Goal: Information Seeking & Learning: Learn about a topic

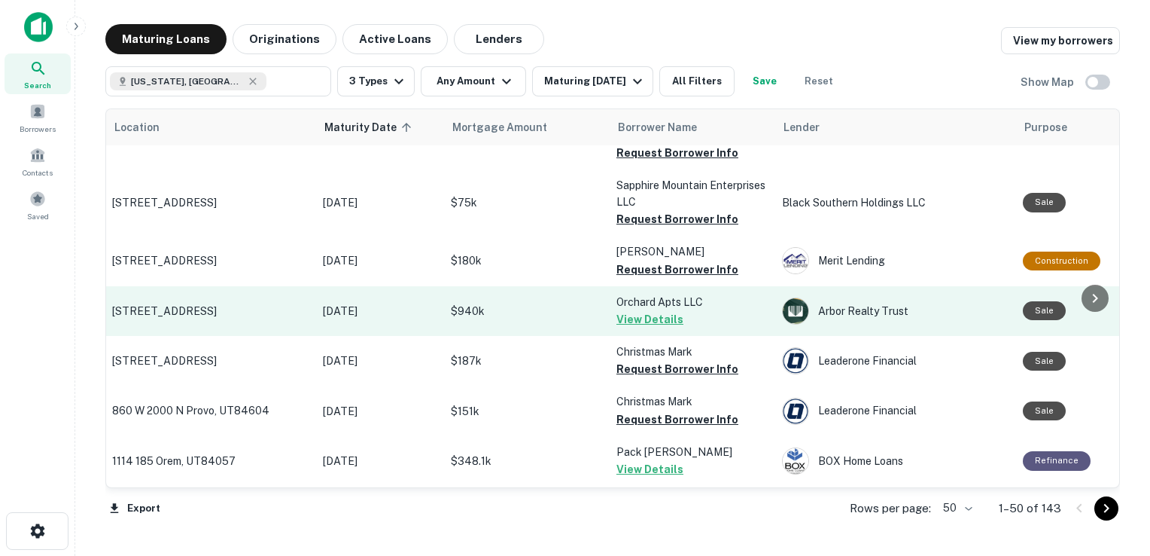
scroll to position [403, 2]
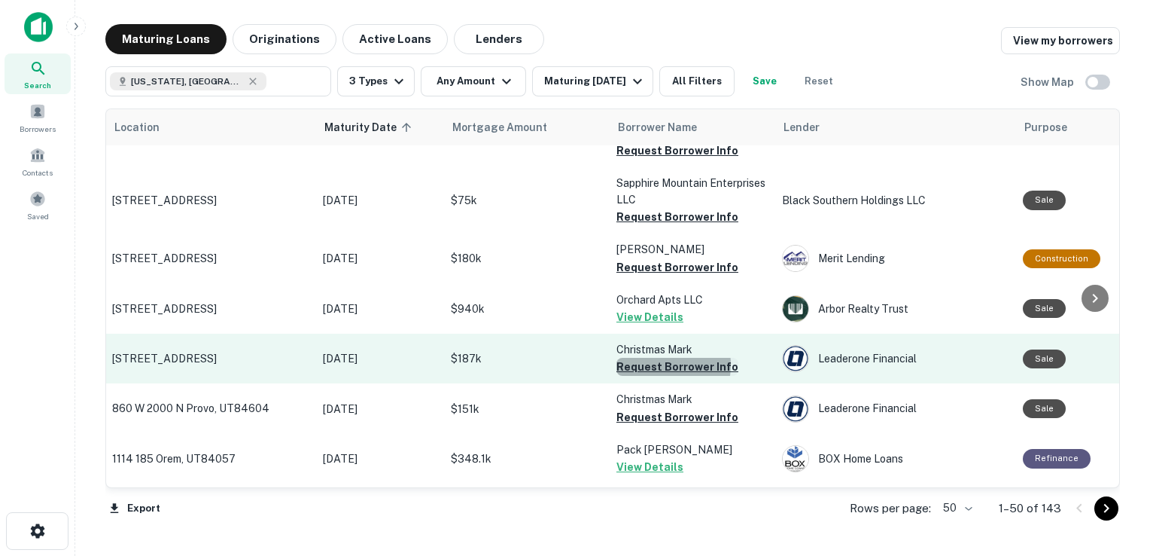
click at [655, 364] on button "Request Borrower Info" at bounding box center [678, 367] width 122 height 18
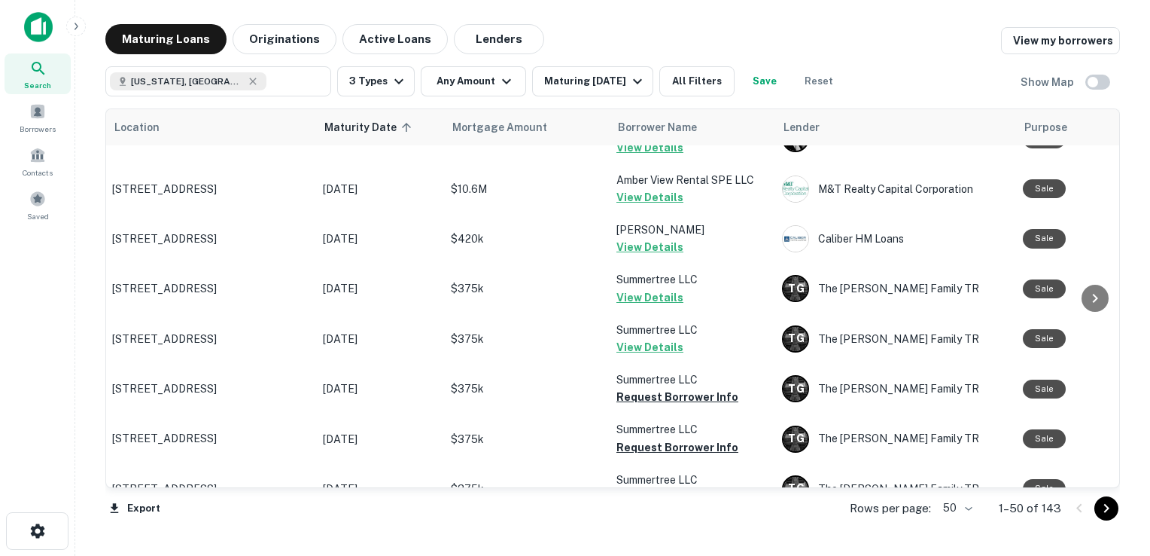
scroll to position [1397, 2]
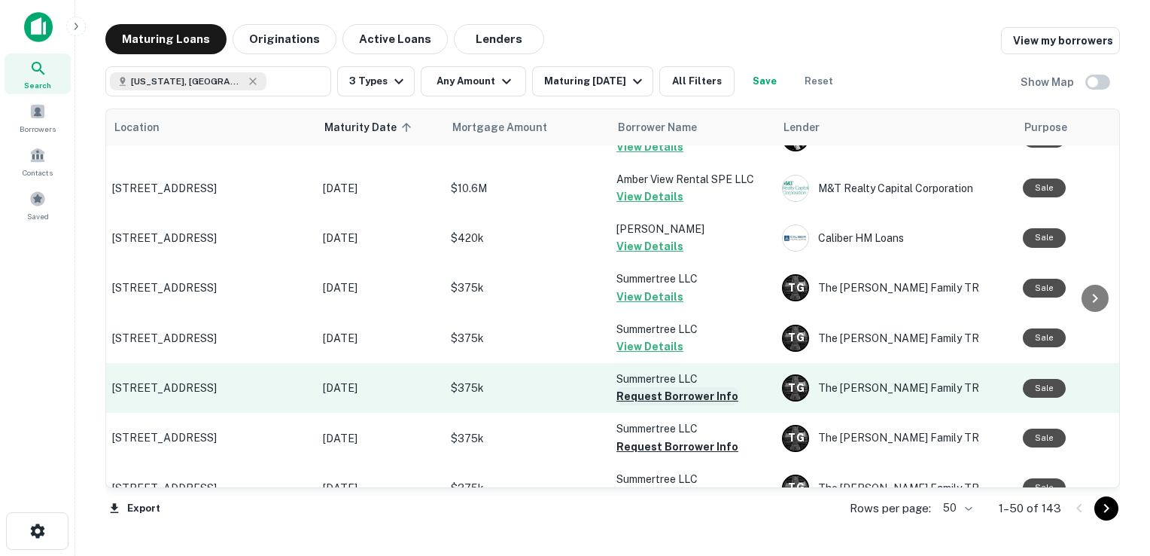
click at [660, 387] on button "Request Borrower Info" at bounding box center [678, 396] width 122 height 18
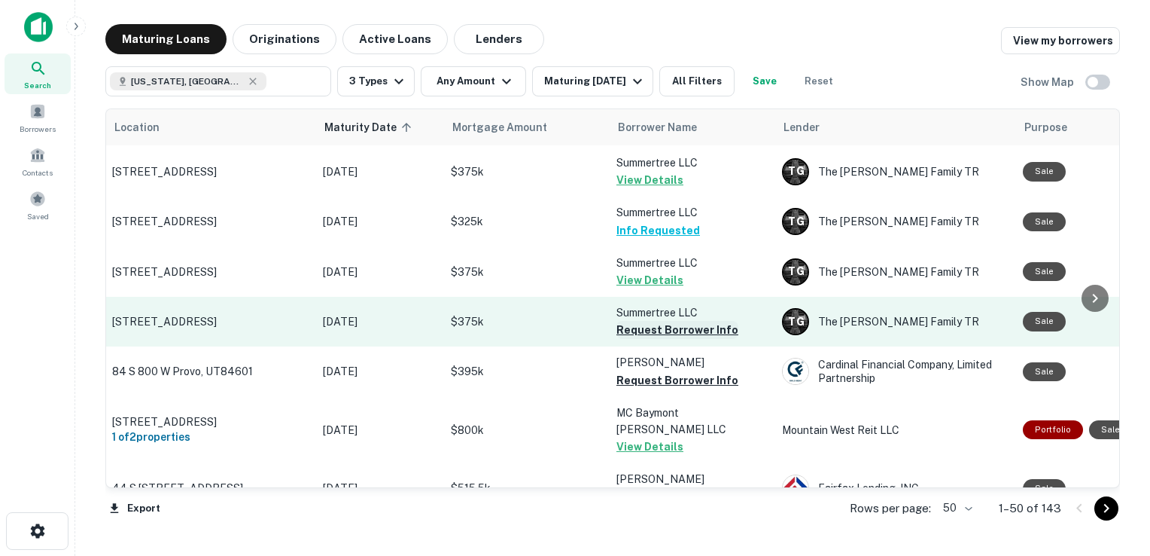
scroll to position [1715, 2]
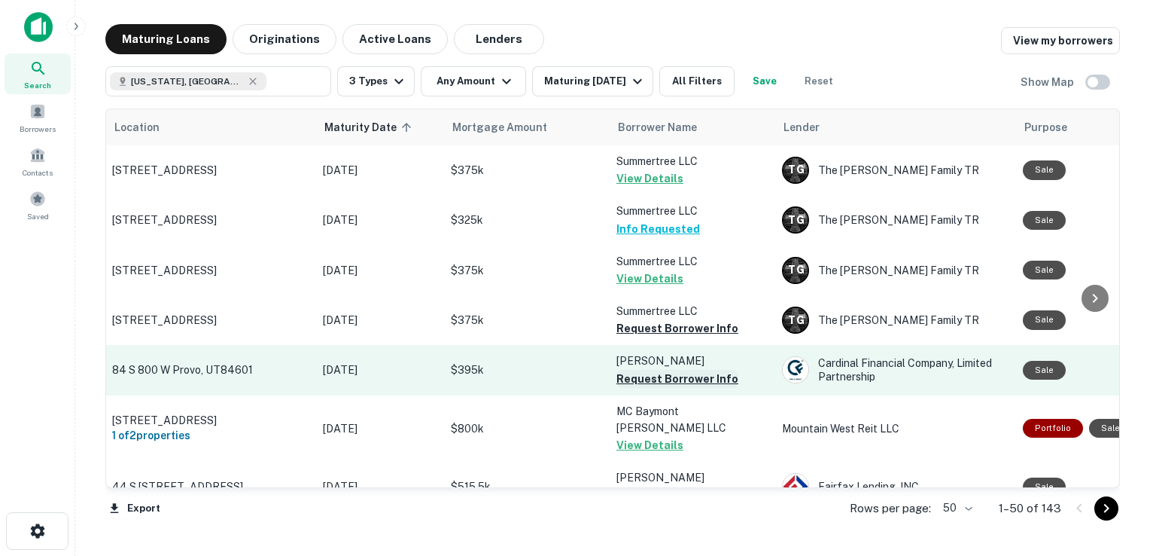
click at [663, 370] on button "Request Borrower Info" at bounding box center [678, 379] width 122 height 18
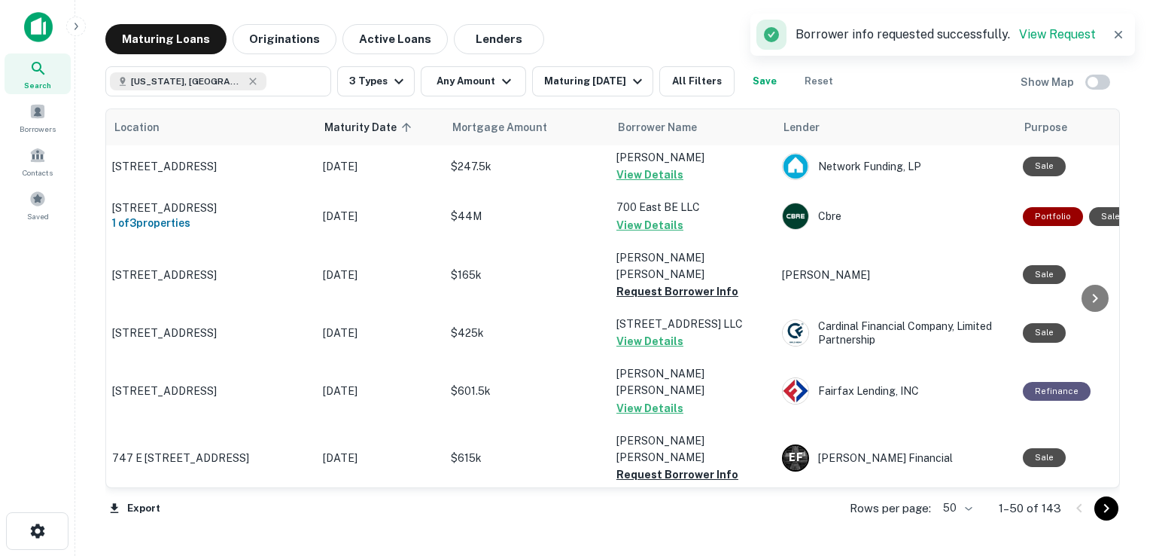
scroll to position [2156, 2]
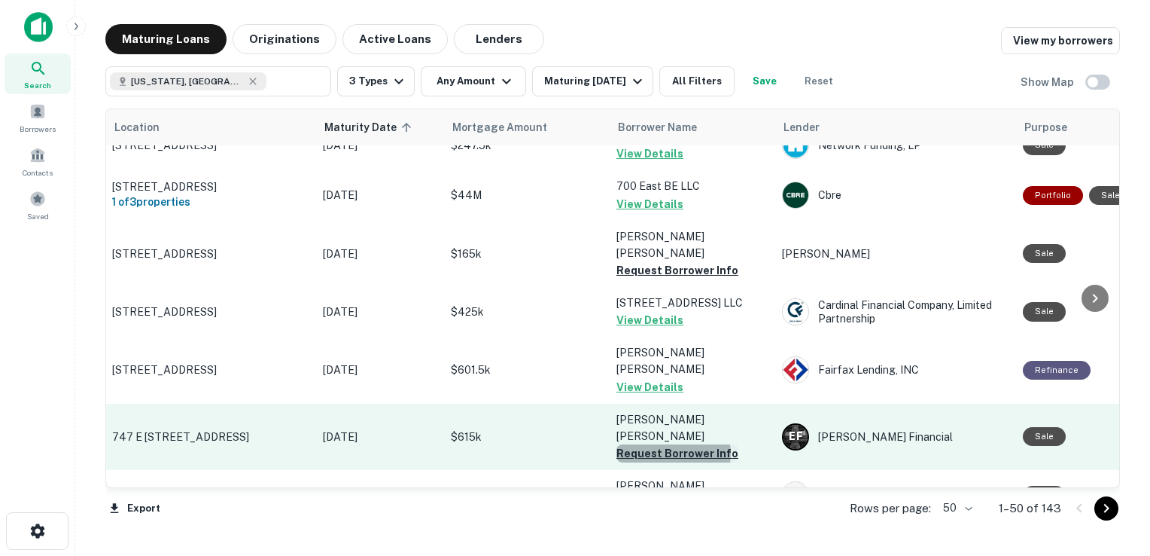
click at [669, 444] on button "Request Borrower Info" at bounding box center [678, 453] width 122 height 18
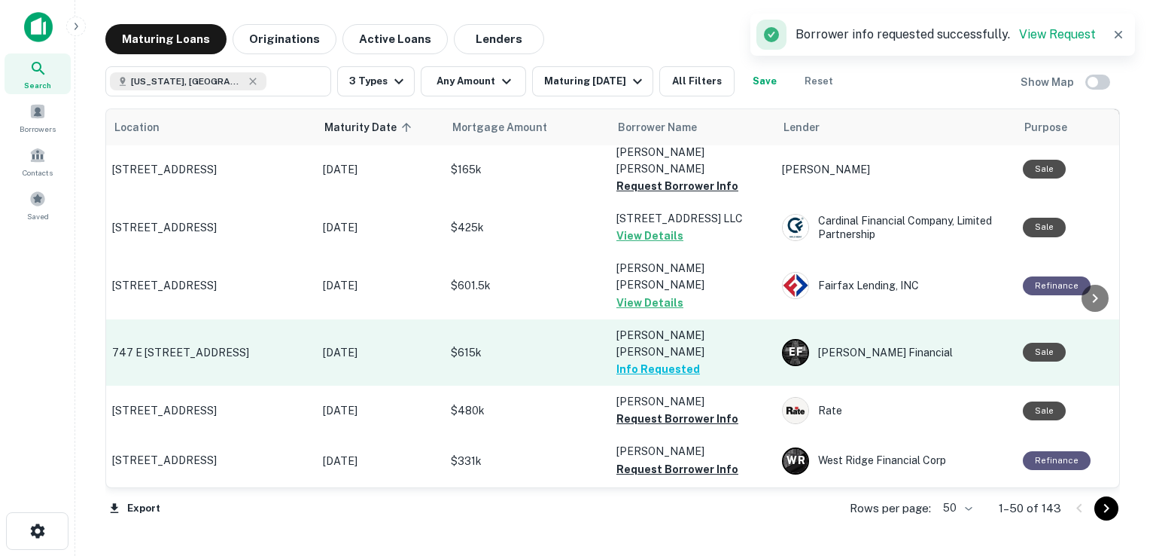
scroll to position [2242, 2]
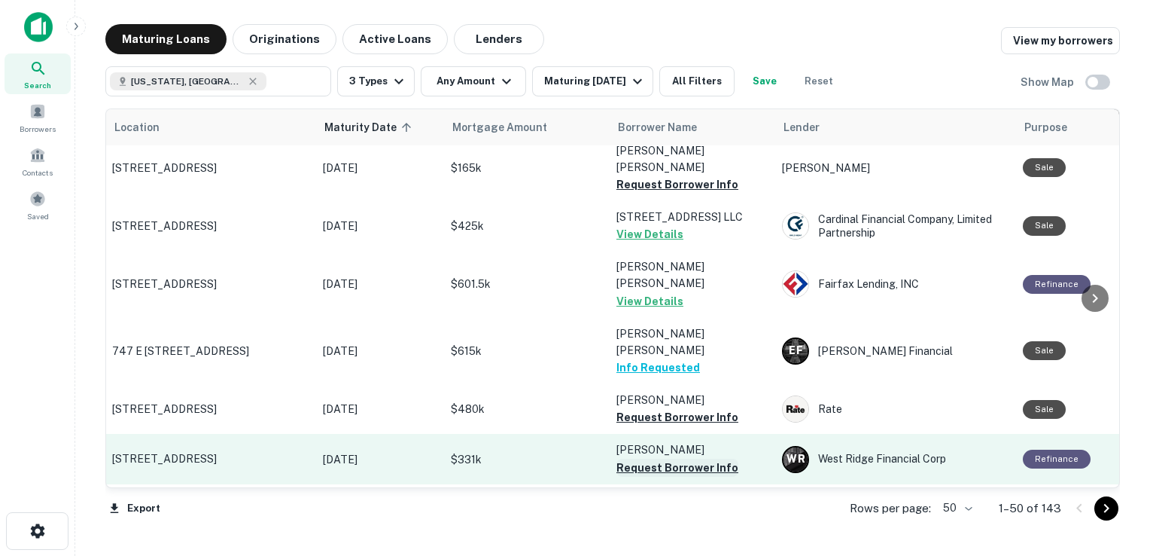
click at [669, 459] on button "Request Borrower Info" at bounding box center [678, 468] width 122 height 18
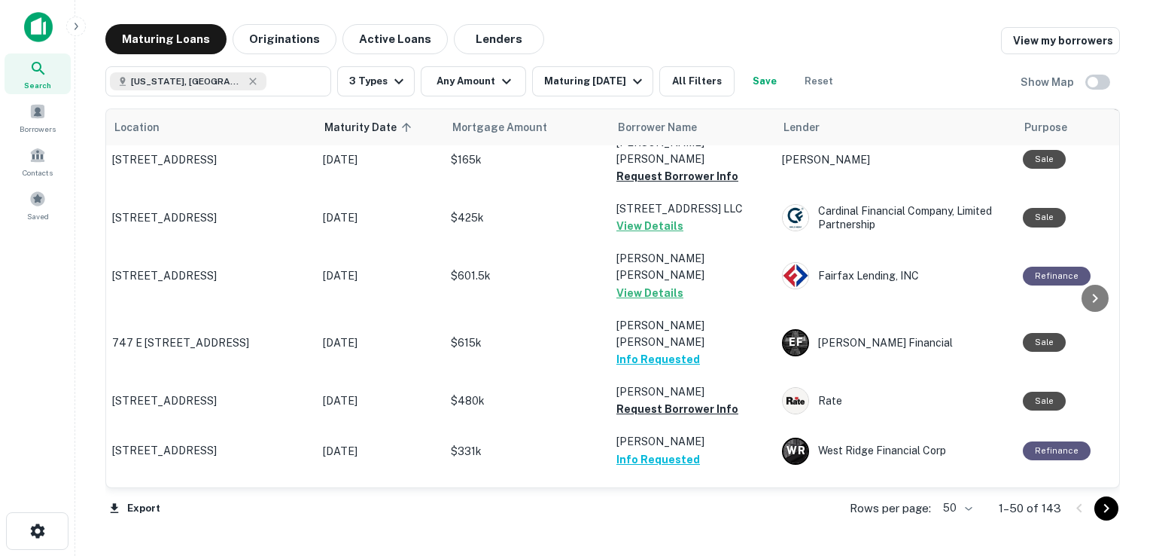
click at [645, 553] on button "Request Borrower Info" at bounding box center [678, 562] width 122 height 18
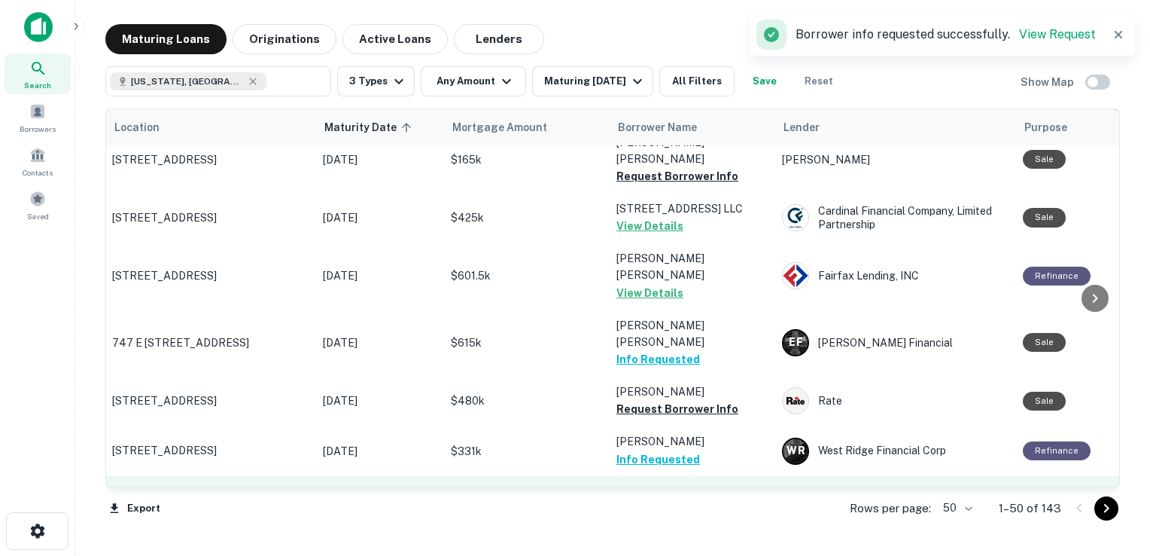
click at [690, 501] on button "Request Borrower Info" at bounding box center [678, 510] width 122 height 18
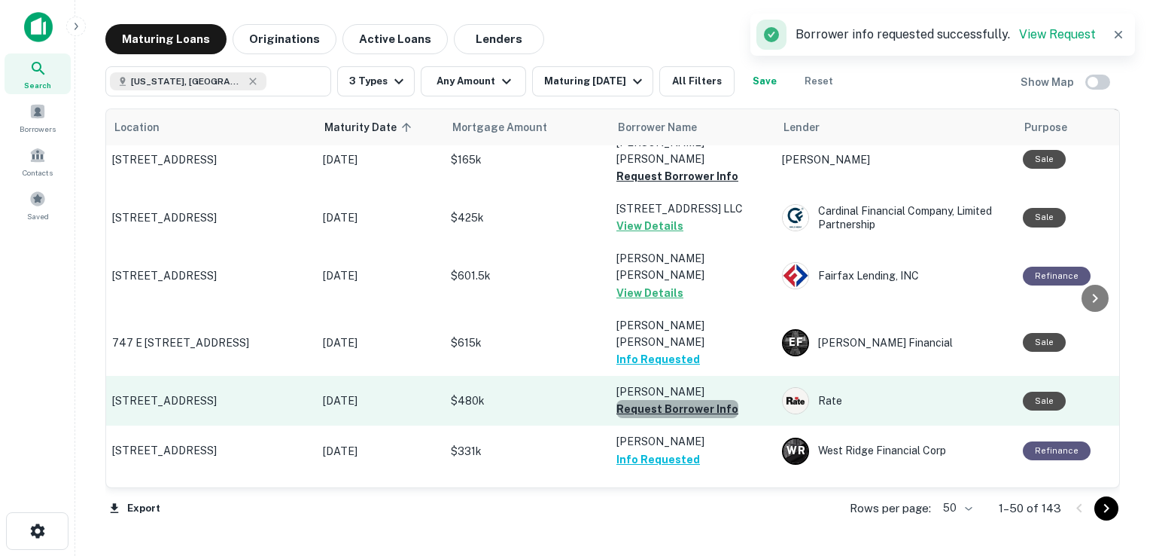
click at [686, 400] on button "Request Borrower Info" at bounding box center [678, 409] width 122 height 18
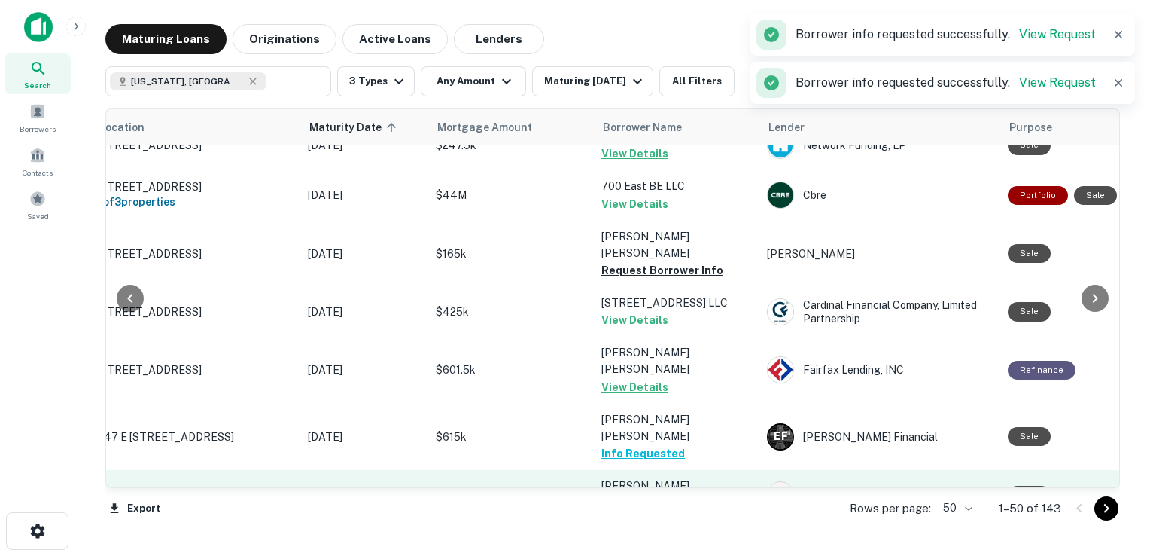
scroll to position [2084, 17]
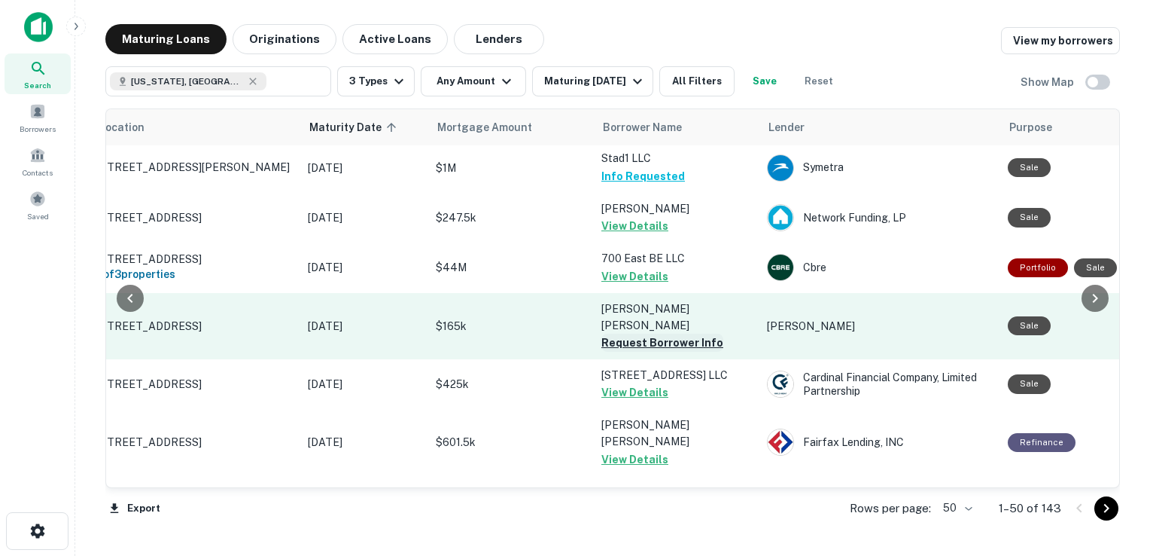
click at [668, 334] on button "Request Borrower Info" at bounding box center [663, 343] width 122 height 18
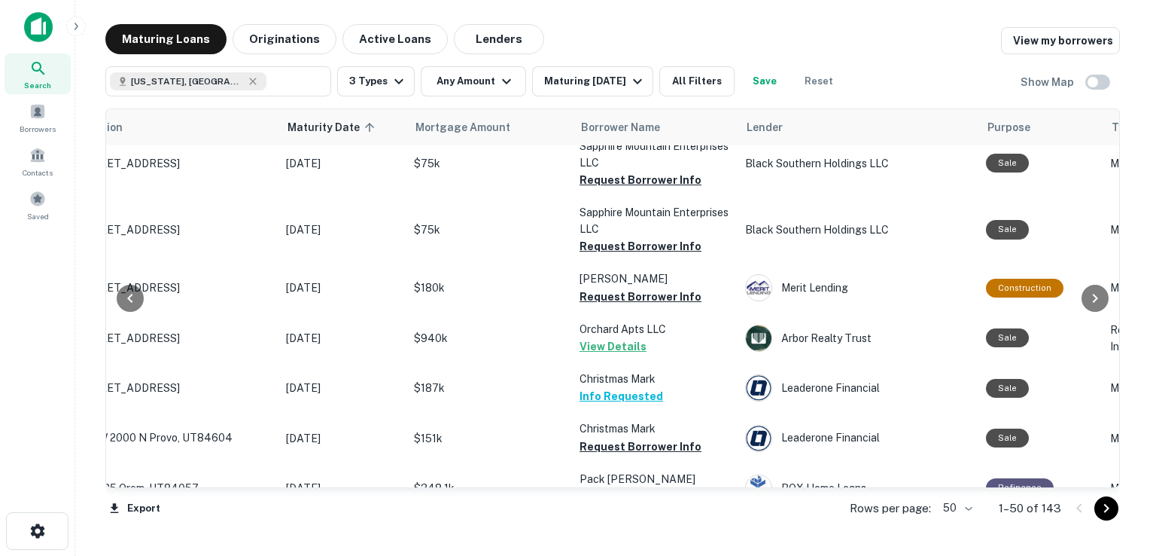
scroll to position [371, 38]
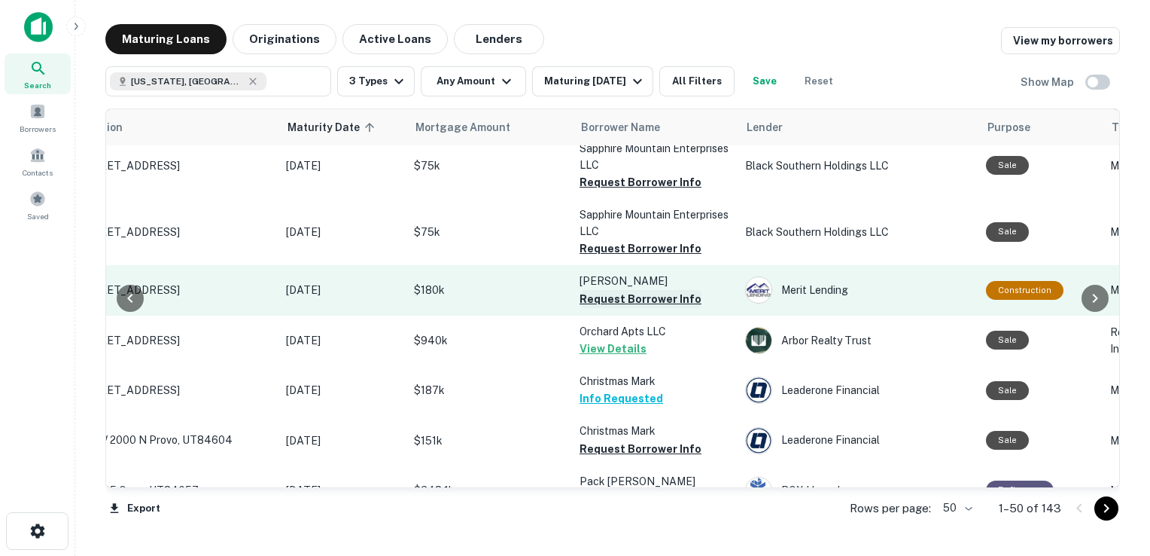
click at [660, 300] on button "Request Borrower Info" at bounding box center [641, 299] width 122 height 18
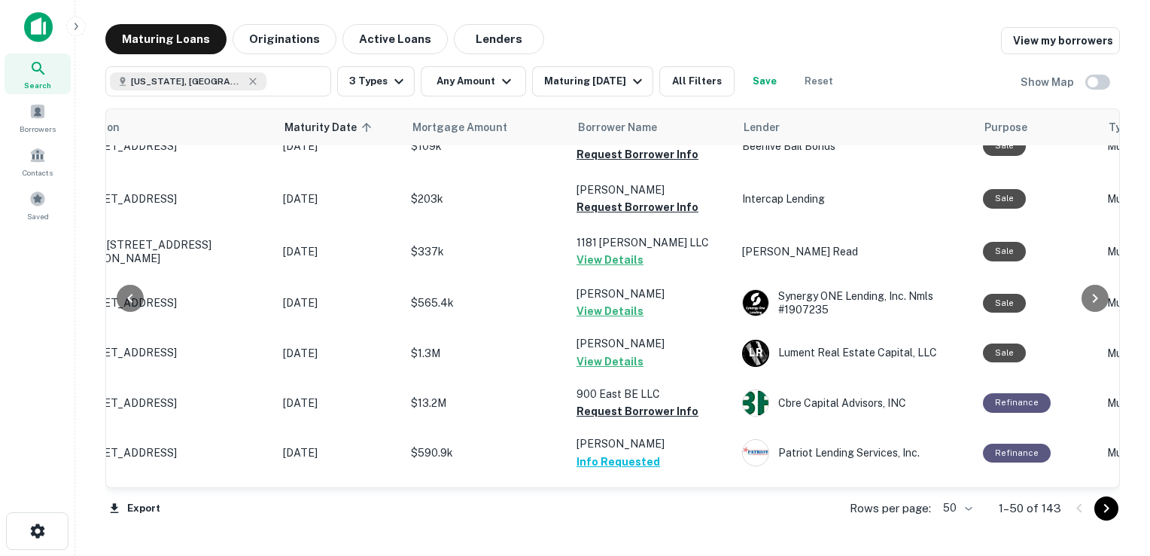
scroll to position [0, 41]
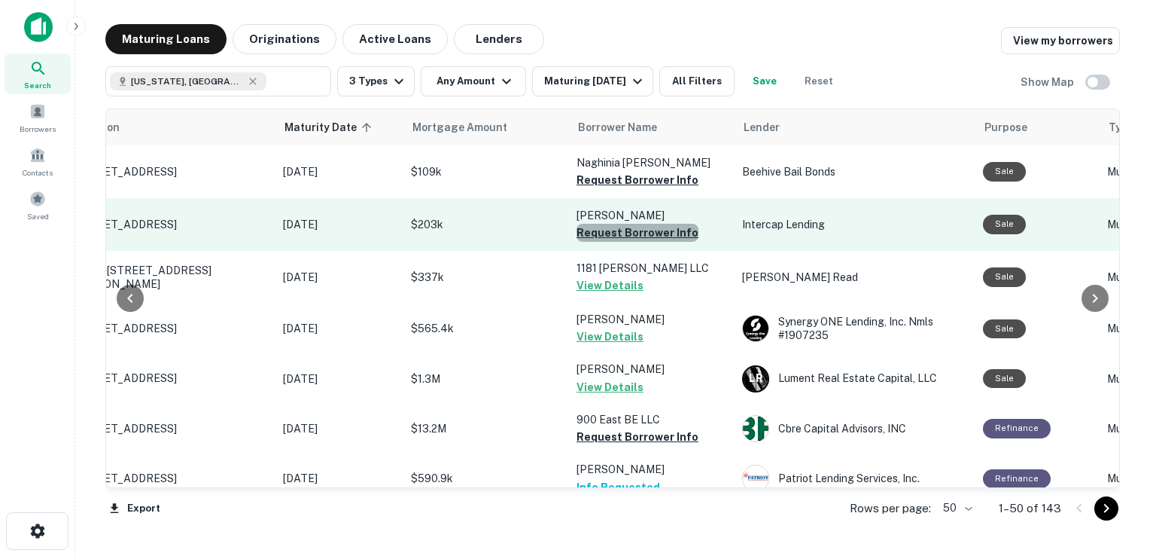
click at [639, 230] on button "Request Borrower Info" at bounding box center [638, 233] width 122 height 18
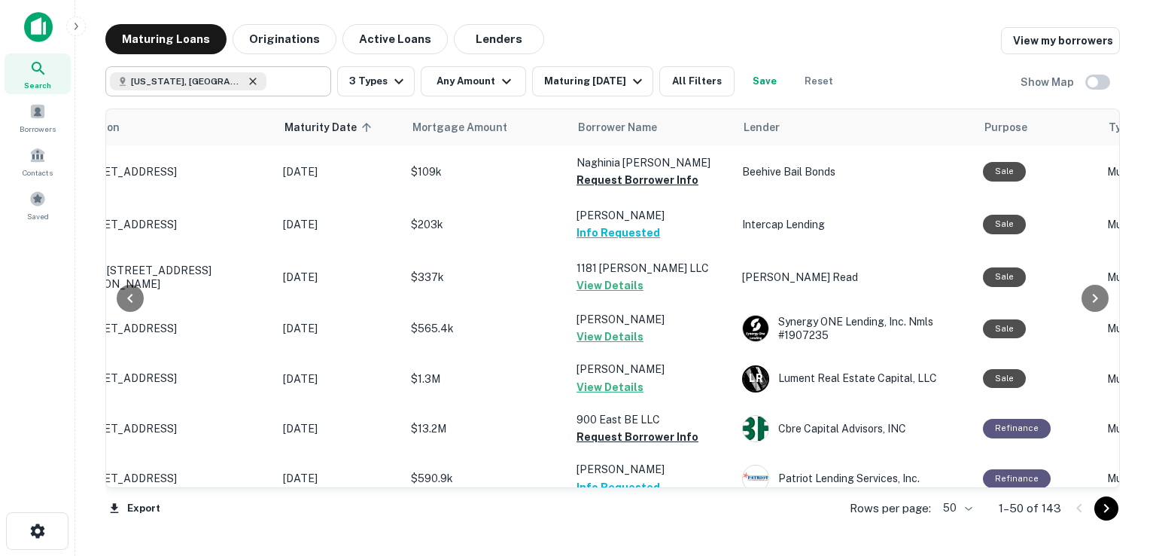
click at [249, 83] on icon at bounding box center [252, 81] width 7 height 7
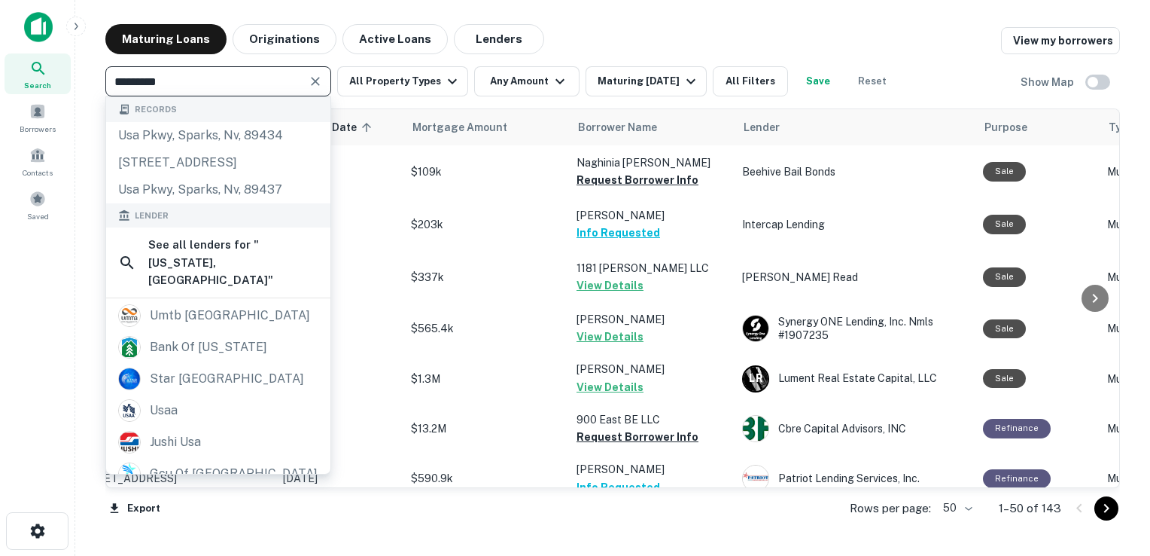
click at [185, 83] on input "*********" at bounding box center [206, 81] width 192 height 21
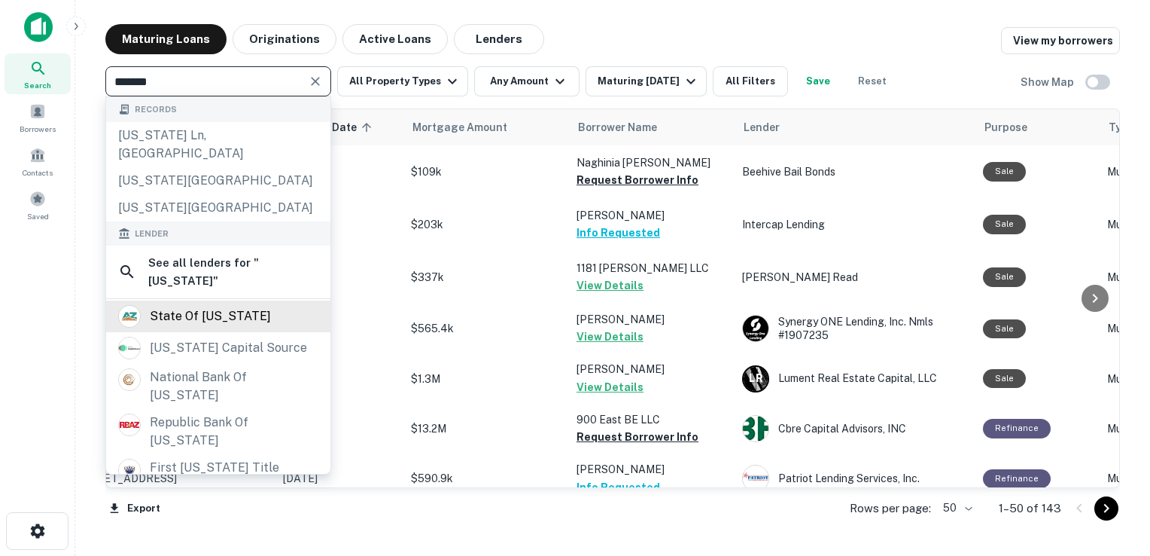
type input "*******"
click at [181, 305] on div "state of [US_STATE]" at bounding box center [210, 316] width 121 height 23
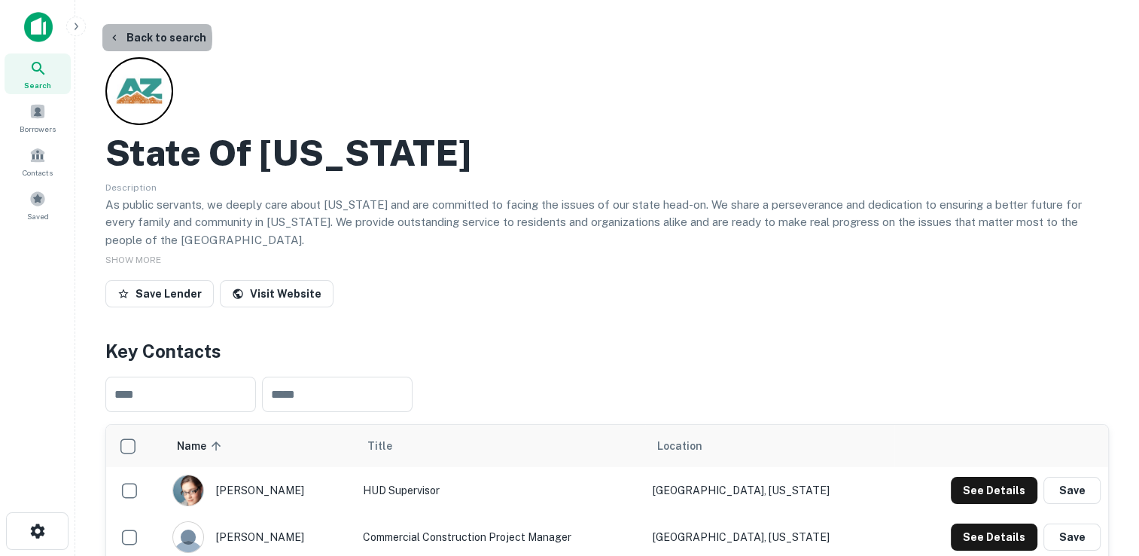
click at [156, 38] on button "Back to search" at bounding box center [157, 37] width 110 height 27
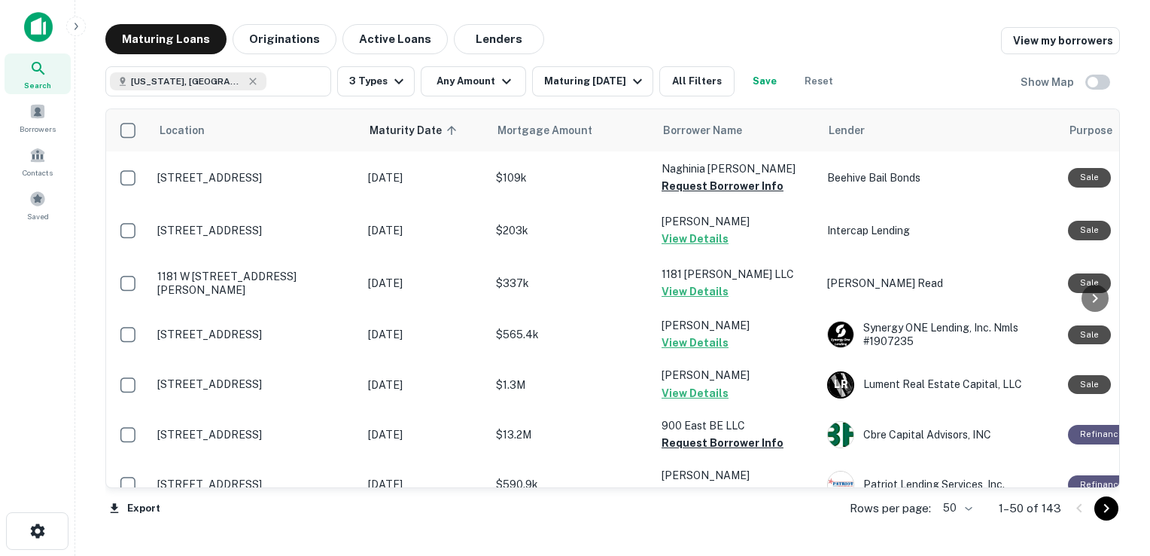
click at [247, 83] on icon at bounding box center [253, 81] width 12 height 12
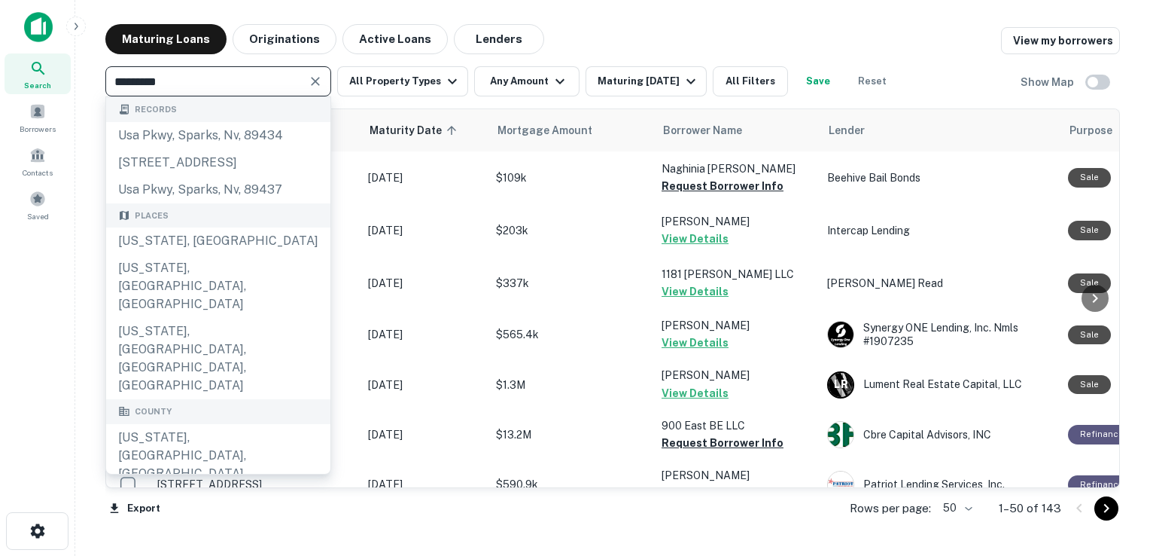
click at [184, 83] on input "*********" at bounding box center [206, 81] width 192 height 21
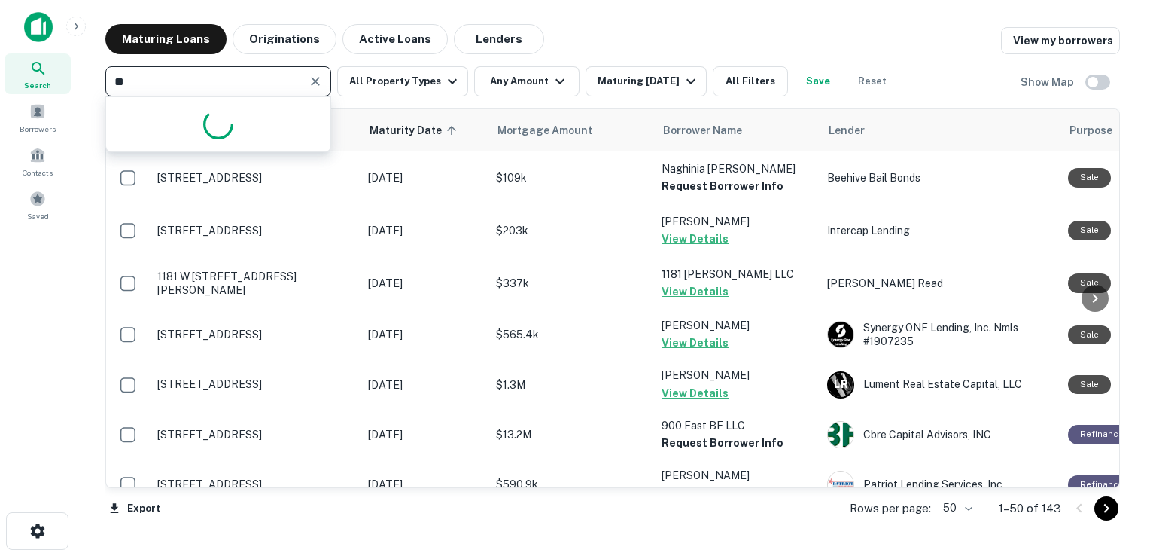
type input "*"
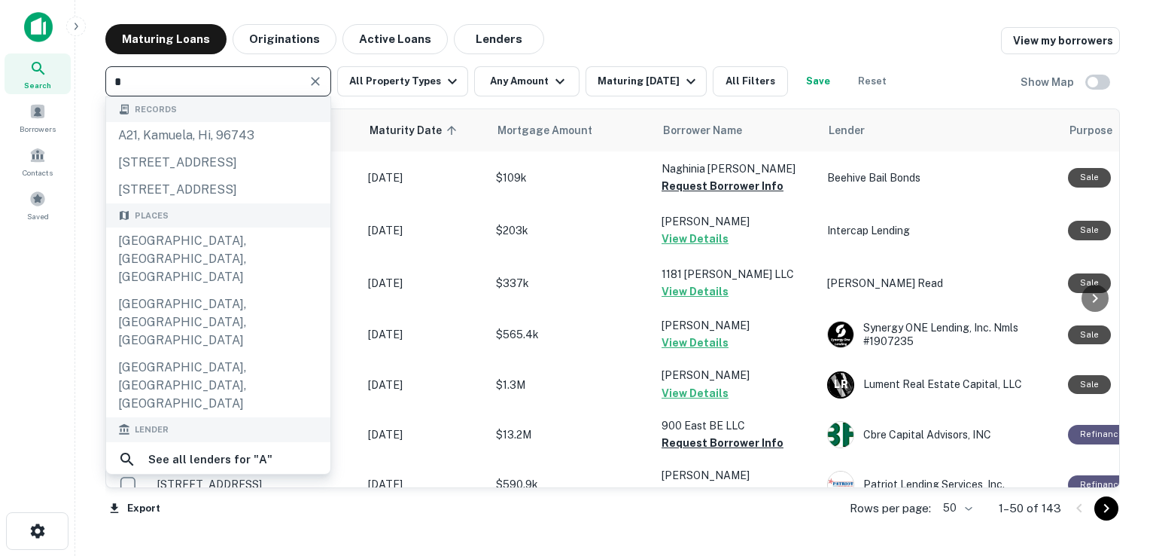
type input "**"
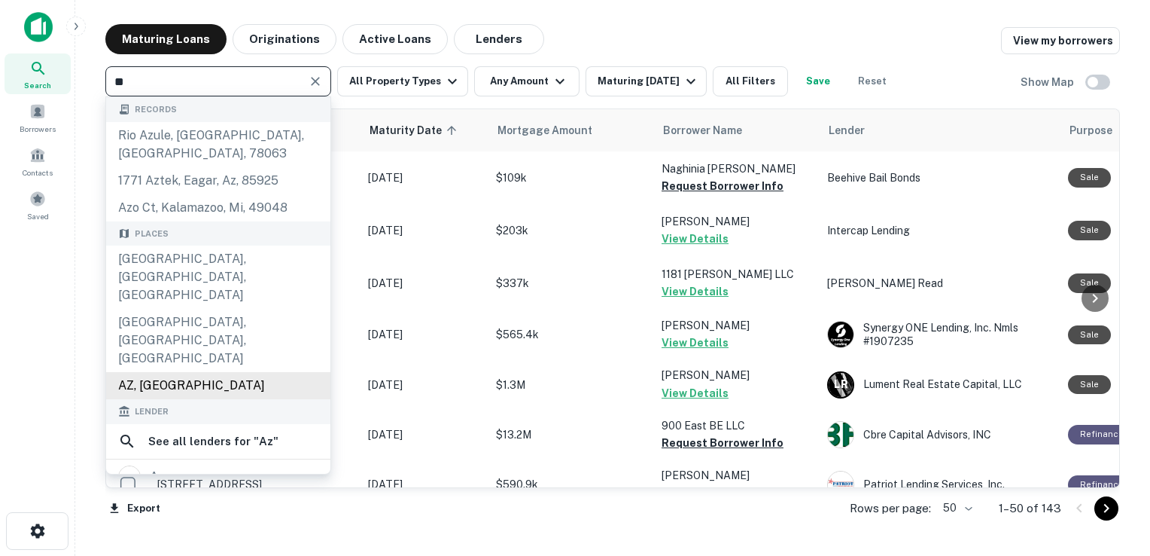
click at [160, 372] on div "AZ, USA" at bounding box center [218, 385] width 224 height 27
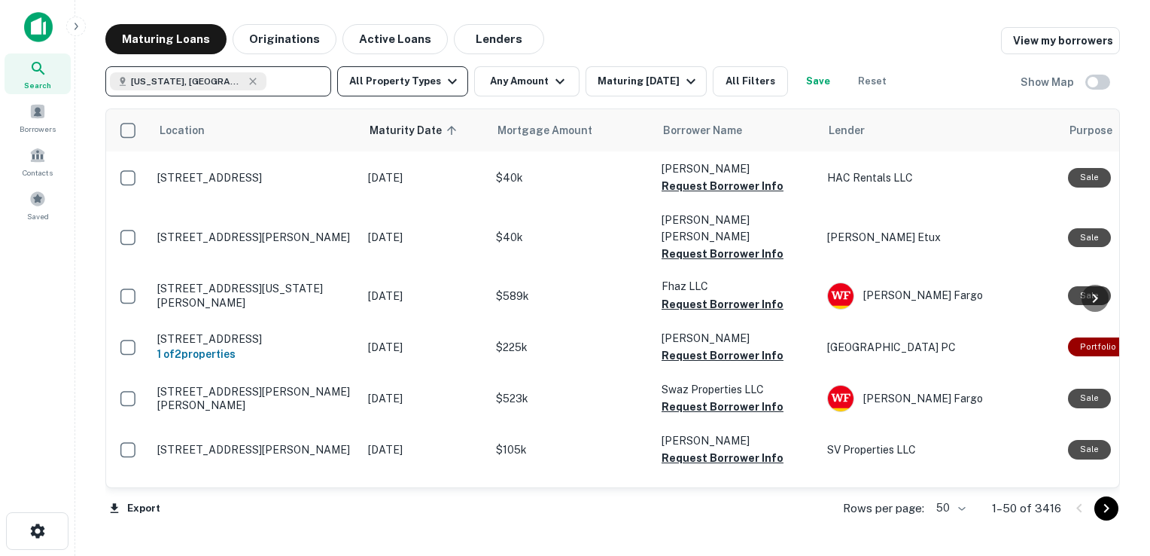
click at [449, 80] on icon "button" at bounding box center [452, 81] width 9 height 5
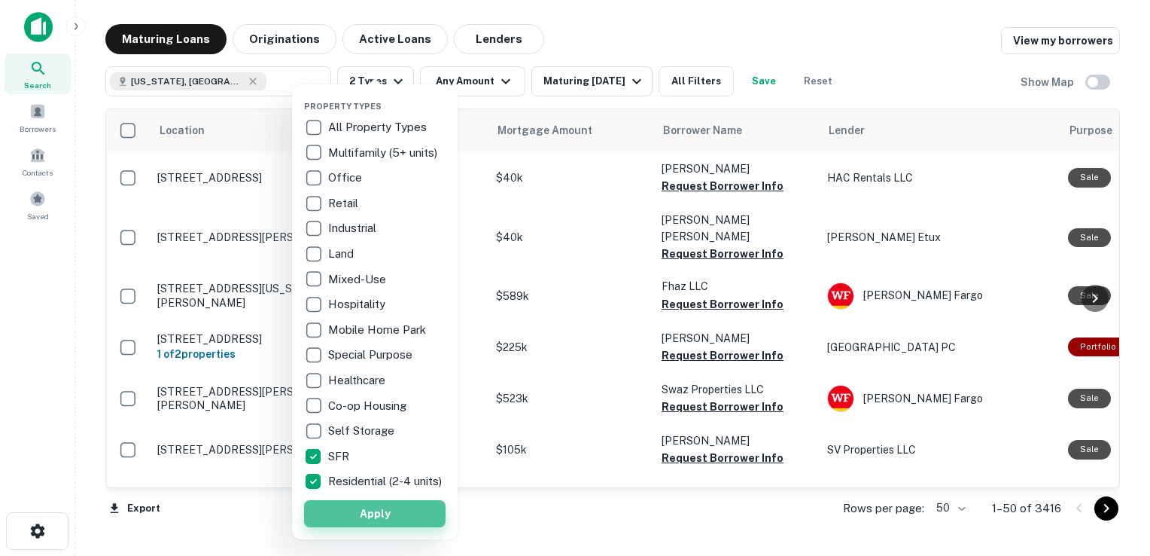
click at [369, 523] on button "Apply" at bounding box center [375, 513] width 142 height 27
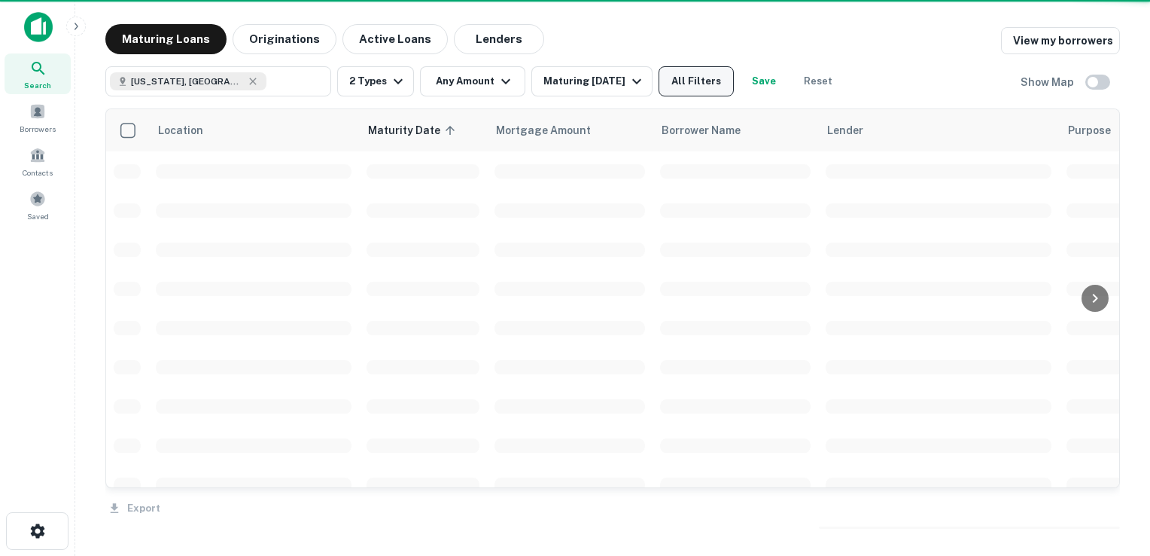
click at [690, 77] on button "All Filters" at bounding box center [696, 81] width 75 height 30
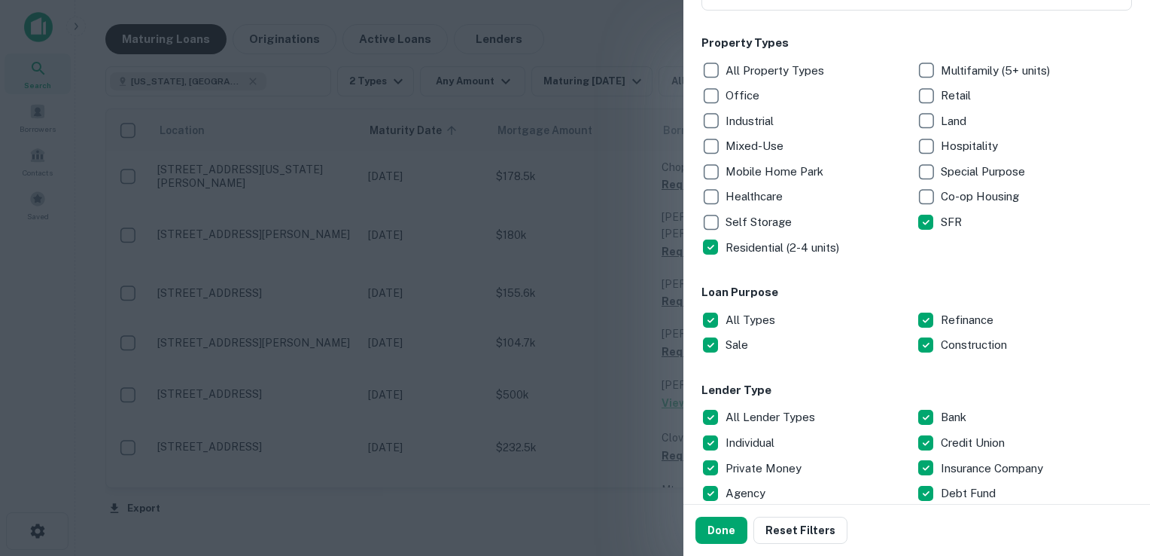
scroll to position [230, 0]
click at [717, 535] on button "Done" at bounding box center [722, 529] width 52 height 27
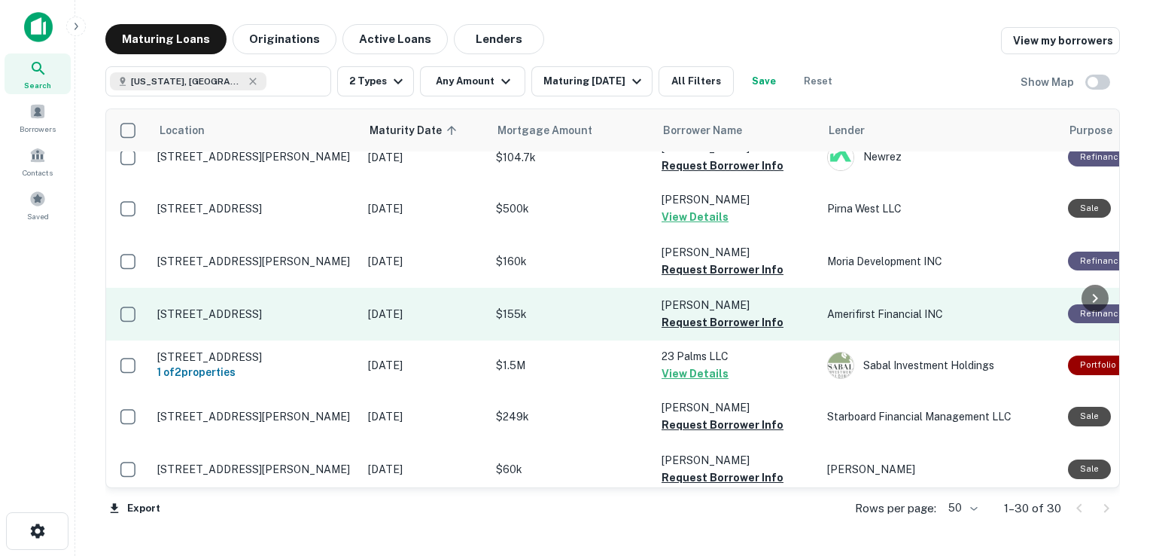
scroll to position [84, 0]
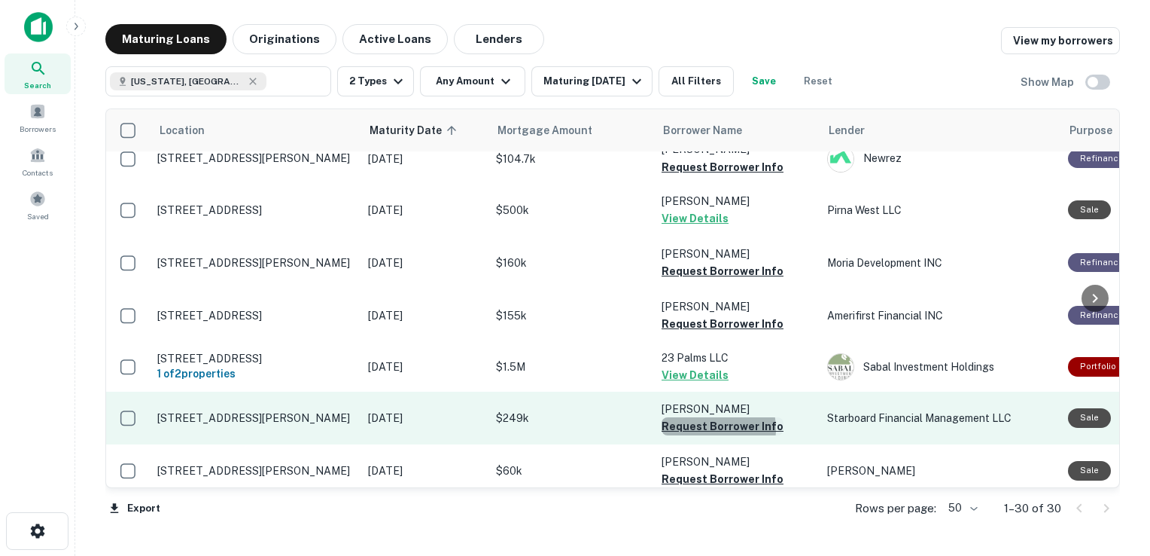
click at [708, 417] on button "Request Borrower Info" at bounding box center [723, 426] width 122 height 18
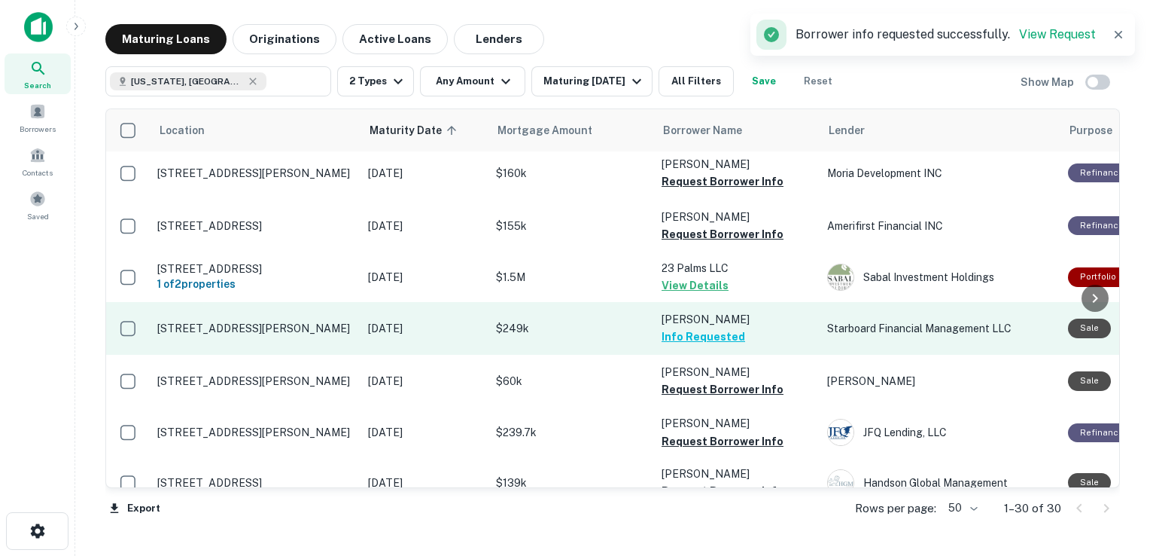
scroll to position [178, 0]
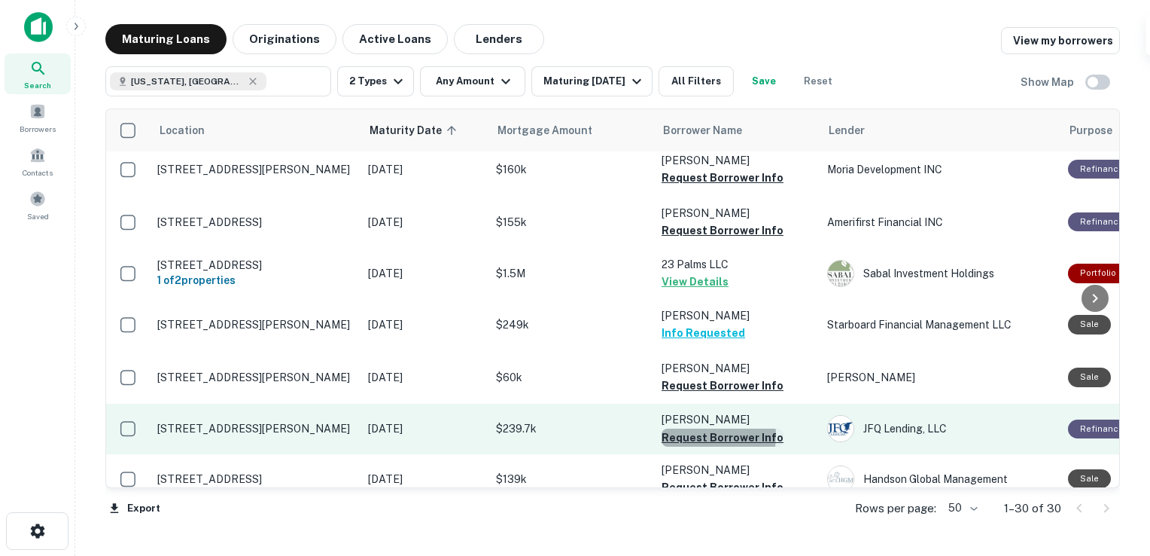
click at [706, 428] on button "Request Borrower Info" at bounding box center [723, 437] width 122 height 18
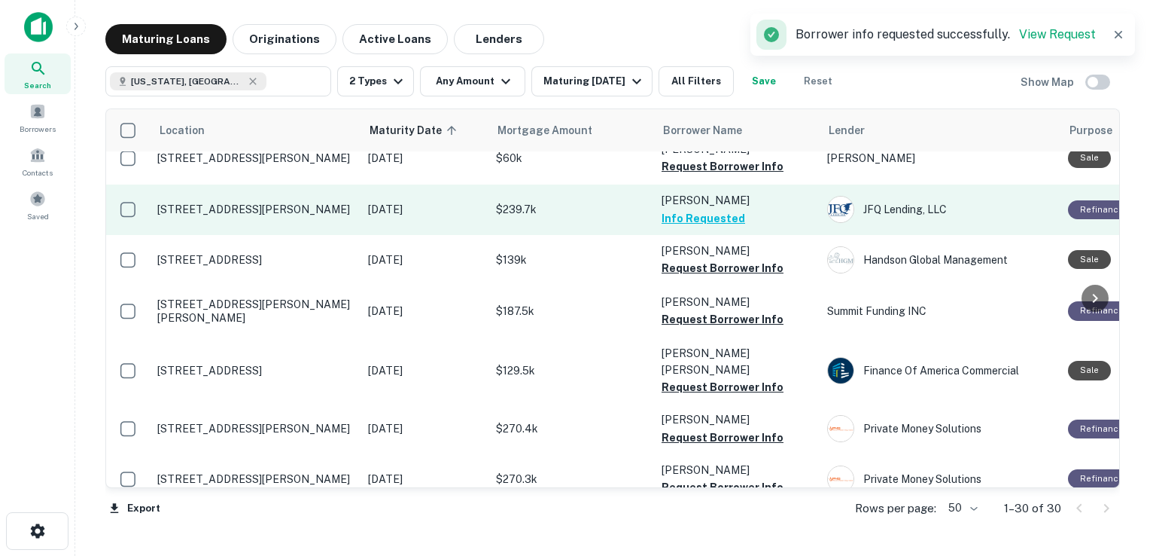
scroll to position [404, 0]
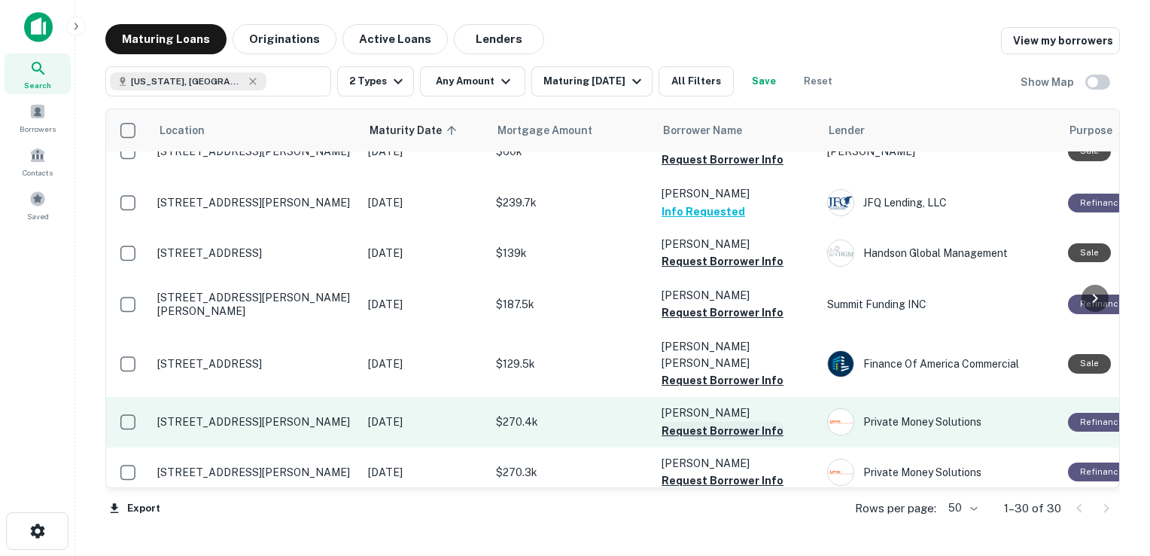
click at [702, 422] on button "Request Borrower Info" at bounding box center [723, 431] width 122 height 18
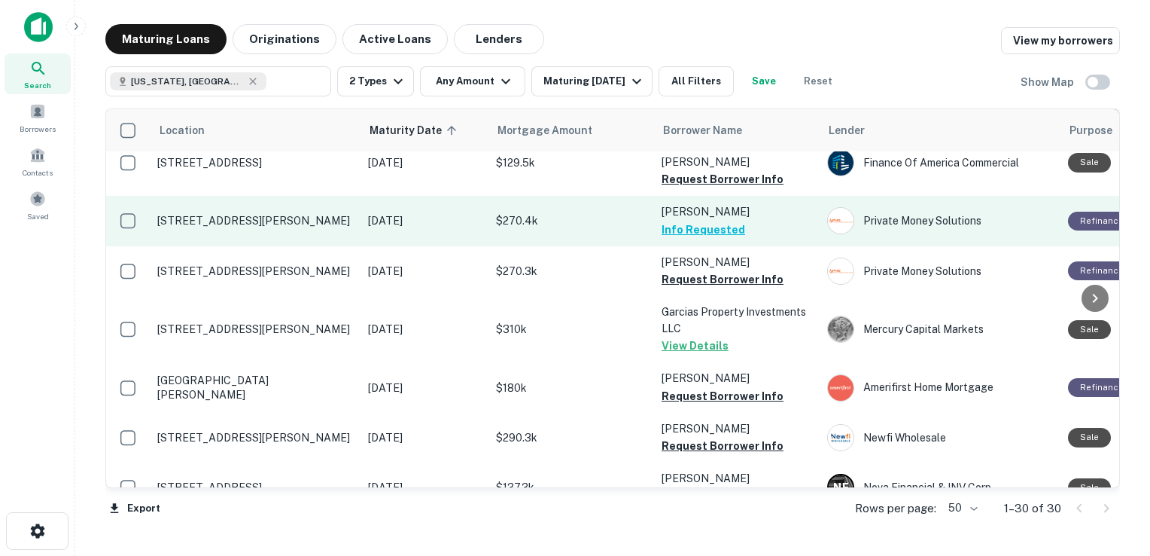
scroll to position [608, 0]
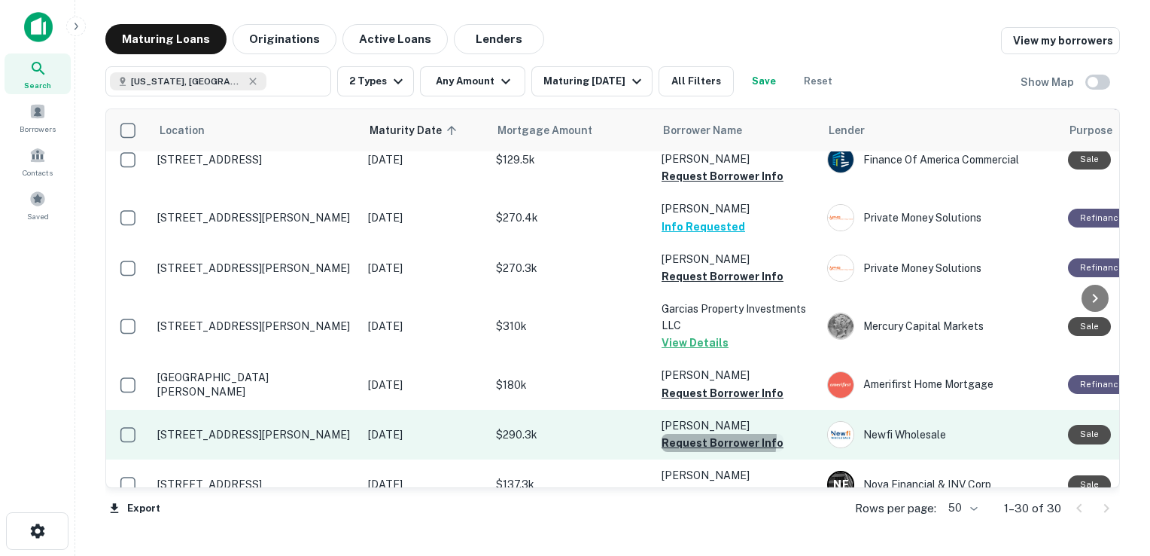
click at [705, 434] on button "Request Borrower Info" at bounding box center [723, 443] width 122 height 18
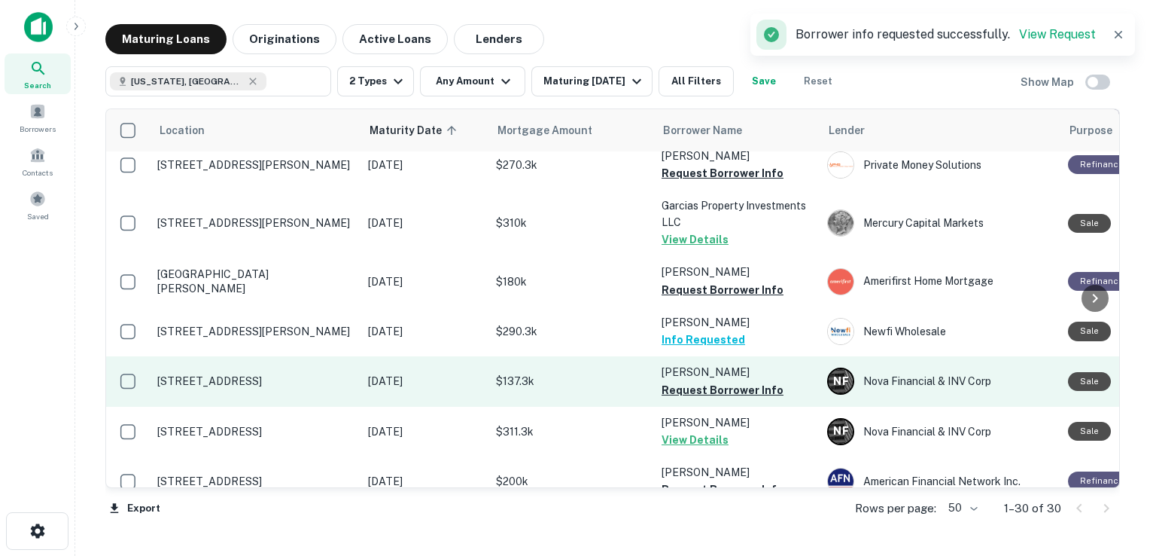
scroll to position [711, 0]
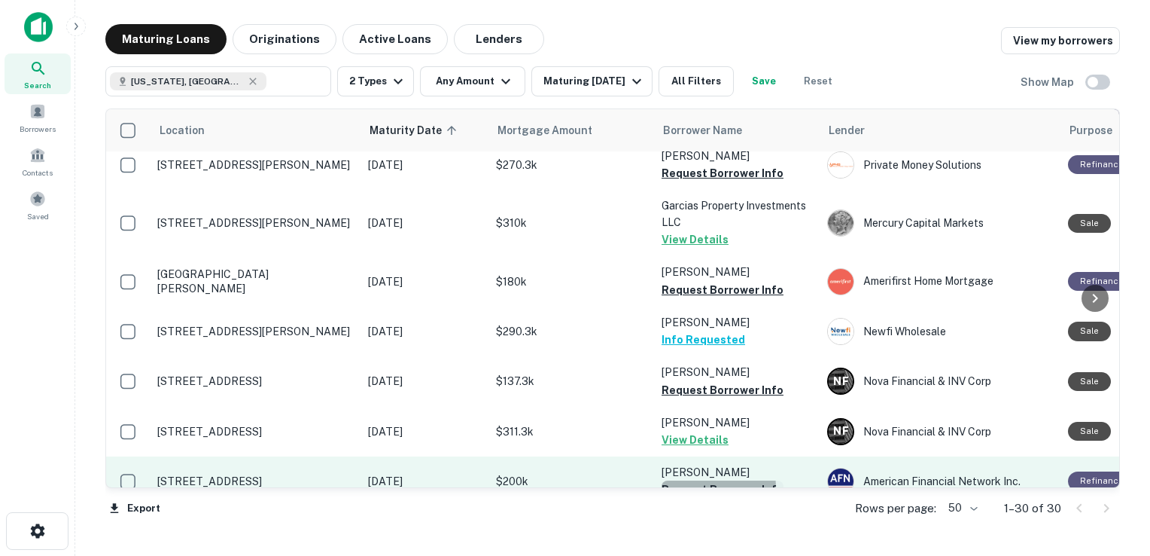
click at [693, 480] on button "Request Borrower Info" at bounding box center [723, 489] width 122 height 18
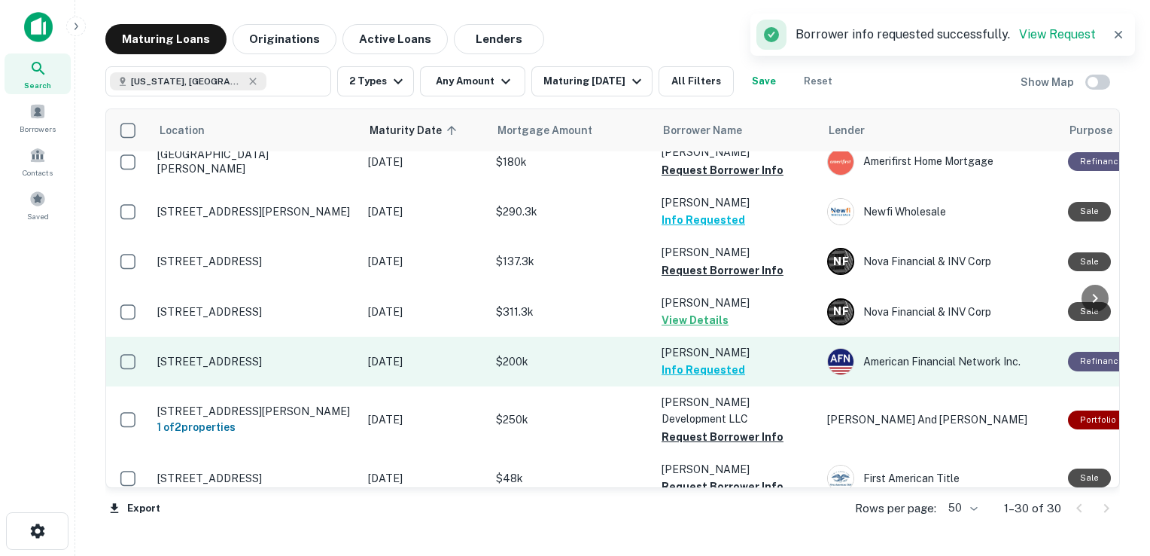
scroll to position [855, 0]
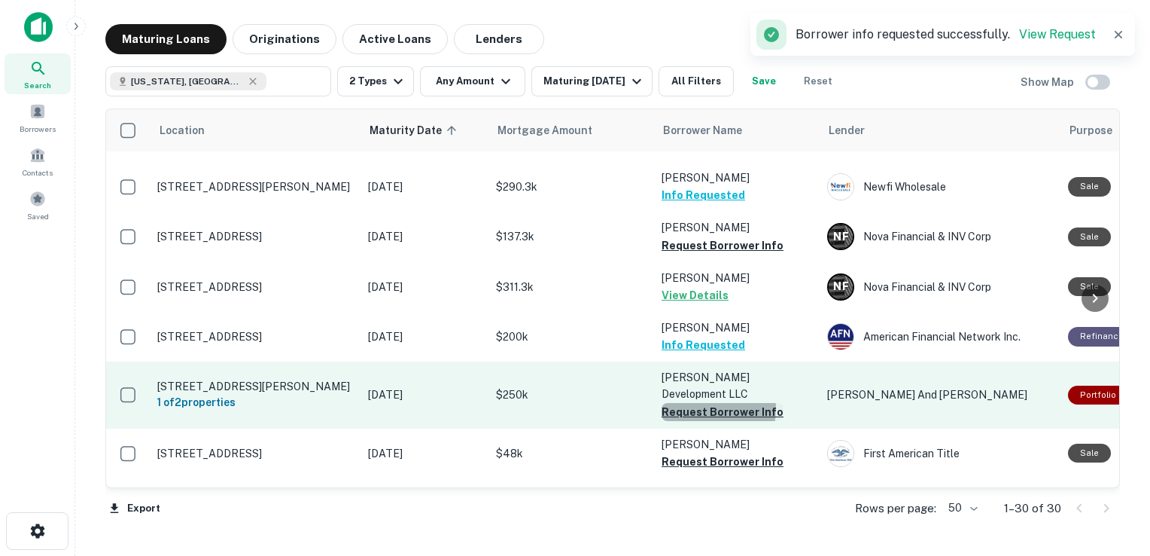
click at [701, 403] on button "Request Borrower Info" at bounding box center [723, 412] width 122 height 18
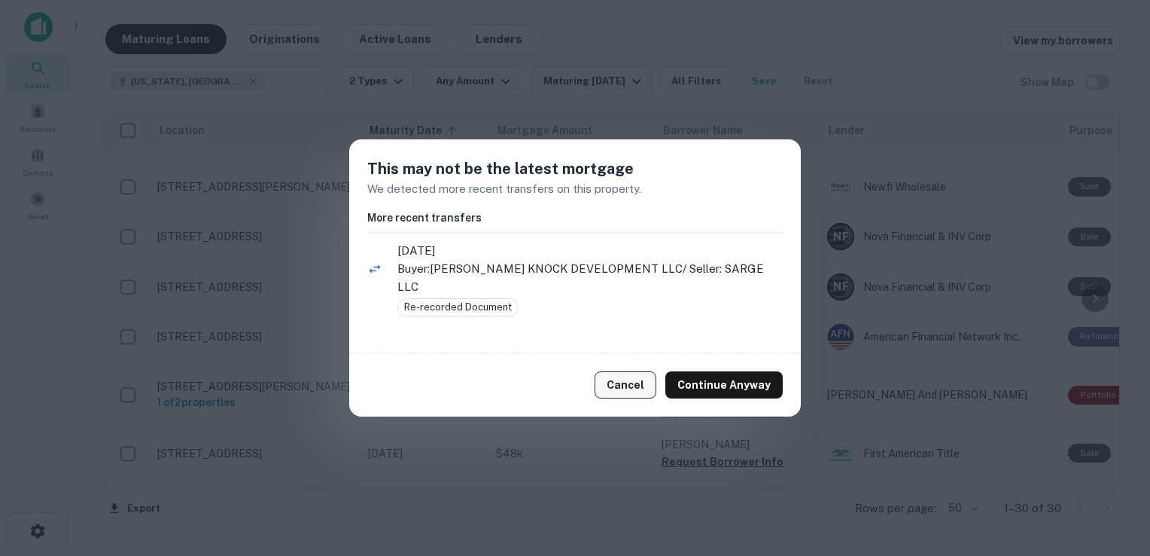
click at [641, 380] on button "Cancel" at bounding box center [626, 384] width 62 height 27
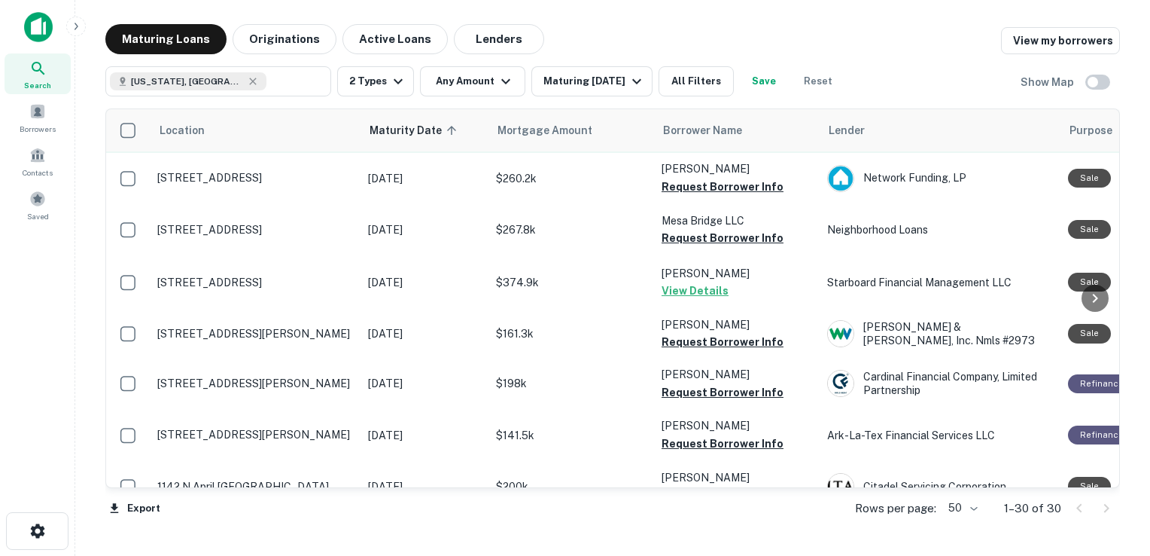
scroll to position [1234, 0]
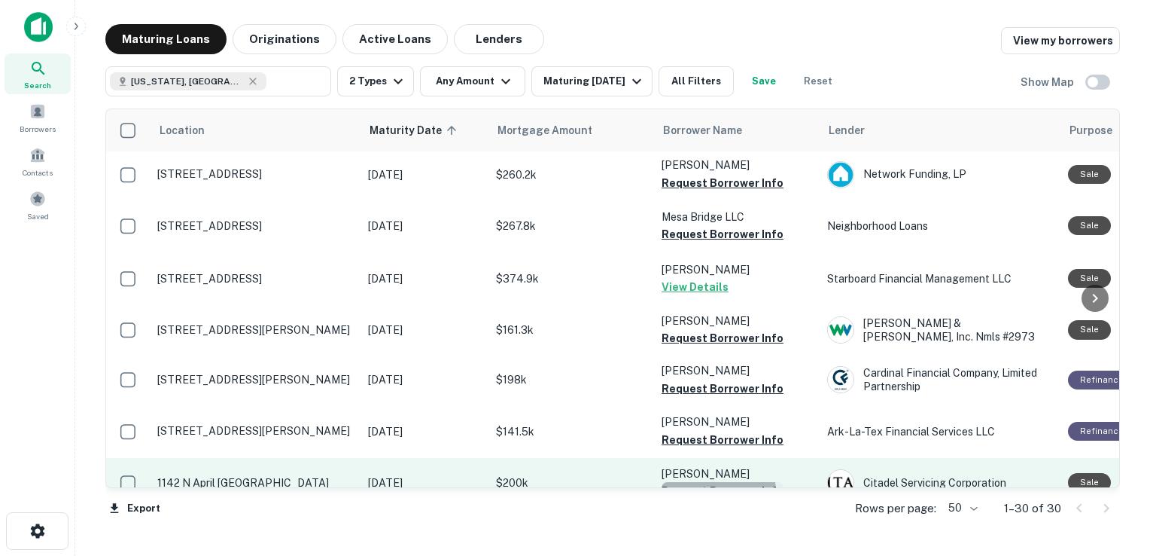
click at [702, 482] on button "Request Borrower Info" at bounding box center [723, 491] width 122 height 18
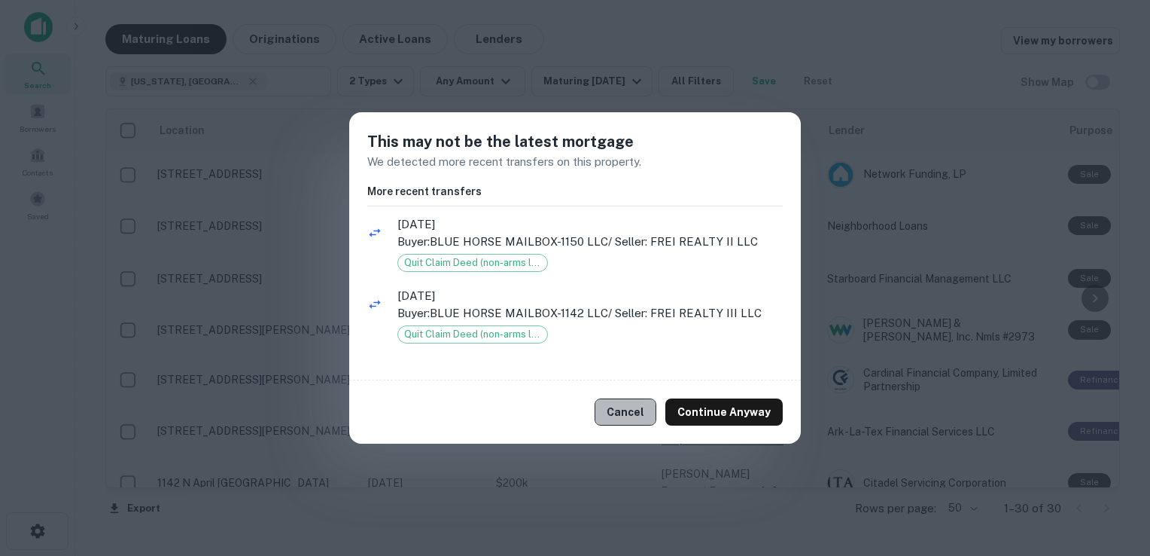
click at [633, 415] on button "Cancel" at bounding box center [626, 411] width 62 height 27
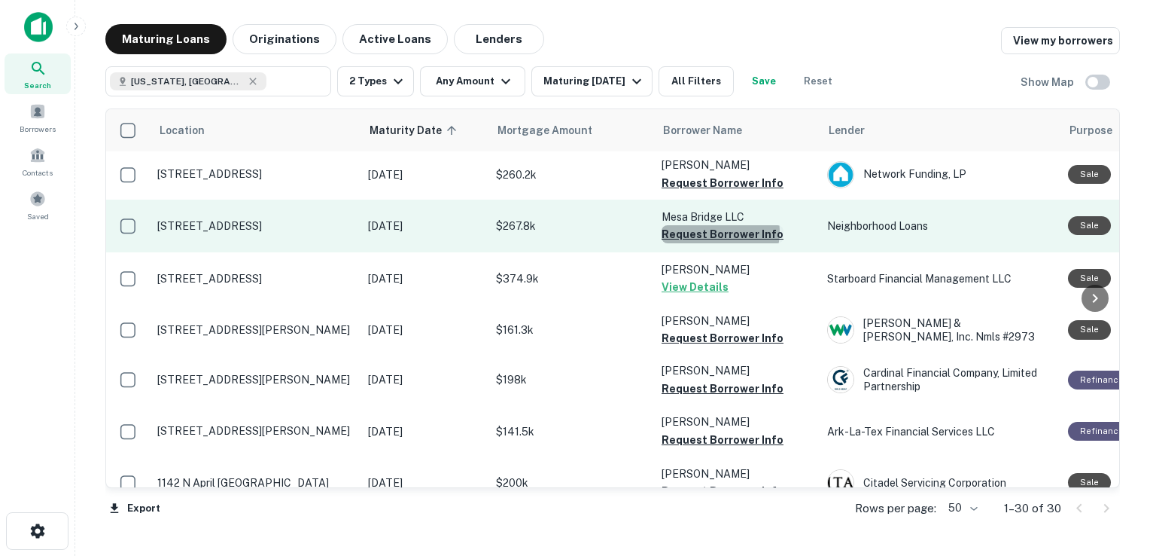
click at [720, 225] on button "Request Borrower Info" at bounding box center [723, 234] width 122 height 18
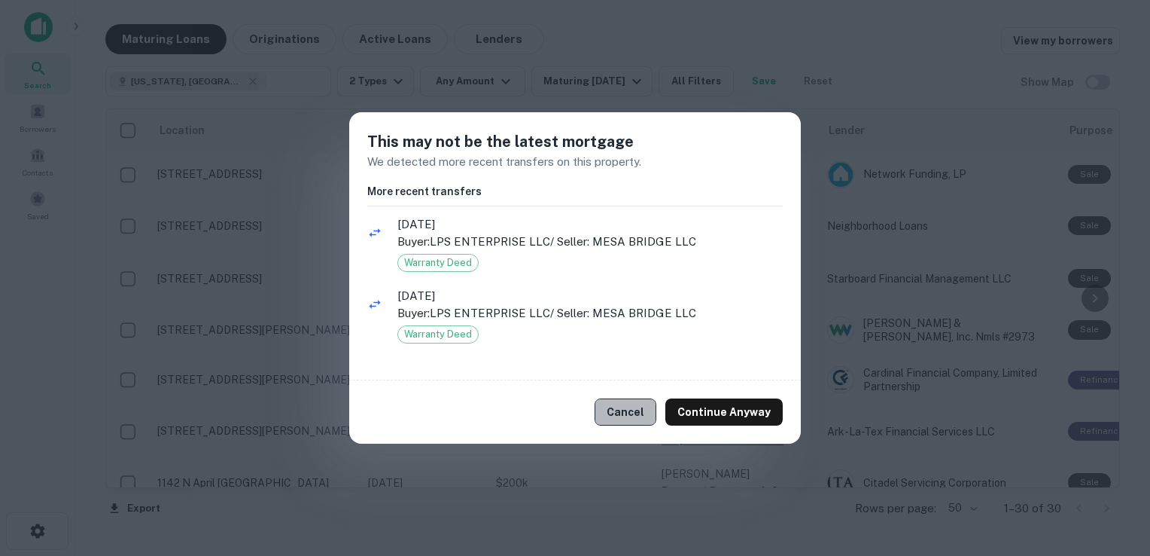
click at [646, 410] on button "Cancel" at bounding box center [626, 411] width 62 height 27
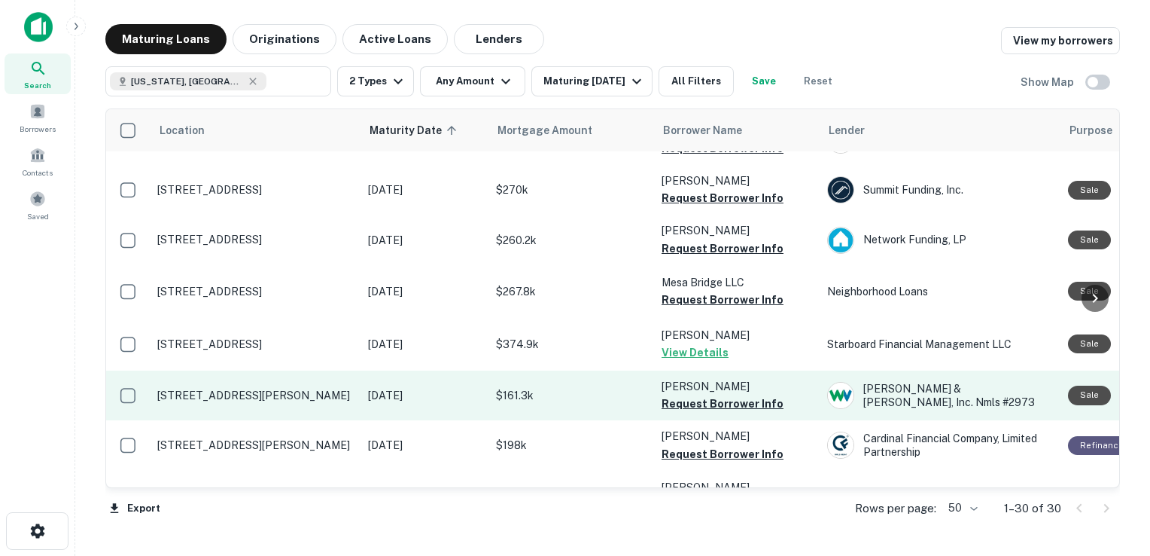
scroll to position [1168, 0]
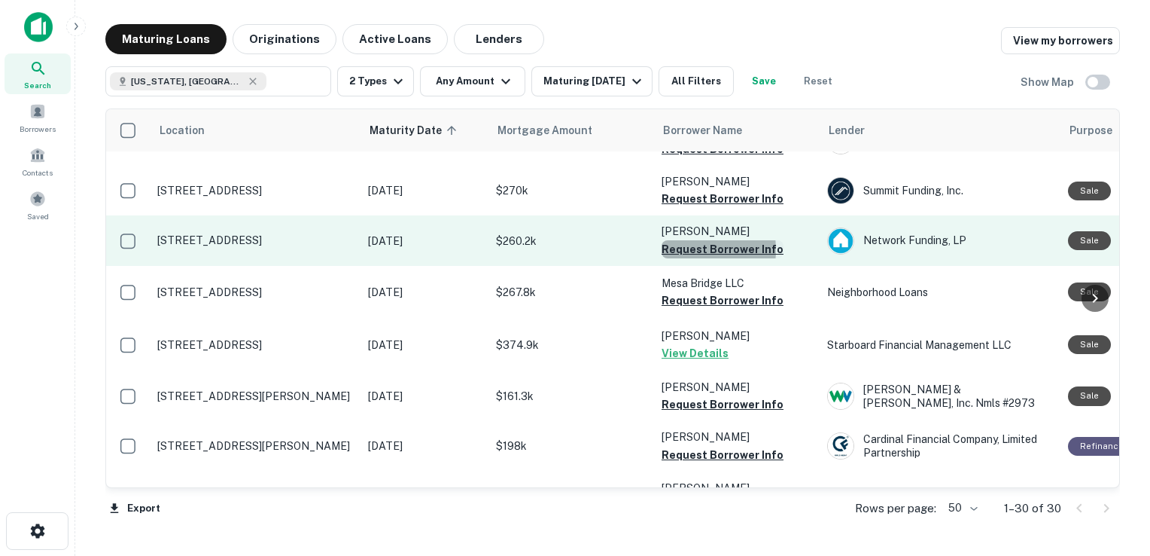
click at [683, 240] on button "Request Borrower Info" at bounding box center [723, 249] width 122 height 18
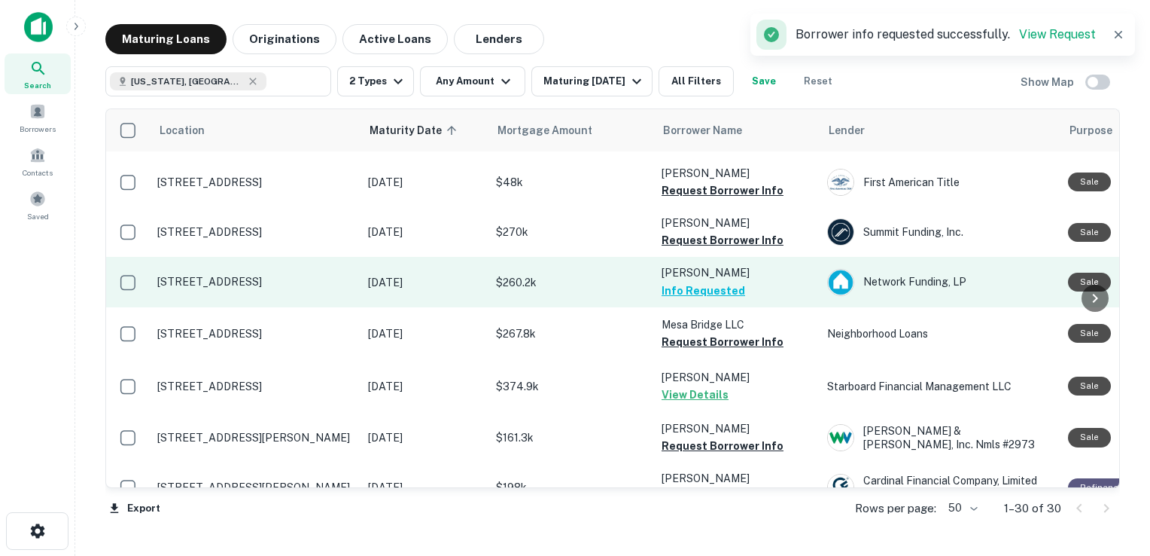
scroll to position [1125, 0]
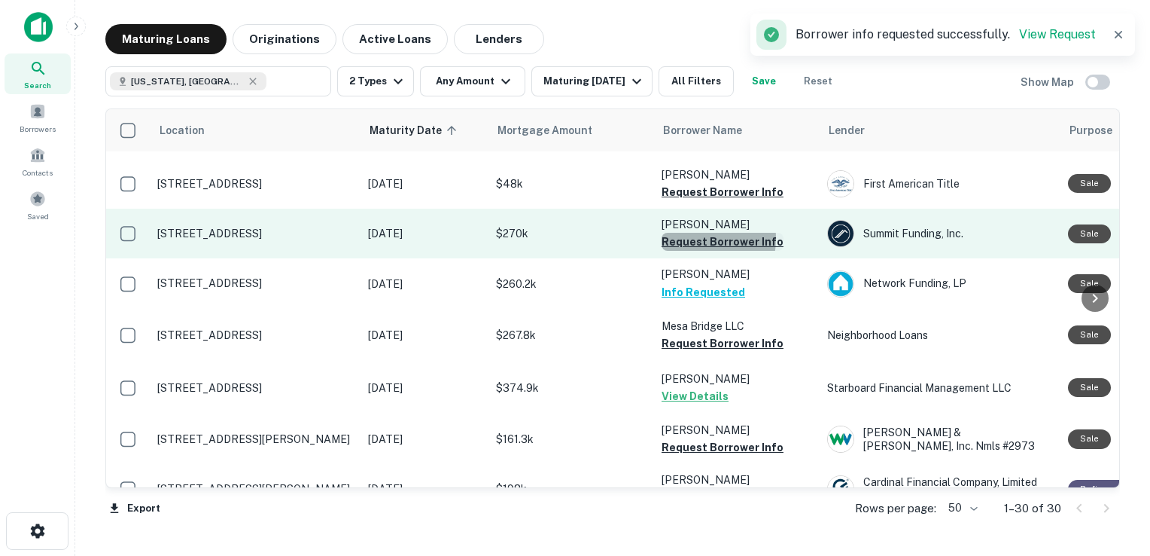
click at [691, 233] on button "Request Borrower Info" at bounding box center [723, 242] width 122 height 18
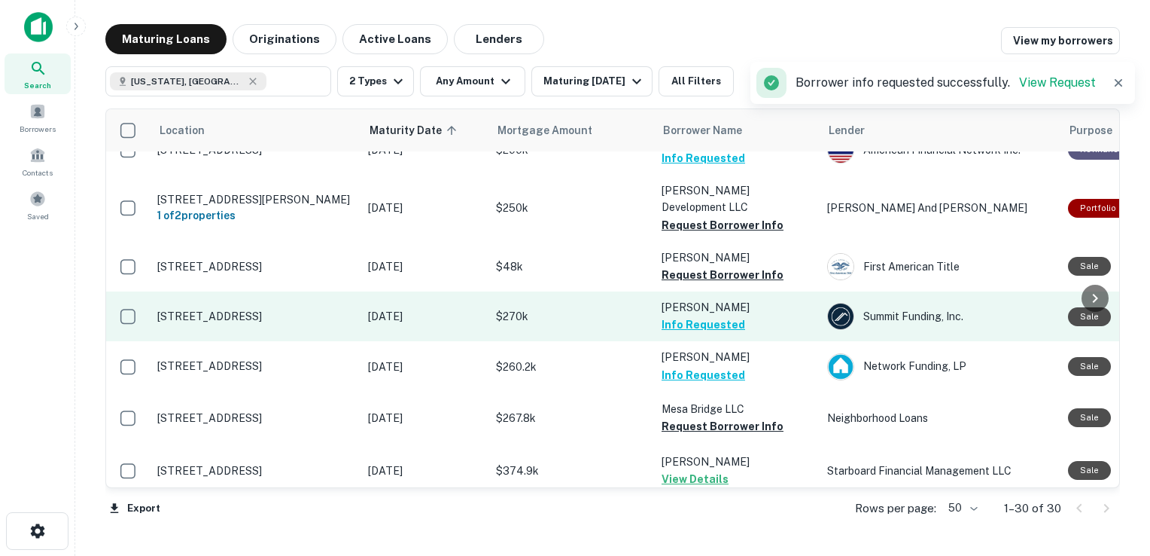
scroll to position [1041, 0]
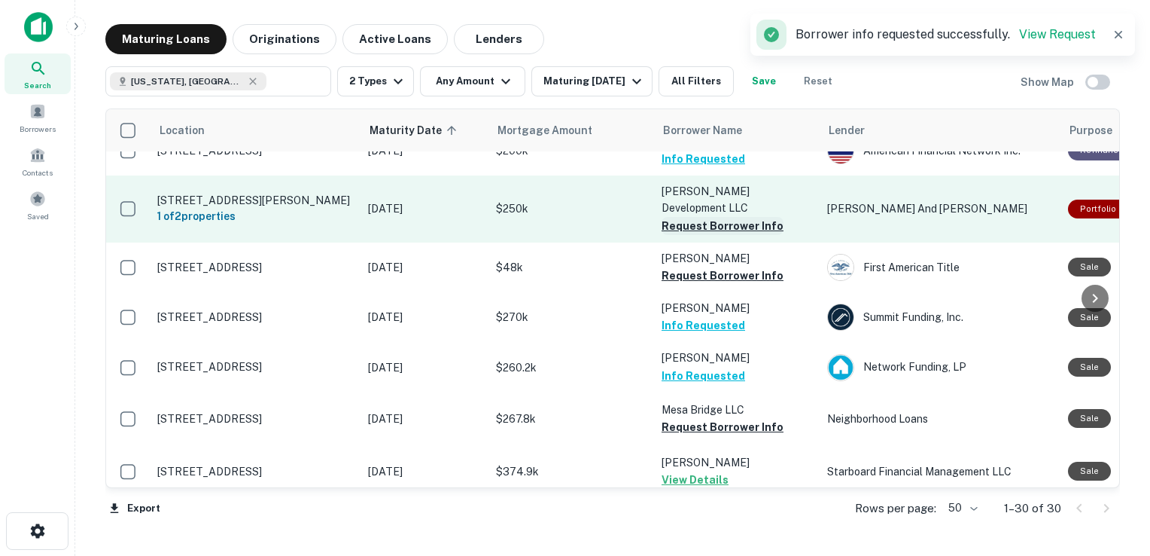
click at [697, 217] on button "Request Borrower Info" at bounding box center [723, 226] width 122 height 18
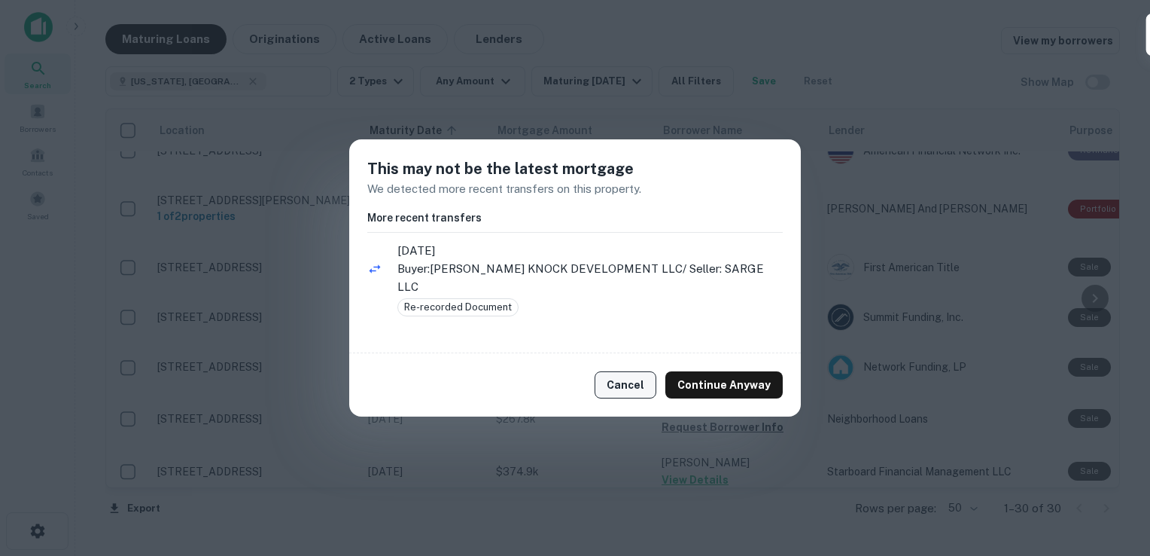
click at [616, 377] on button "Cancel" at bounding box center [626, 384] width 62 height 27
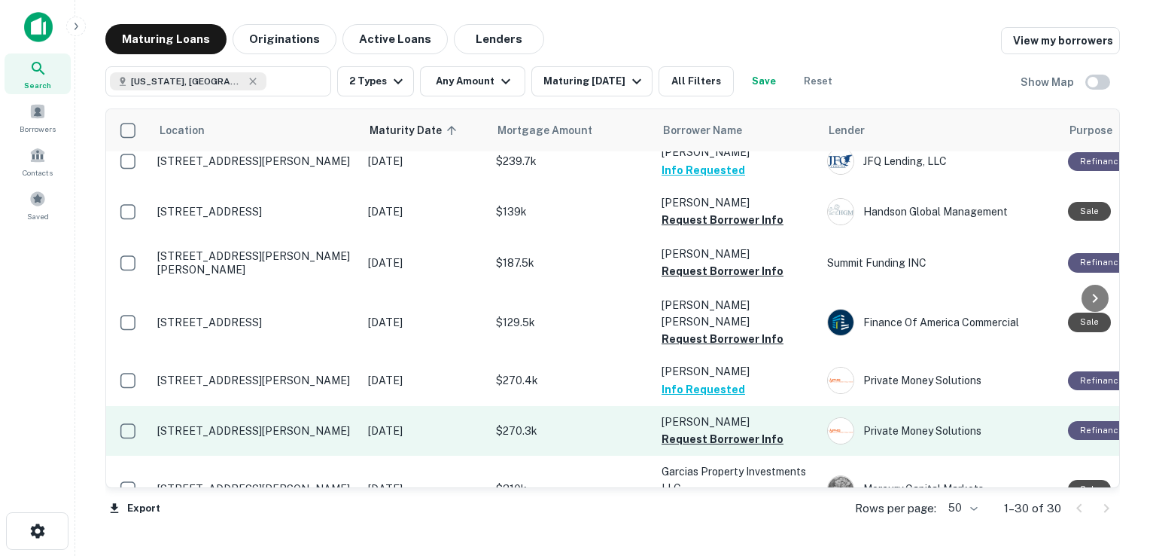
scroll to position [444, 0]
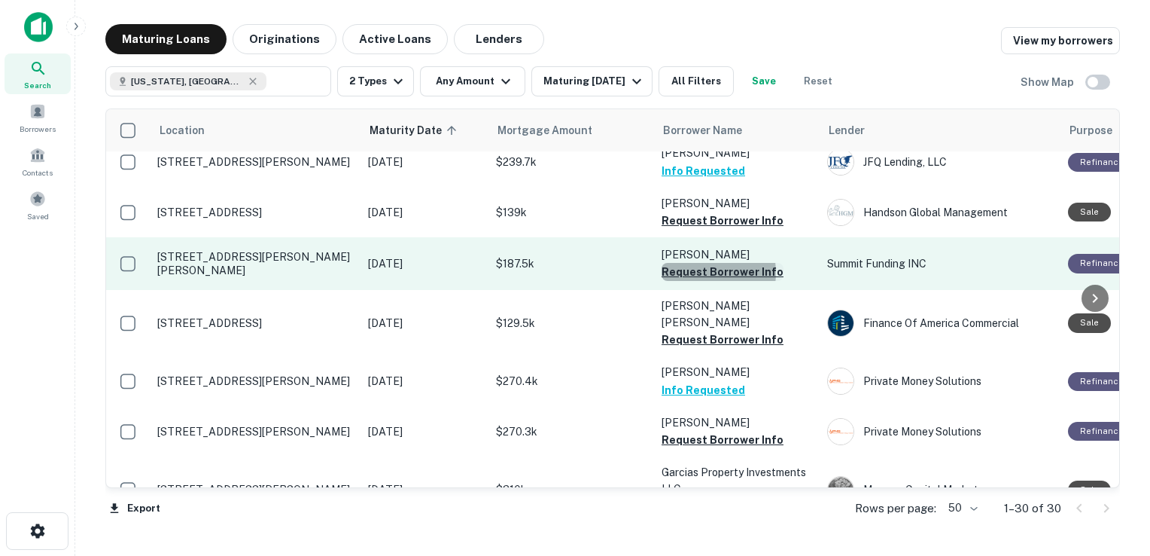
click at [699, 263] on button "Request Borrower Info" at bounding box center [723, 272] width 122 height 18
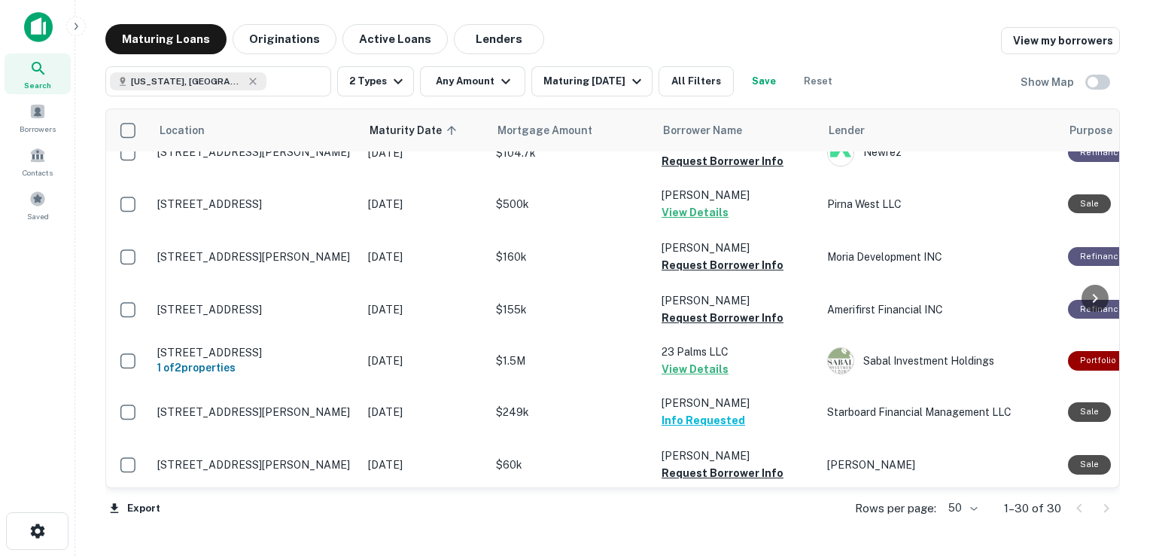
scroll to position [85, 0]
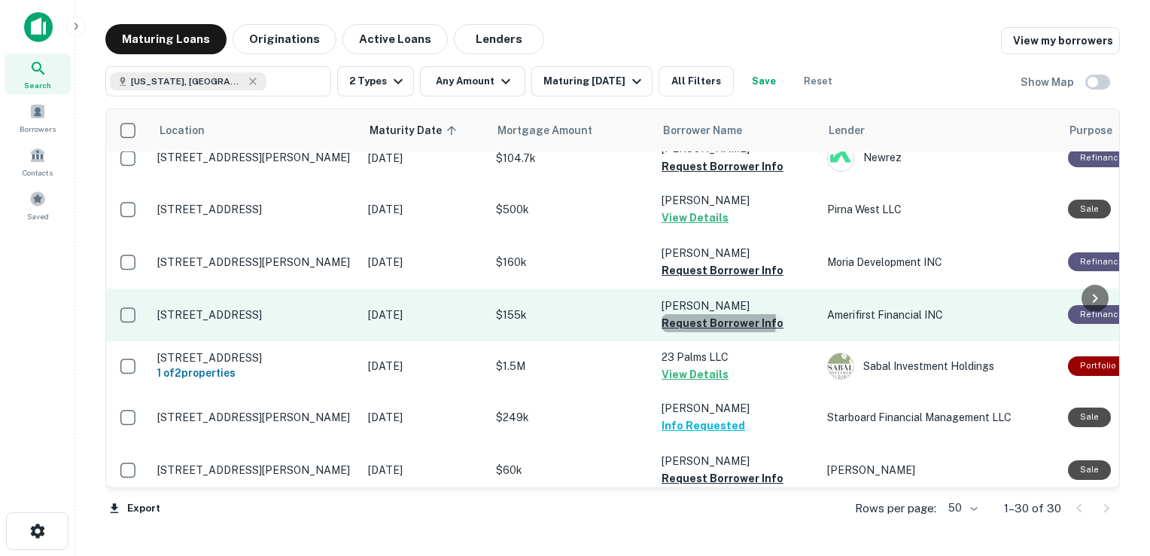
click at [681, 314] on button "Request Borrower Info" at bounding box center [723, 323] width 122 height 18
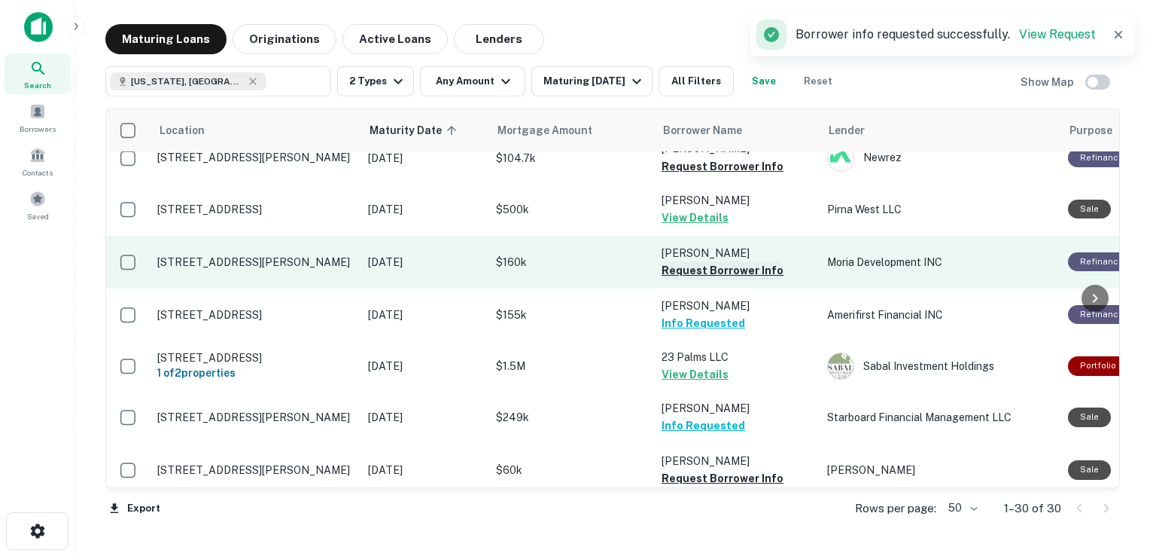
click at [708, 261] on button "Request Borrower Info" at bounding box center [723, 270] width 122 height 18
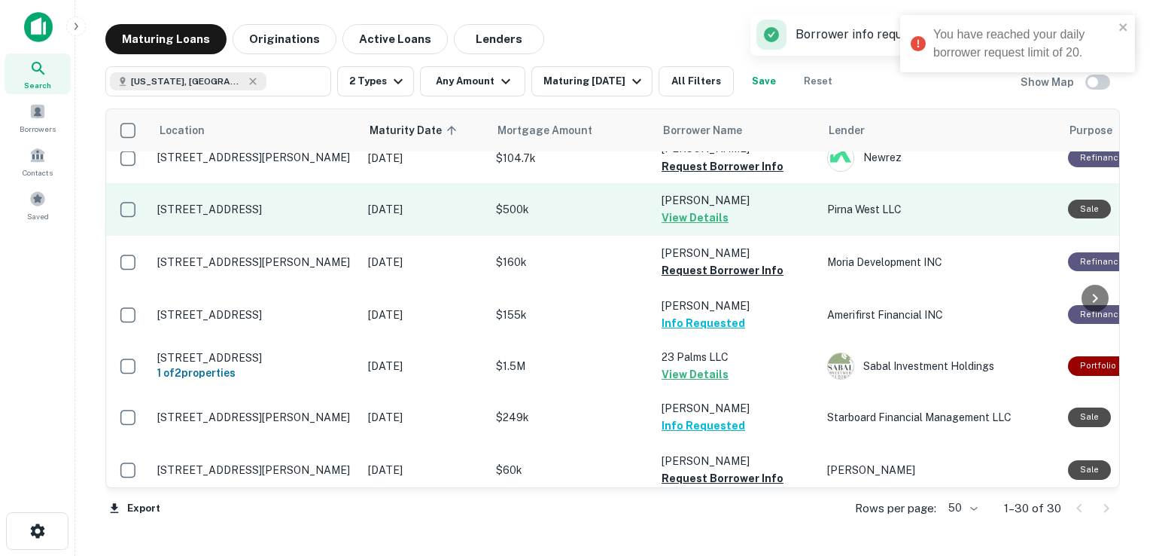
scroll to position [0, 0]
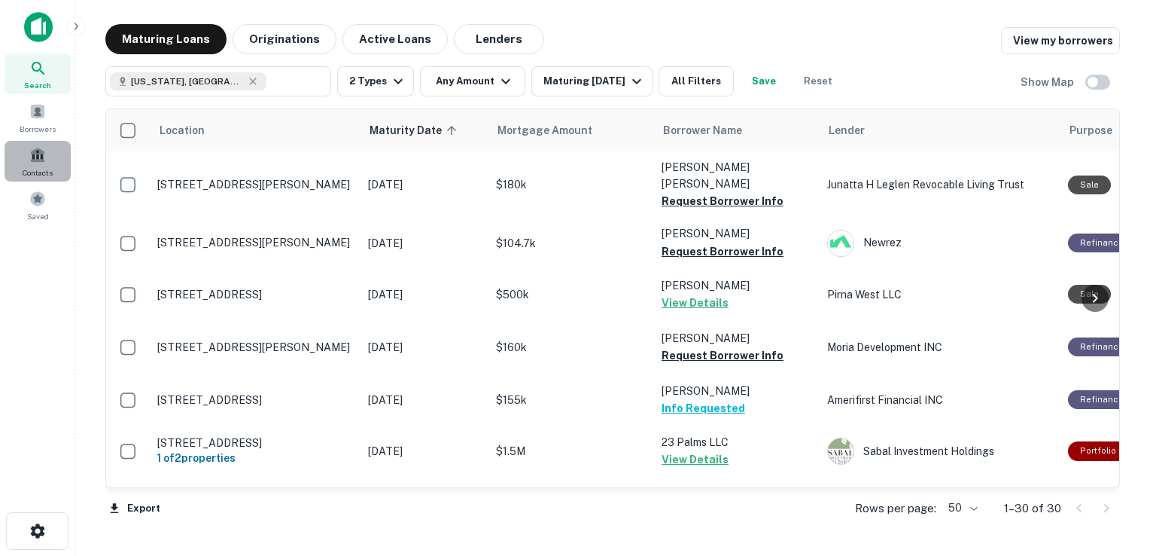
click at [44, 158] on span at bounding box center [37, 155] width 17 height 17
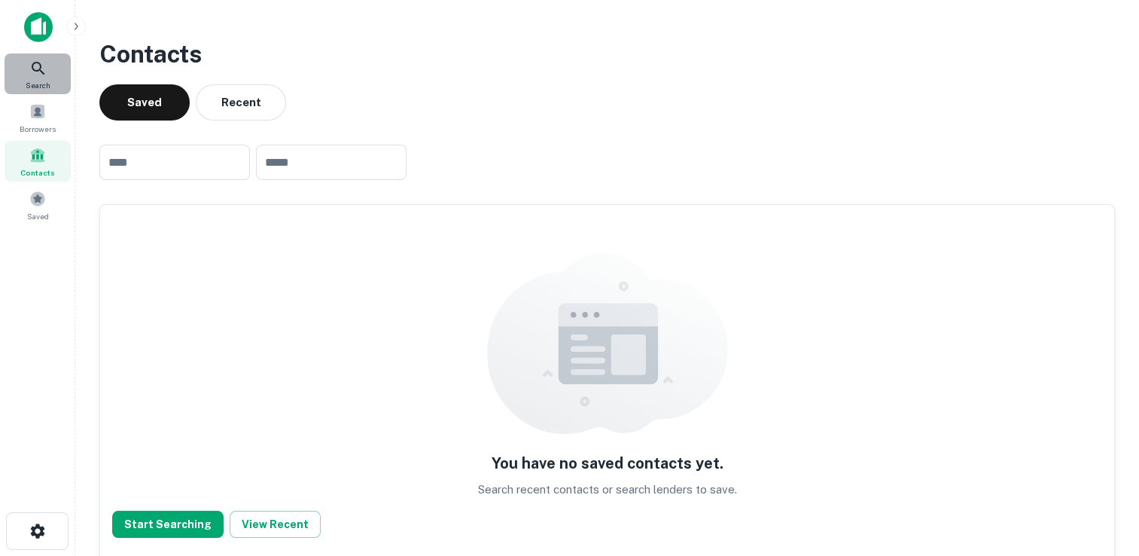
click at [36, 69] on icon at bounding box center [38, 68] width 18 height 18
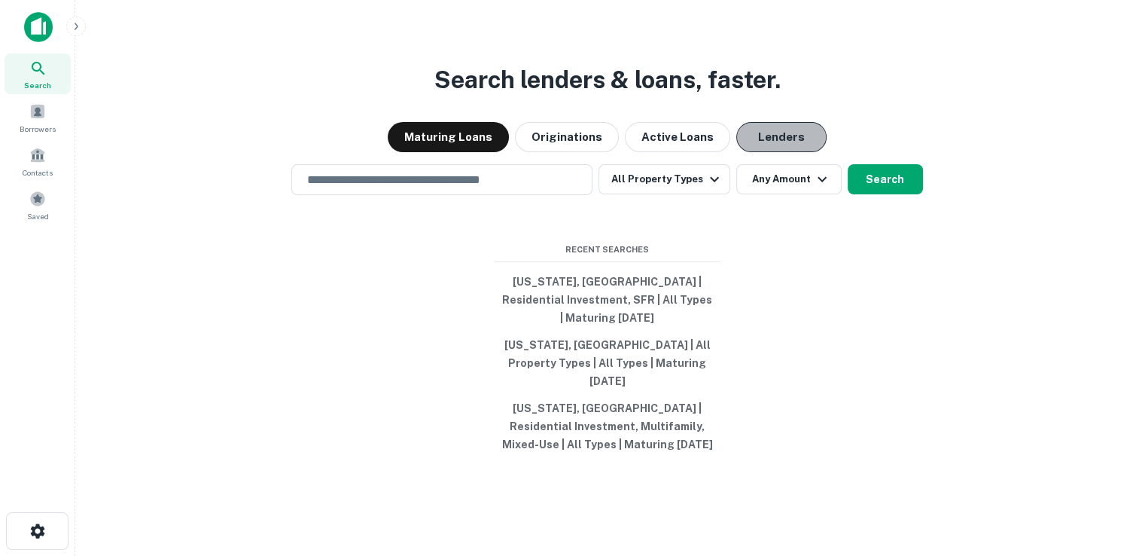
click at [787, 152] on button "Lenders" at bounding box center [781, 137] width 90 height 30
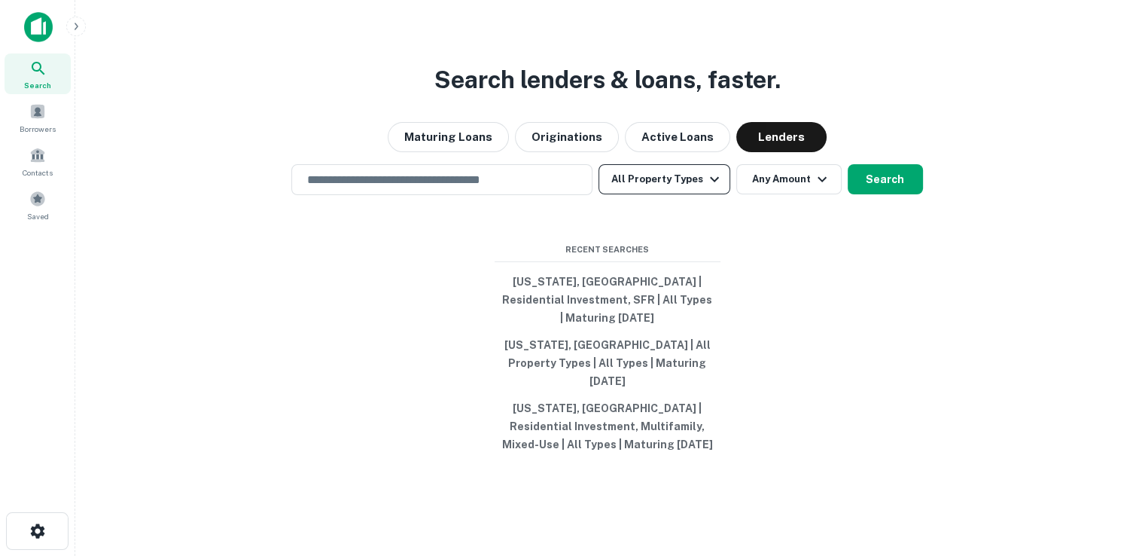
click at [672, 194] on button "All Property Types" at bounding box center [664, 179] width 131 height 30
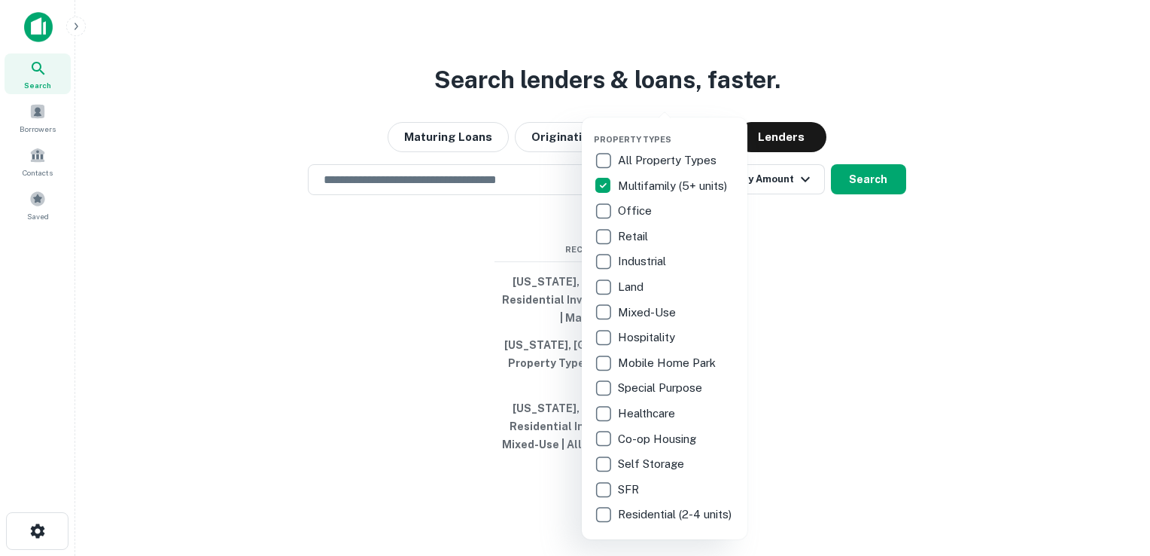
click at [879, 197] on div at bounding box center [575, 278] width 1150 height 556
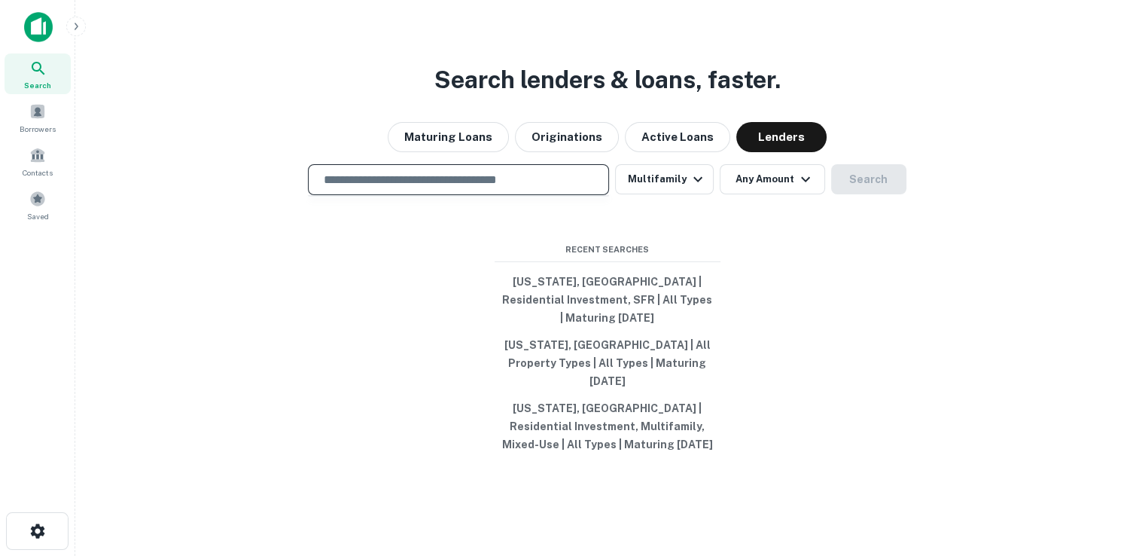
click at [336, 188] on input "text" at bounding box center [459, 179] width 288 height 17
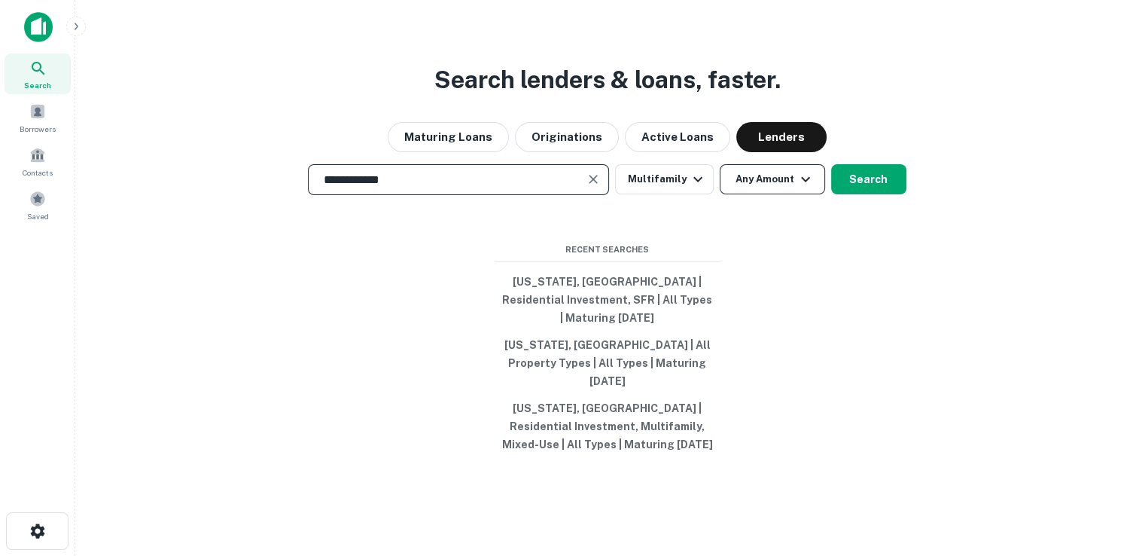
type input "**********"
click at [808, 188] on icon "button" at bounding box center [806, 179] width 18 height 18
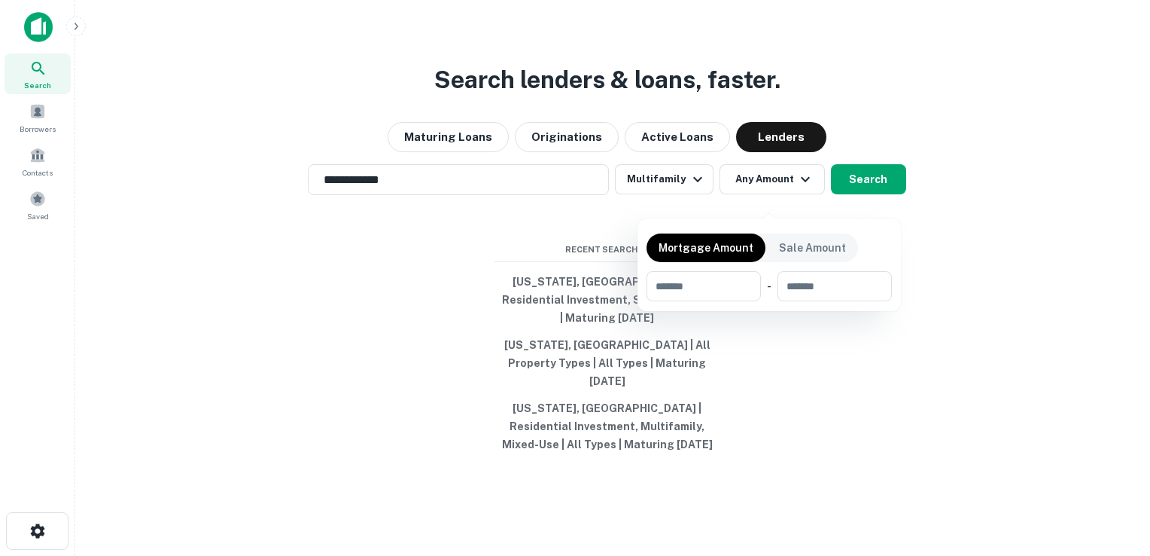
click at [881, 190] on div at bounding box center [575, 278] width 1150 height 556
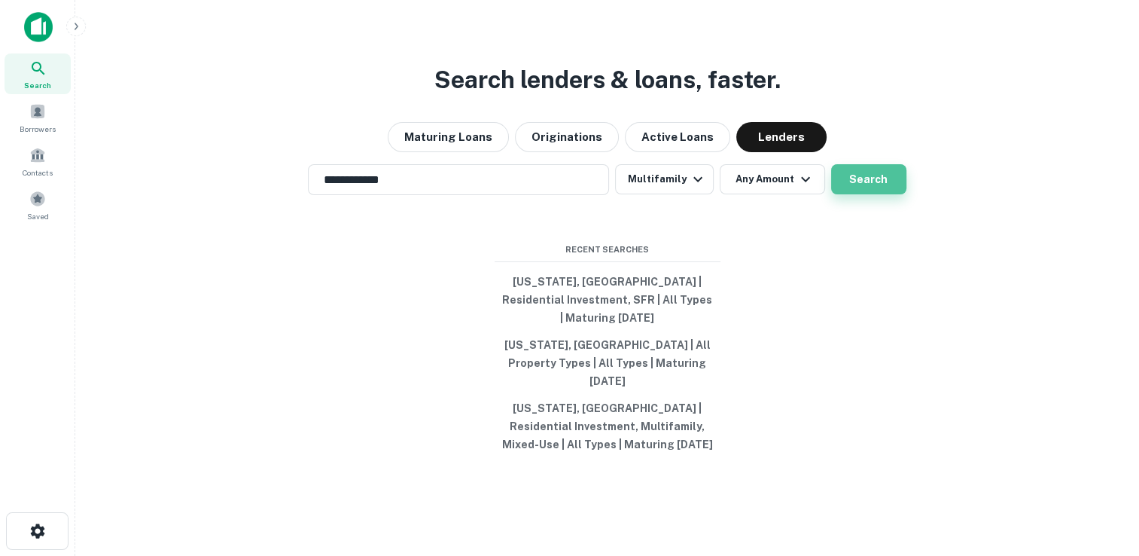
click at [873, 194] on button "Search" at bounding box center [868, 179] width 75 height 30
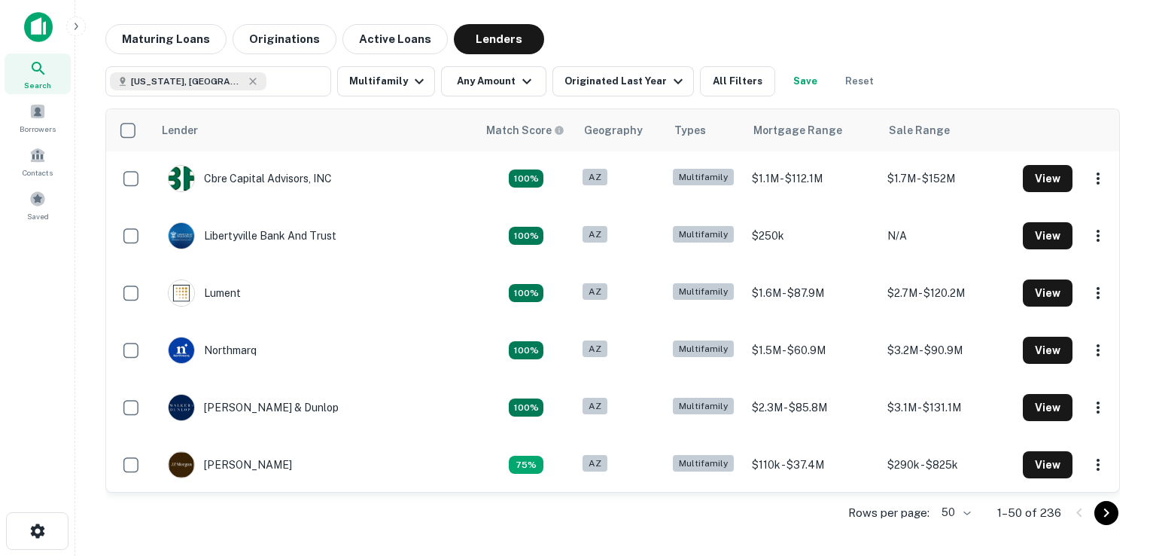
scroll to position [63, 0]
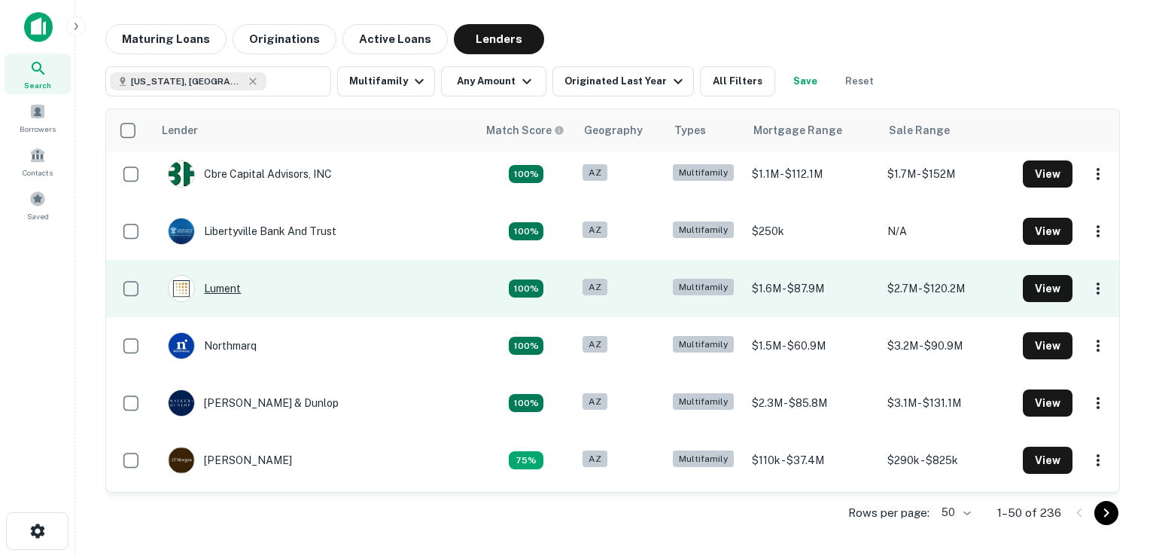
click at [227, 282] on div "Lument" at bounding box center [204, 288] width 73 height 27
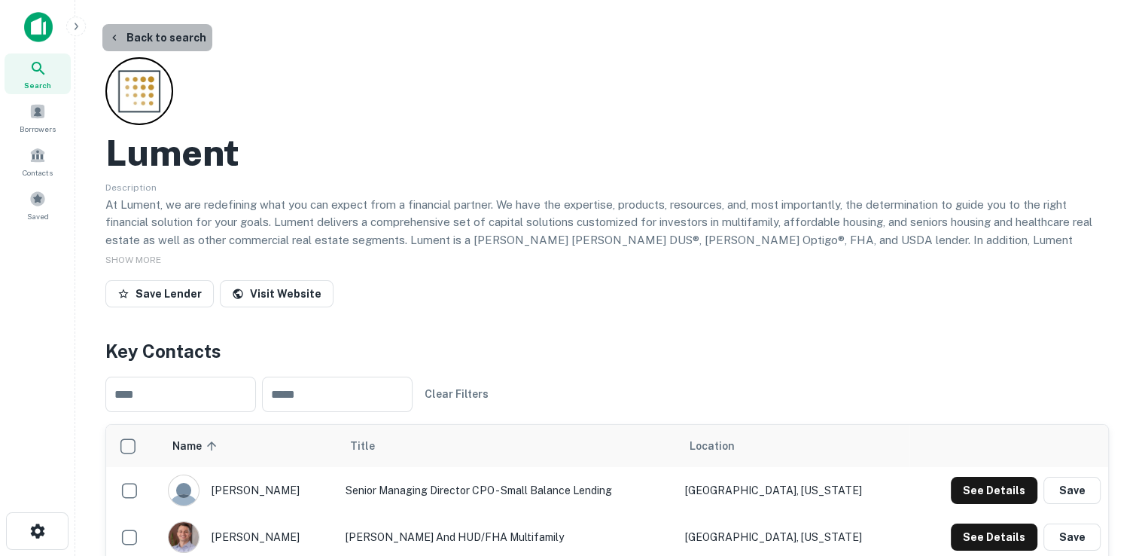
click at [169, 35] on button "Back to search" at bounding box center [157, 37] width 110 height 27
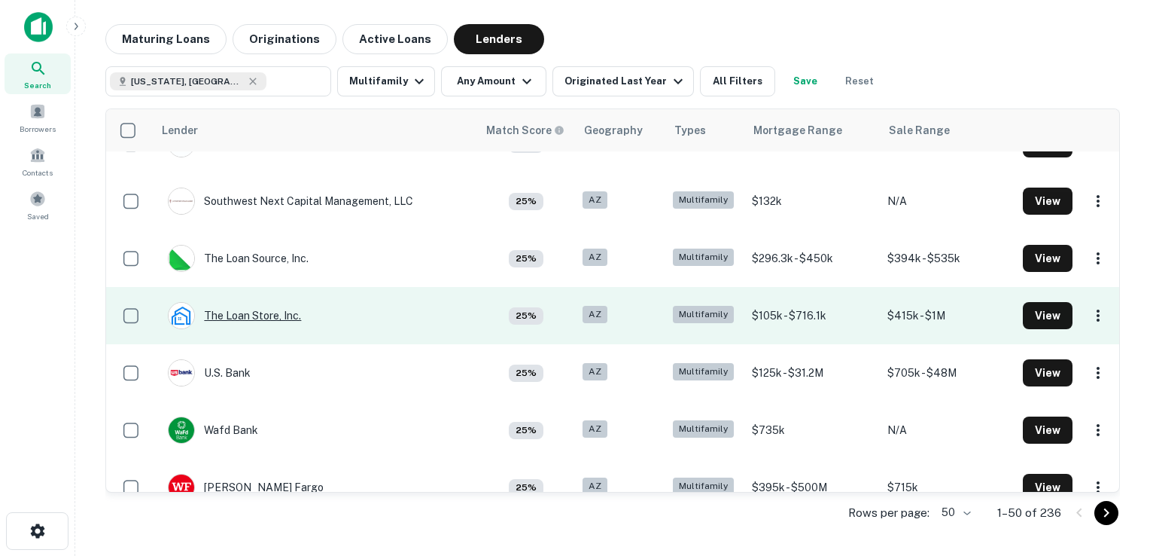
scroll to position [2521, 0]
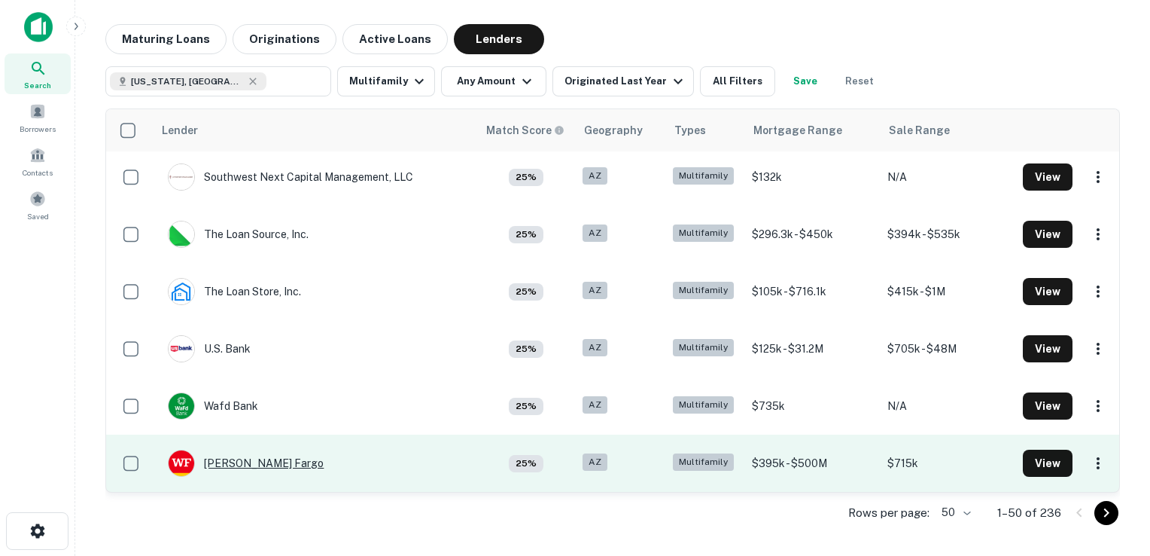
click at [244, 461] on div "Wells Fargo" at bounding box center [246, 462] width 156 height 27
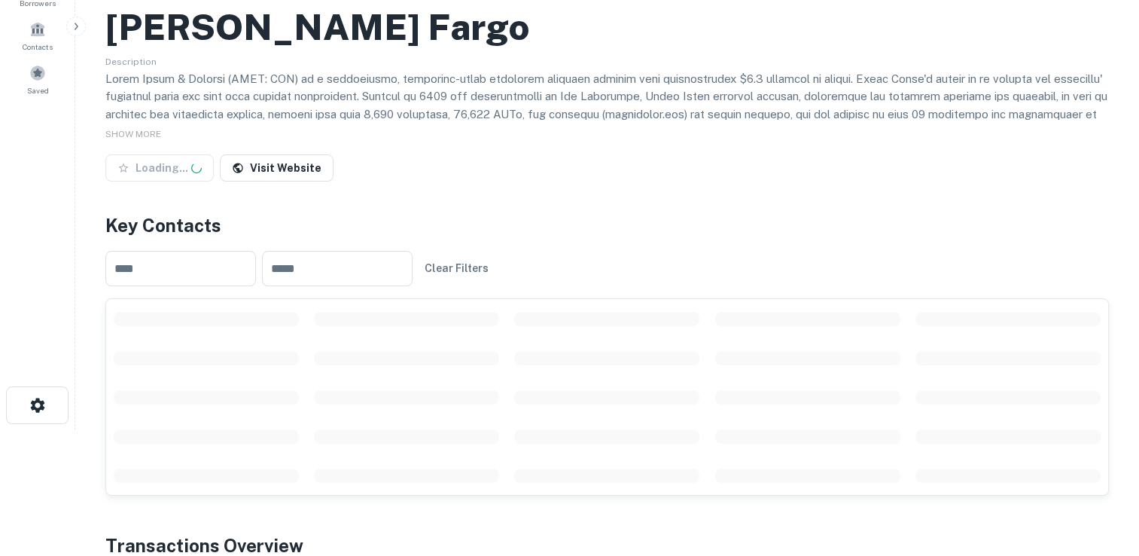
scroll to position [126, 0]
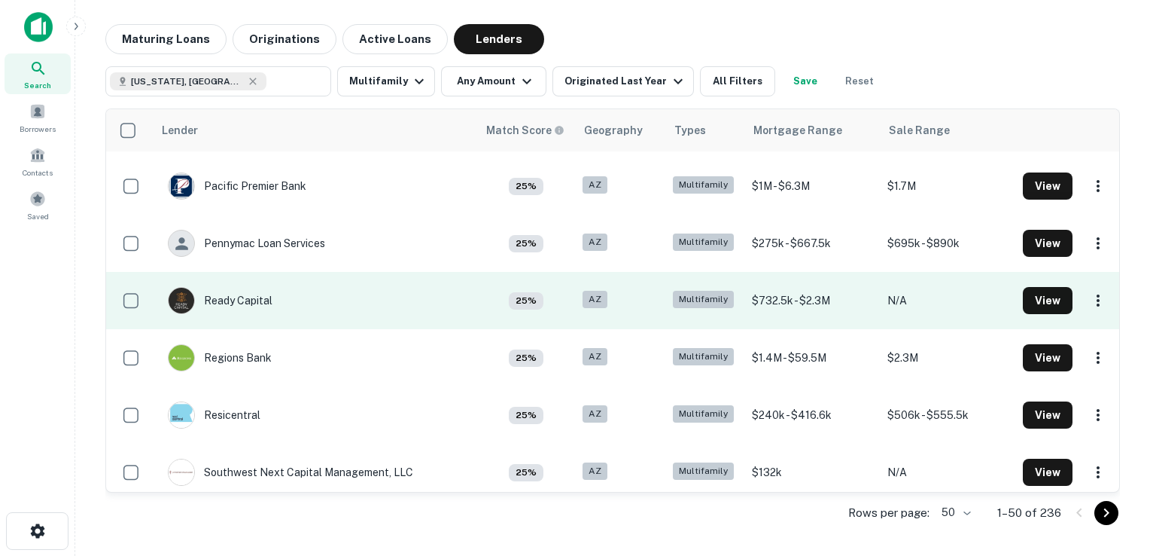
scroll to position [2521, 0]
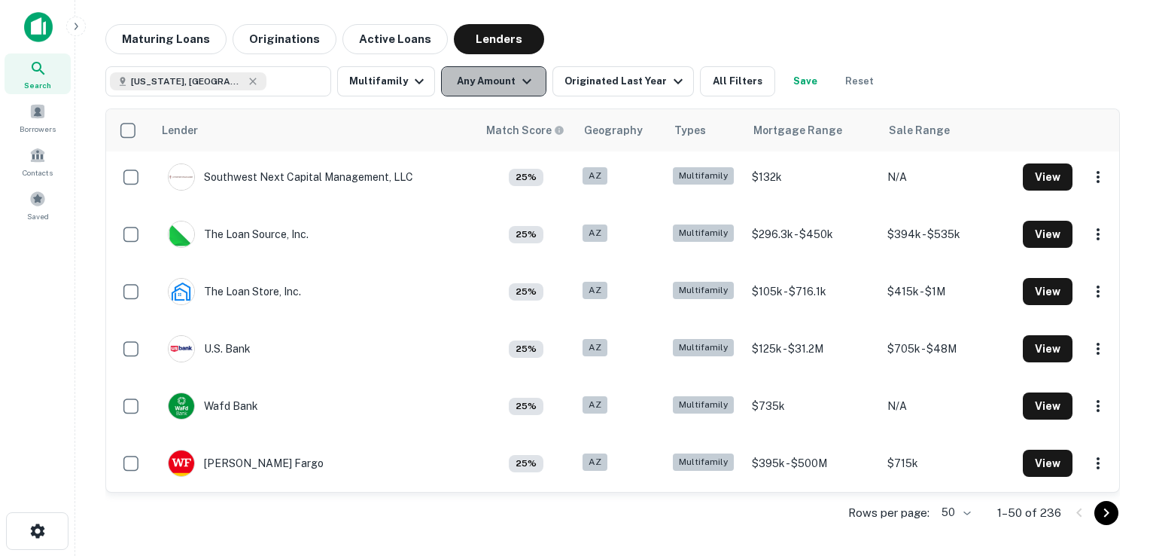
click at [523, 81] on icon "button" at bounding box center [527, 81] width 9 height 5
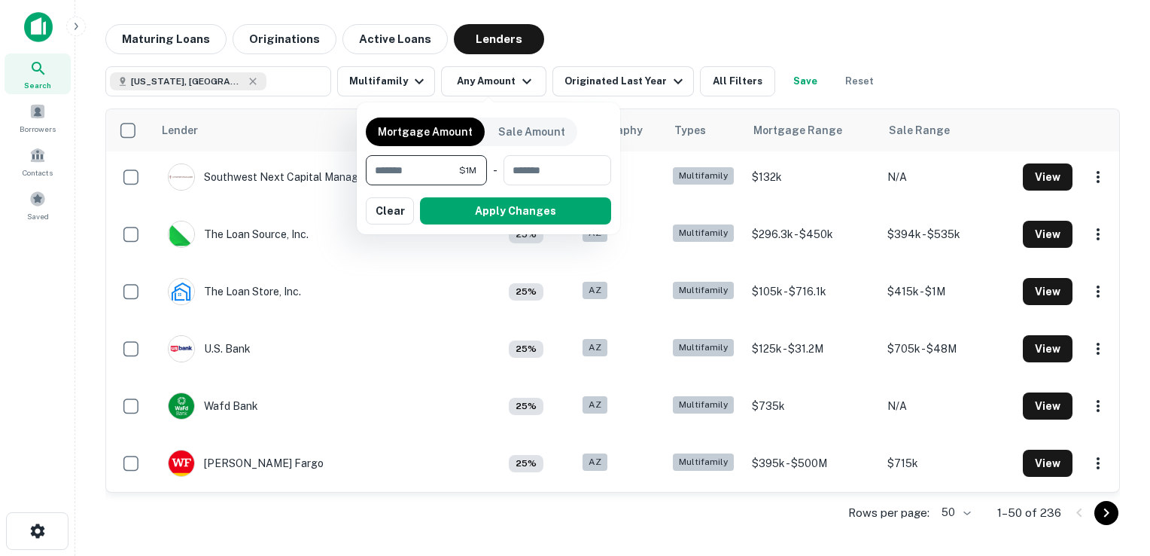
click at [452, 173] on input "*******" at bounding box center [412, 170] width 93 height 30
type input "********"
click at [527, 169] on input "number" at bounding box center [554, 170] width 94 height 30
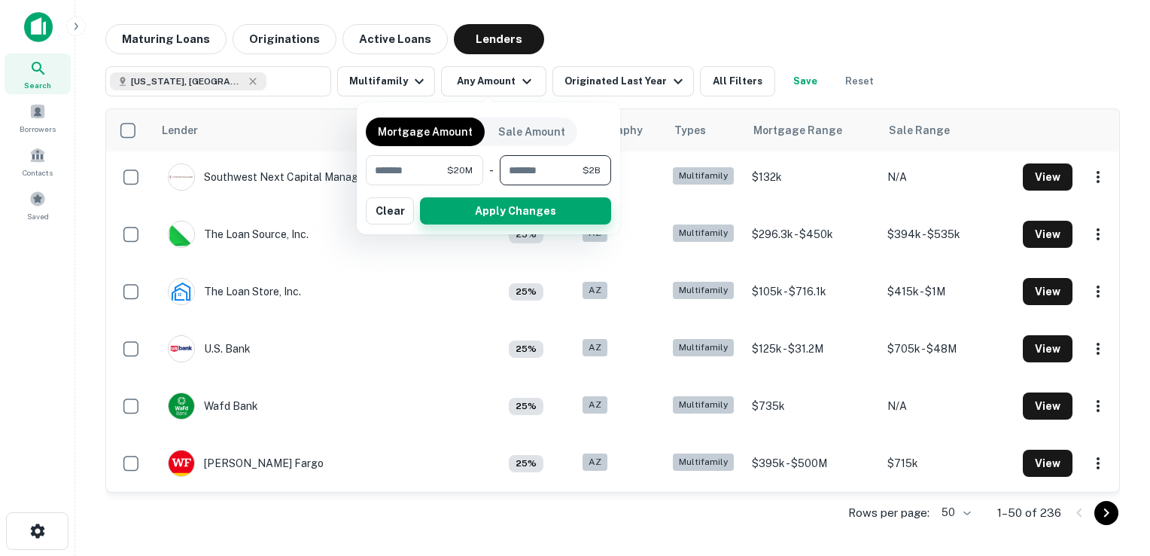
type input "**********"
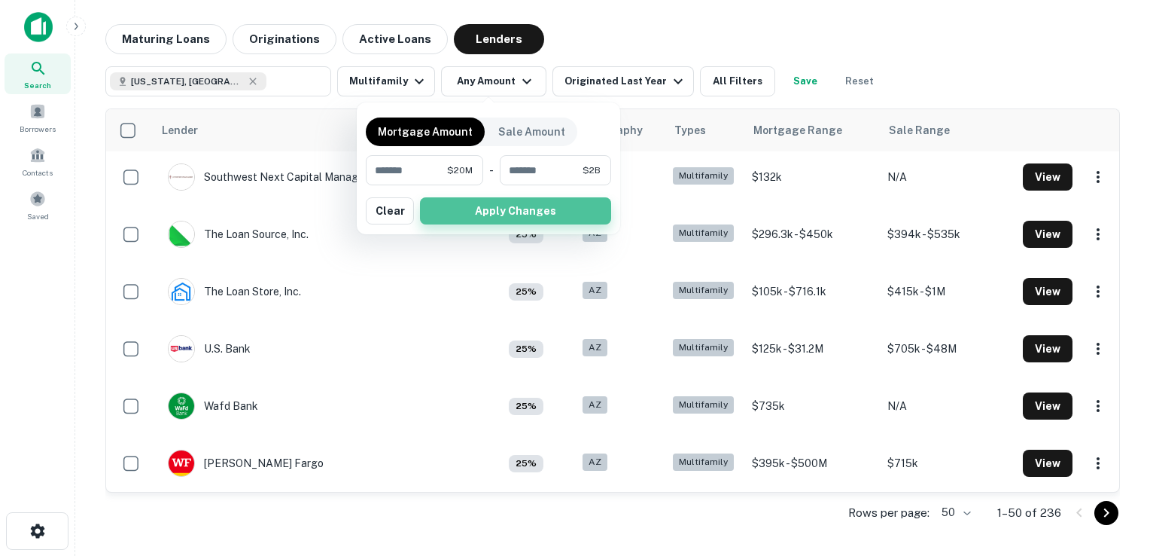
click at [491, 218] on button "Apply Changes" at bounding box center [515, 210] width 191 height 27
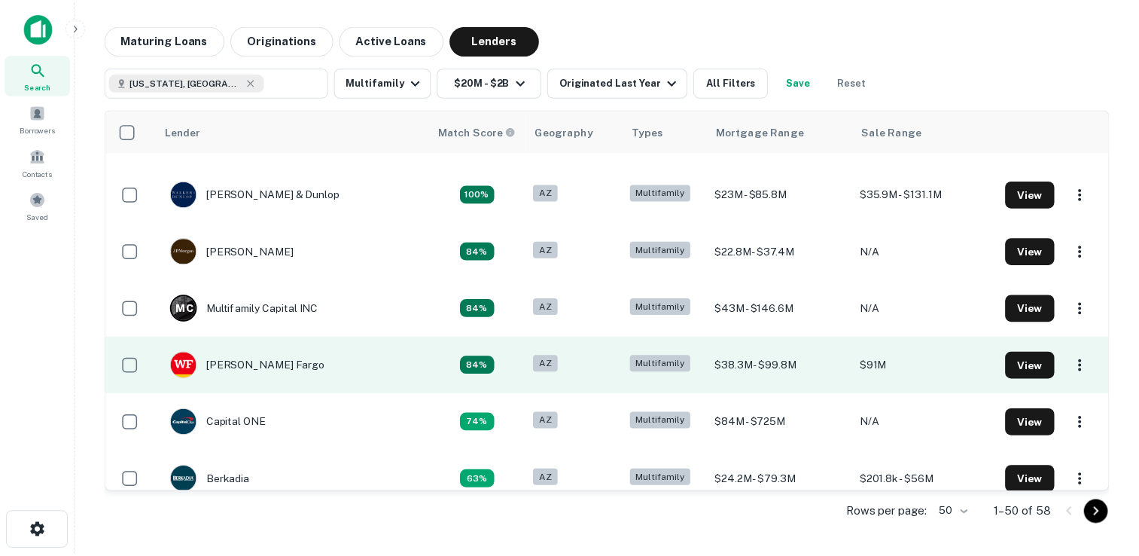
scroll to position [161, 0]
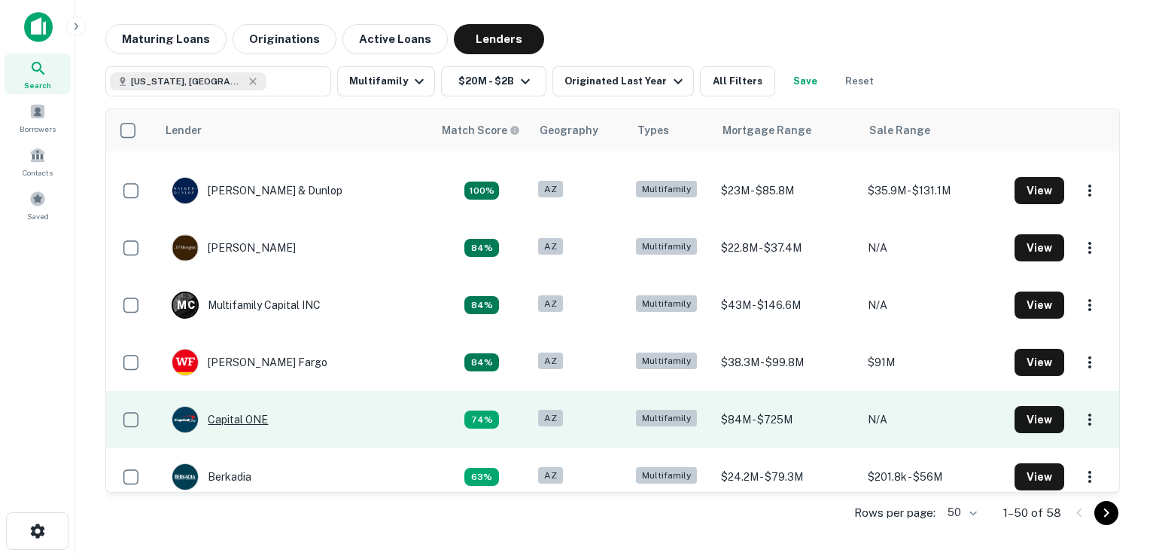
click at [182, 422] on img at bounding box center [185, 420] width 26 height 26
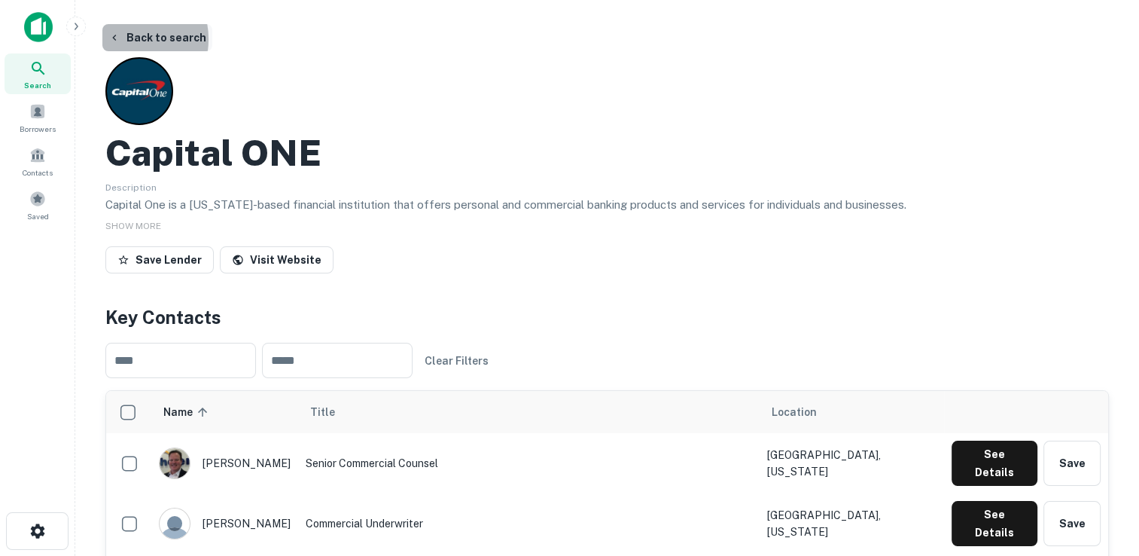
click at [120, 39] on button "Back to search" at bounding box center [157, 37] width 110 height 27
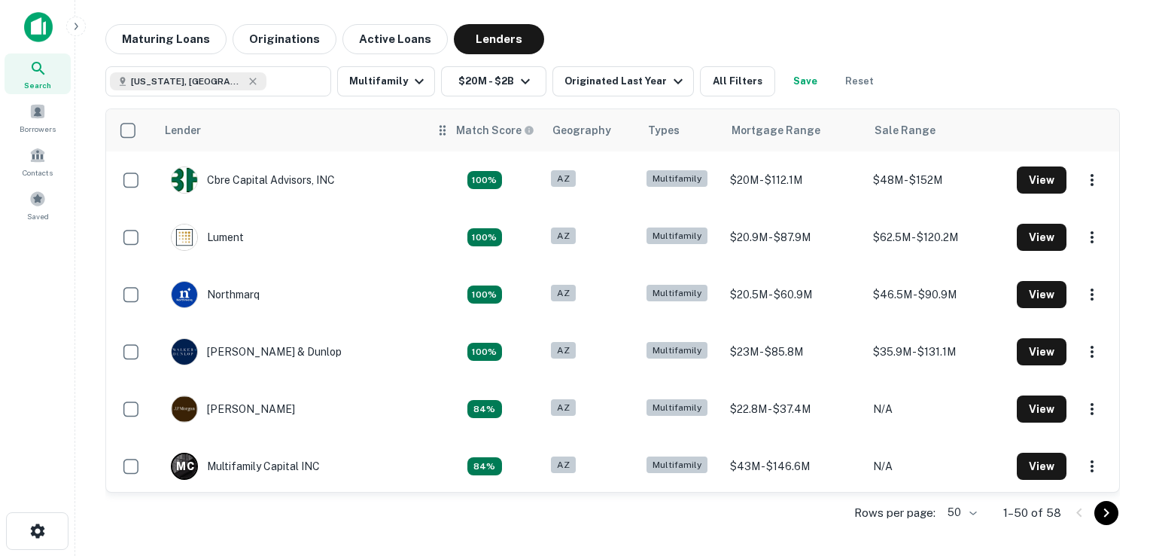
scroll to position [161, 0]
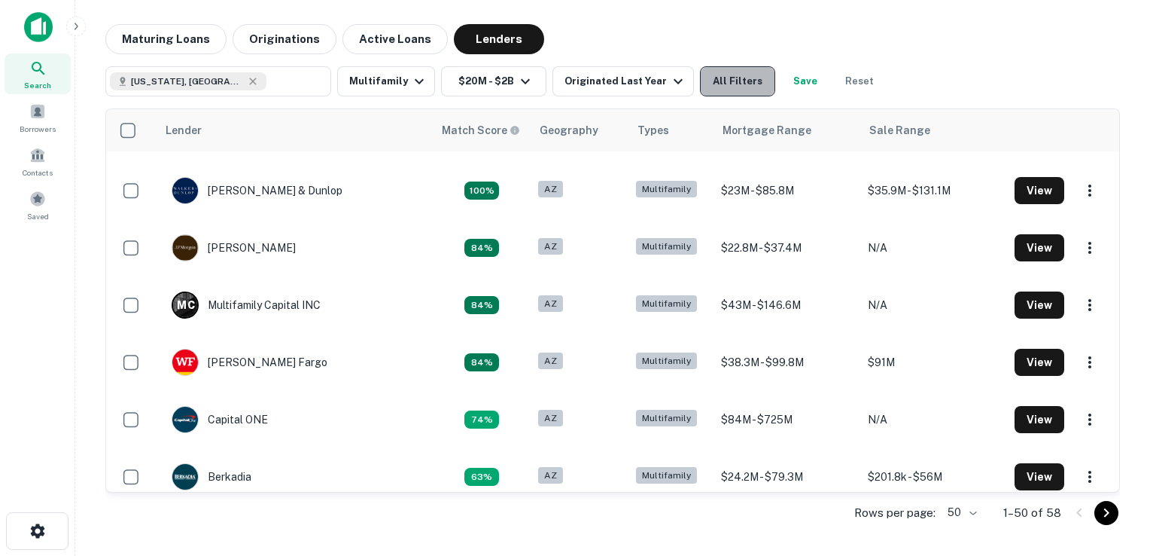
click at [735, 83] on button "All Filters" at bounding box center [737, 81] width 75 height 30
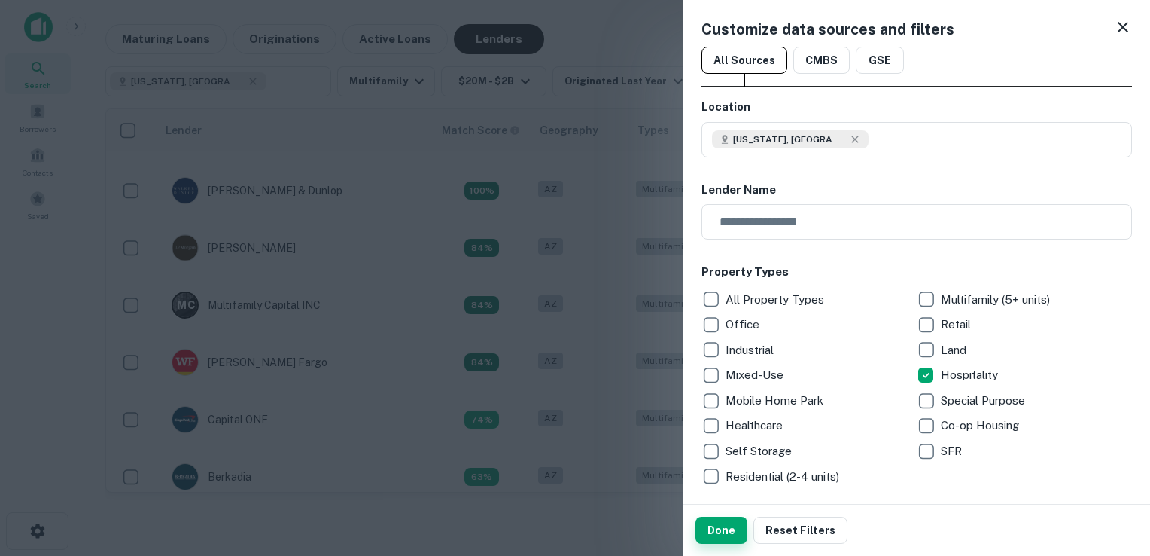
click at [728, 528] on button "Done" at bounding box center [722, 529] width 52 height 27
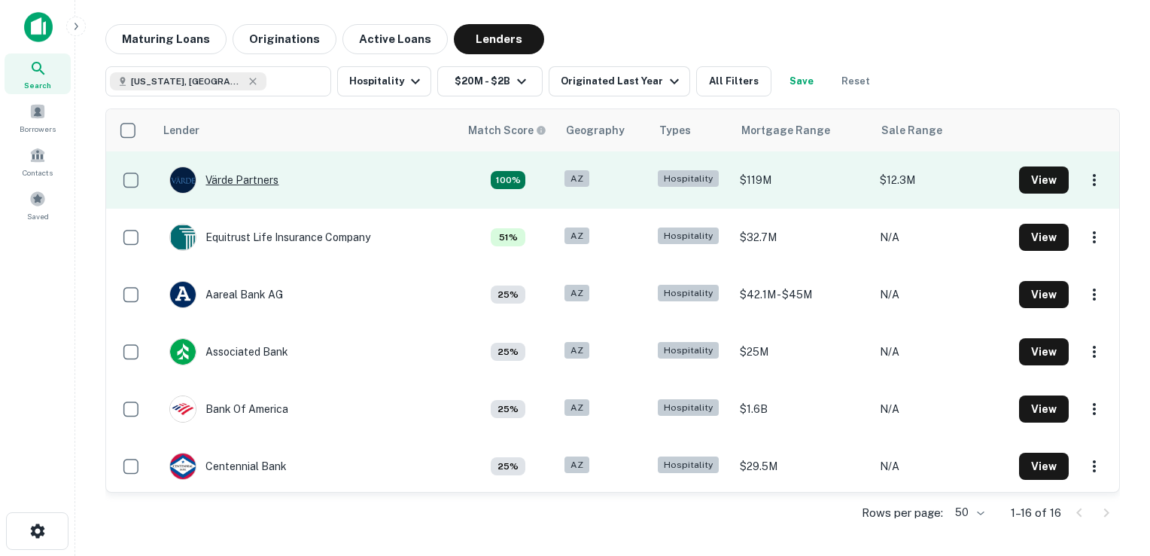
click at [239, 181] on div "Värde Partners" at bounding box center [223, 179] width 109 height 27
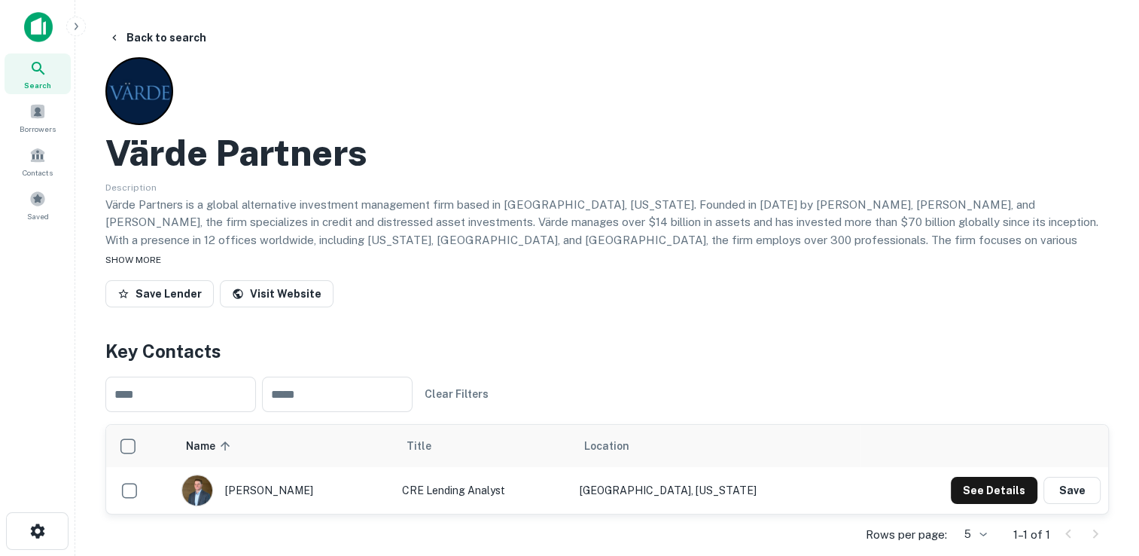
click at [139, 264] on span "SHOW MORE" at bounding box center [133, 259] width 56 height 11
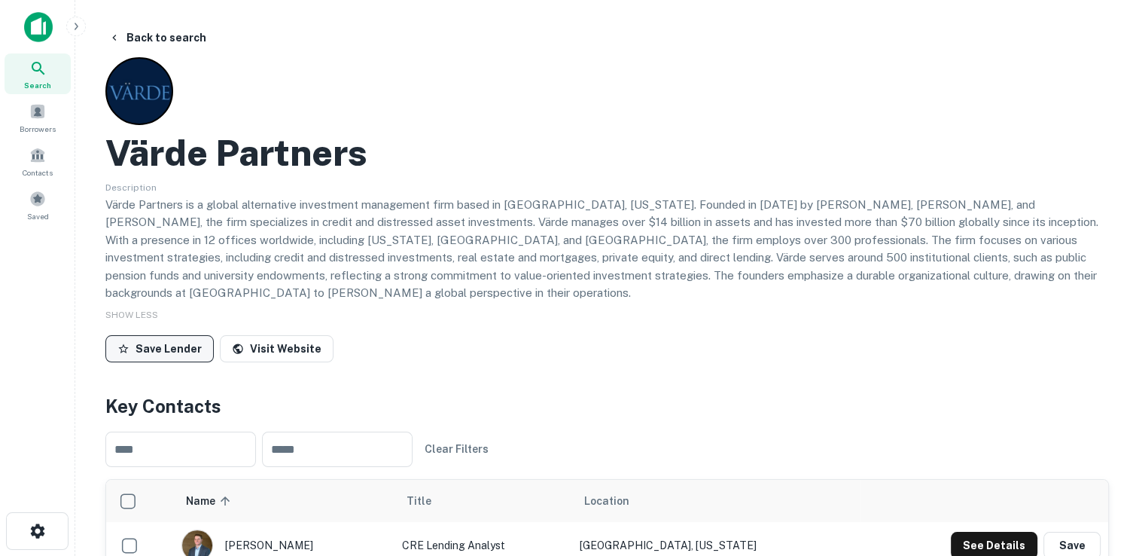
click at [134, 335] on button "Save Lender" at bounding box center [159, 348] width 108 height 27
click at [178, 37] on button "Back to search" at bounding box center [157, 37] width 110 height 27
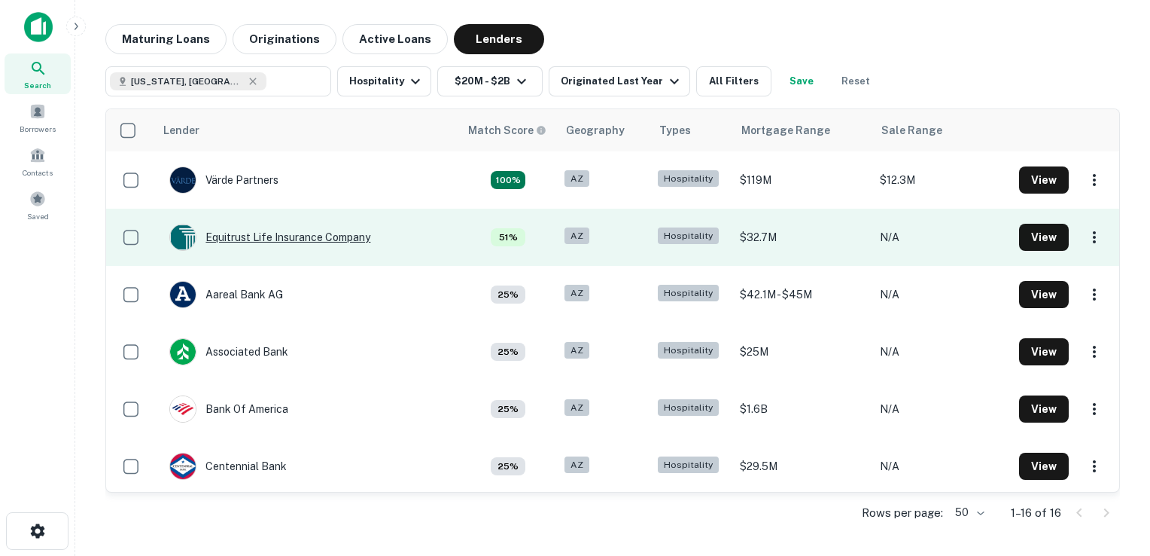
click at [276, 242] on div "Equitrust Life Insurance Company" at bounding box center [269, 237] width 201 height 27
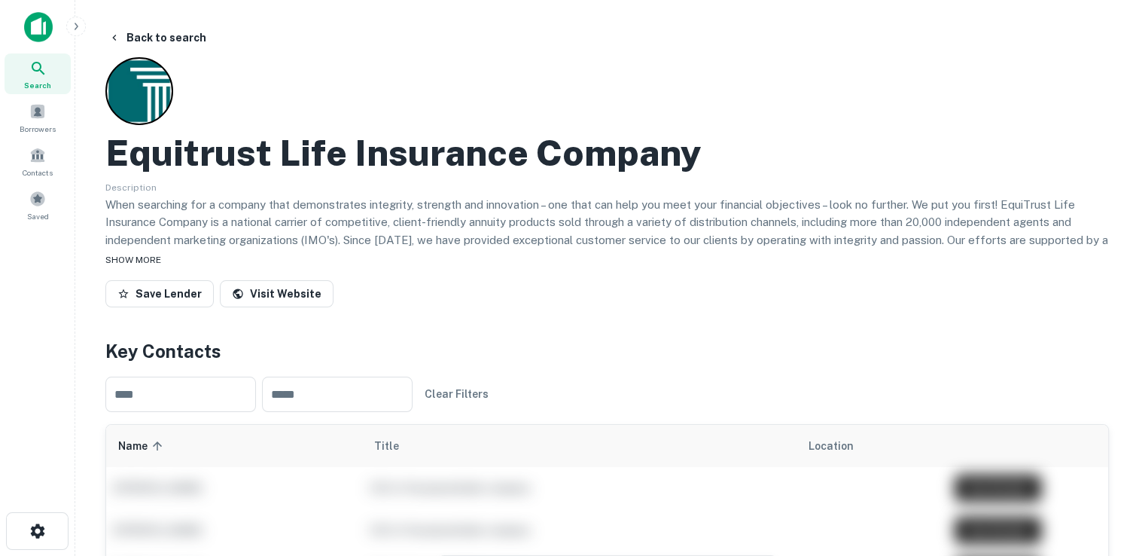
click at [154, 257] on span "SHOW MORE" at bounding box center [133, 259] width 56 height 11
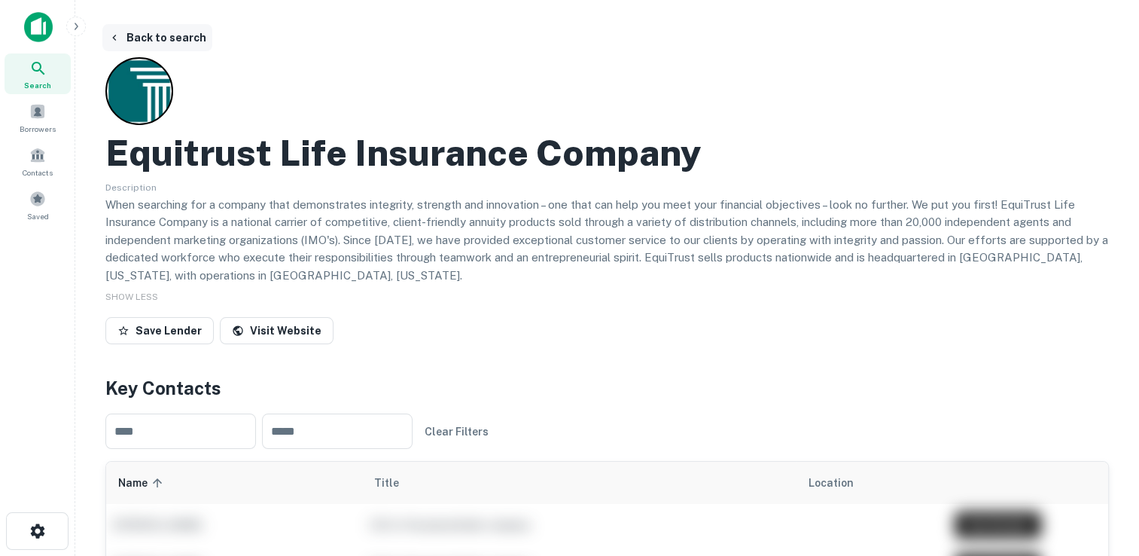
click at [141, 35] on button "Back to search" at bounding box center [157, 37] width 110 height 27
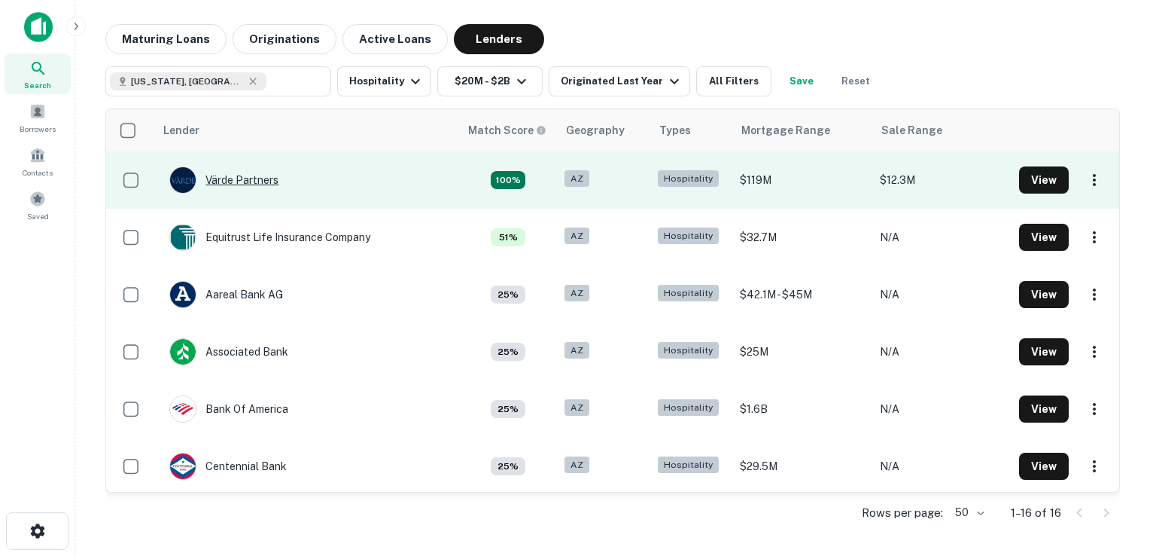
click at [248, 178] on div "Värde Partners" at bounding box center [223, 179] width 109 height 27
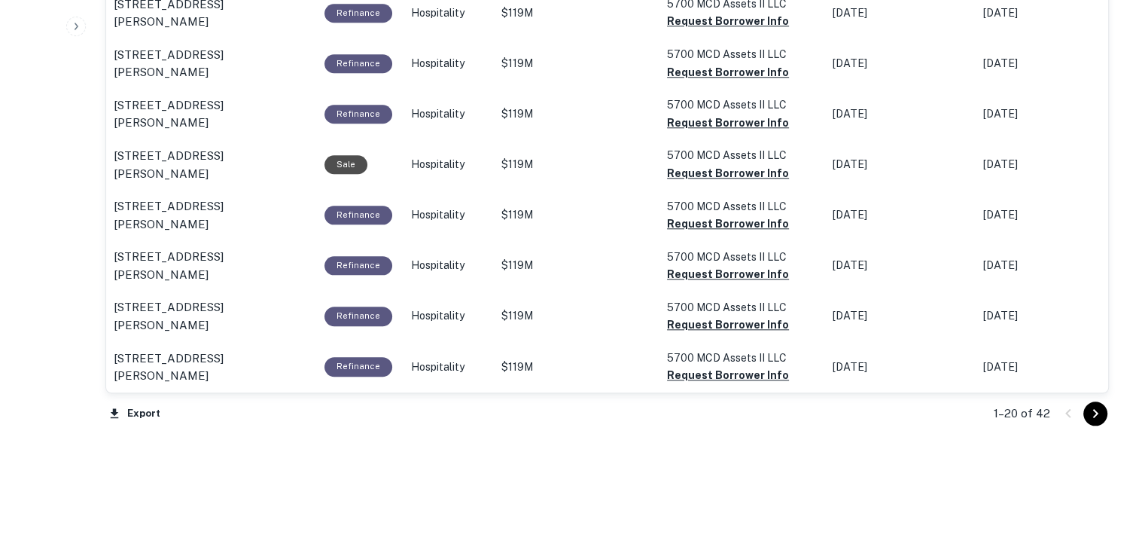
scroll to position [1441, 0]
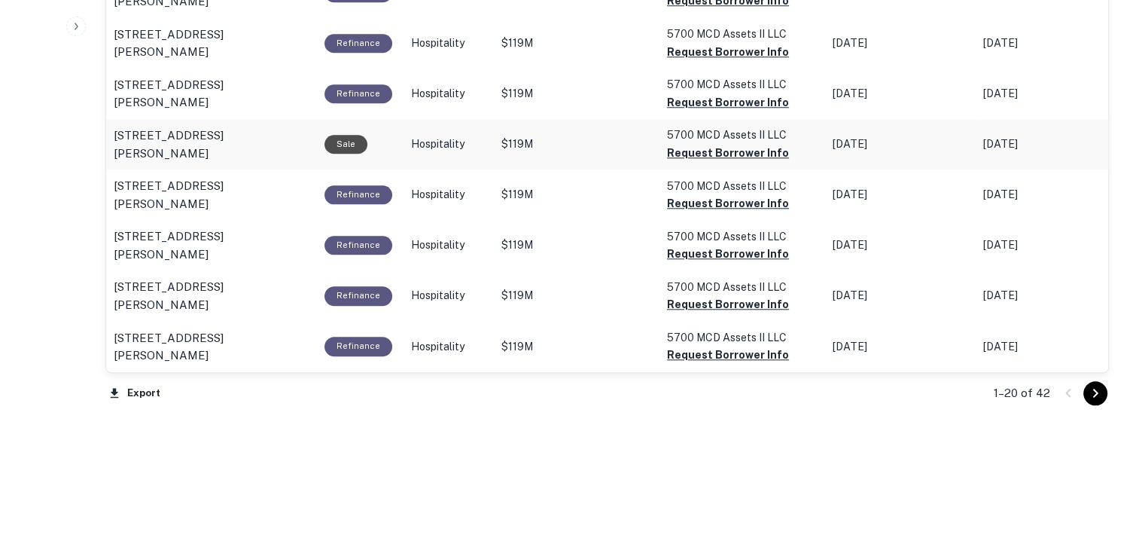
click at [350, 141] on div "Sale" at bounding box center [345, 144] width 43 height 19
click at [166, 133] on p "5700 E Mcdonald Dr Paradise Valley, AZ85253" at bounding box center [212, 143] width 196 height 35
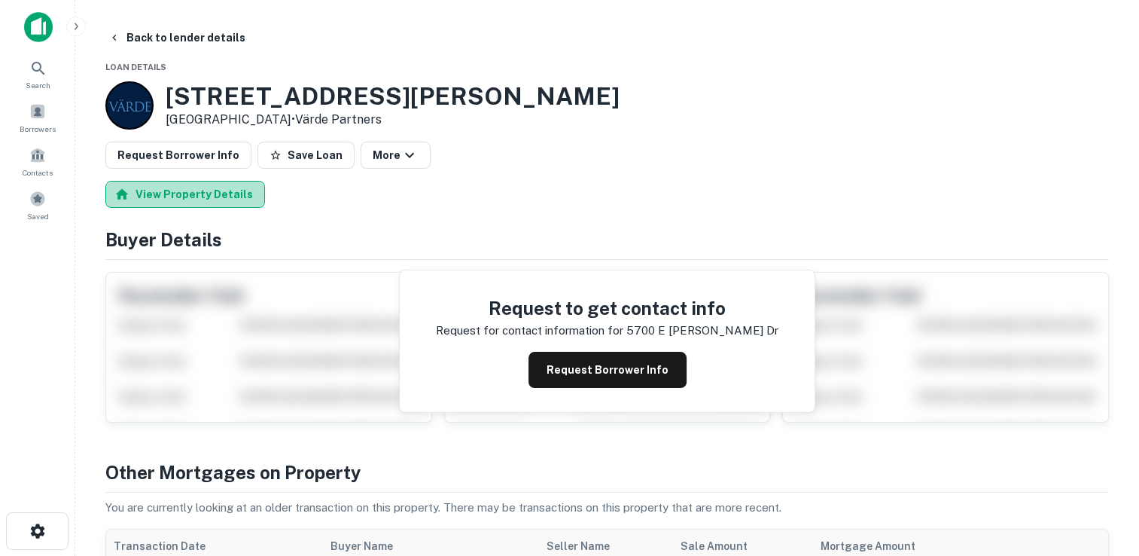
click at [203, 198] on button "View Property Details" at bounding box center [185, 194] width 160 height 27
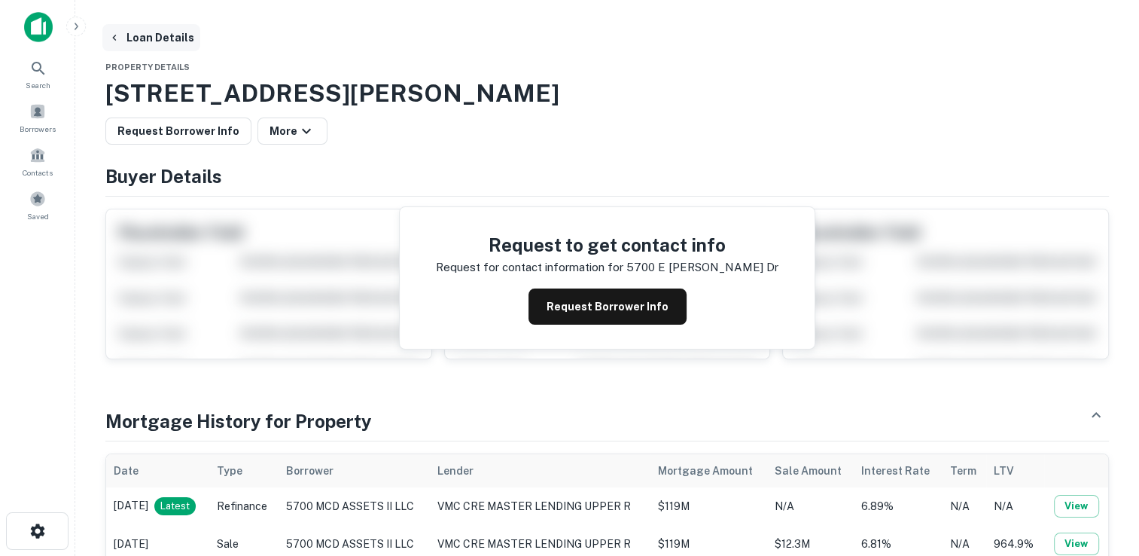
click at [158, 40] on button "Loan Details" at bounding box center [151, 37] width 98 height 27
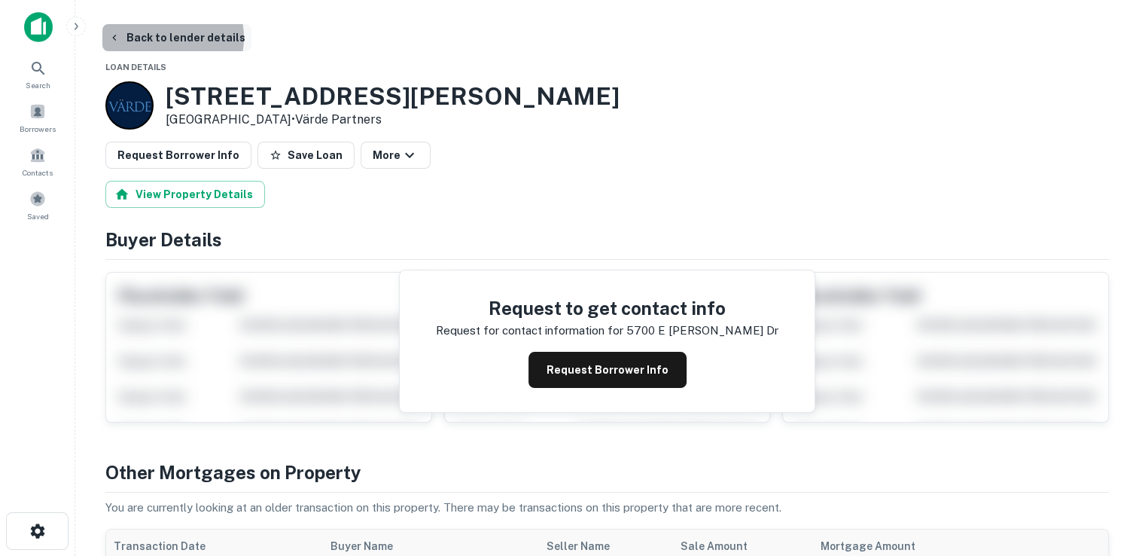
click at [162, 38] on button "Back to lender details" at bounding box center [176, 37] width 149 height 27
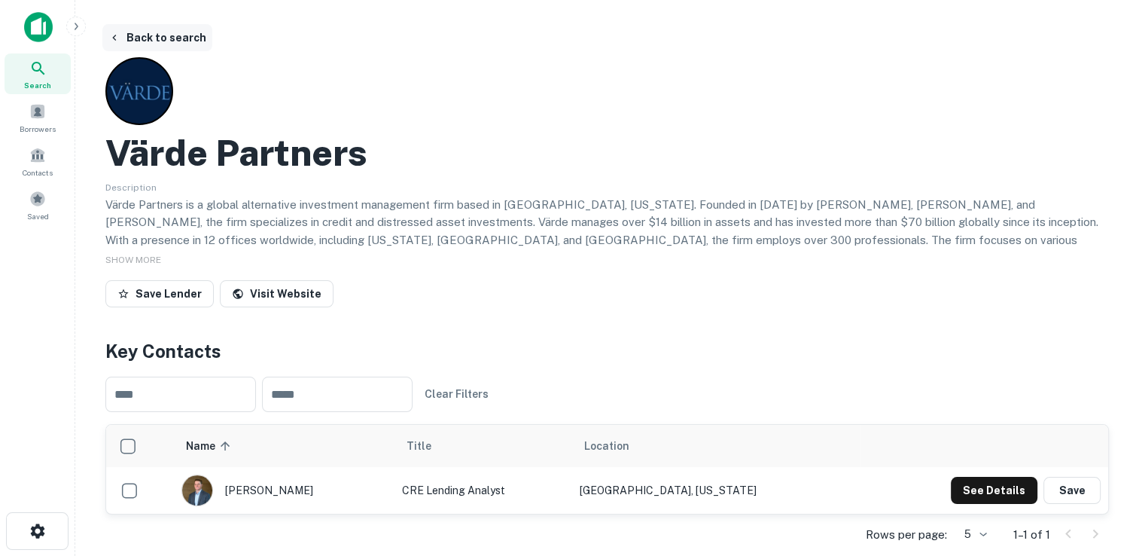
click at [141, 35] on button "Back to search" at bounding box center [157, 37] width 110 height 27
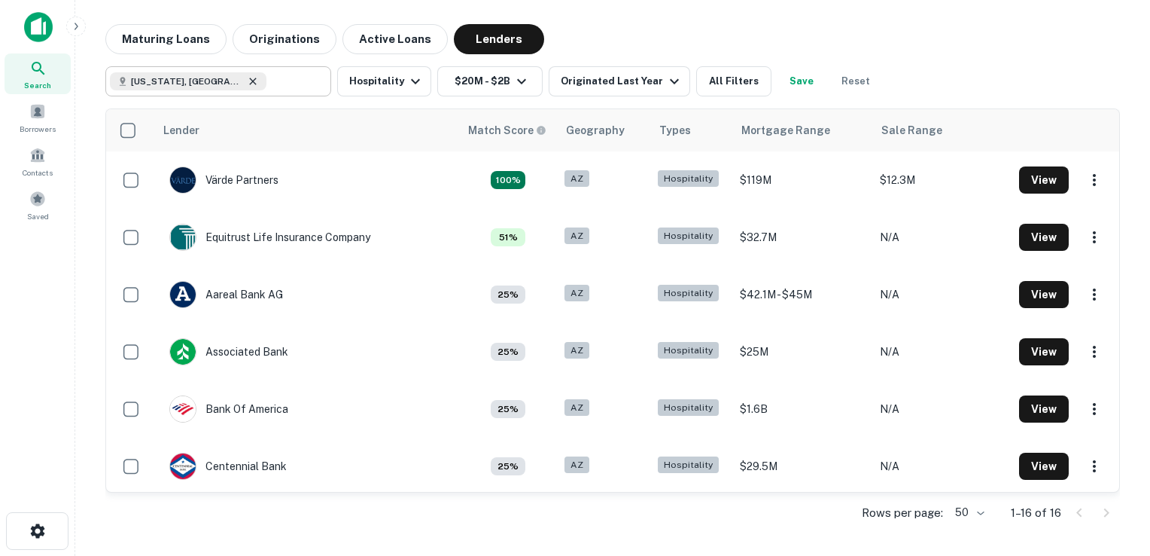
click at [247, 84] on icon at bounding box center [253, 81] width 12 height 12
type input "**********"
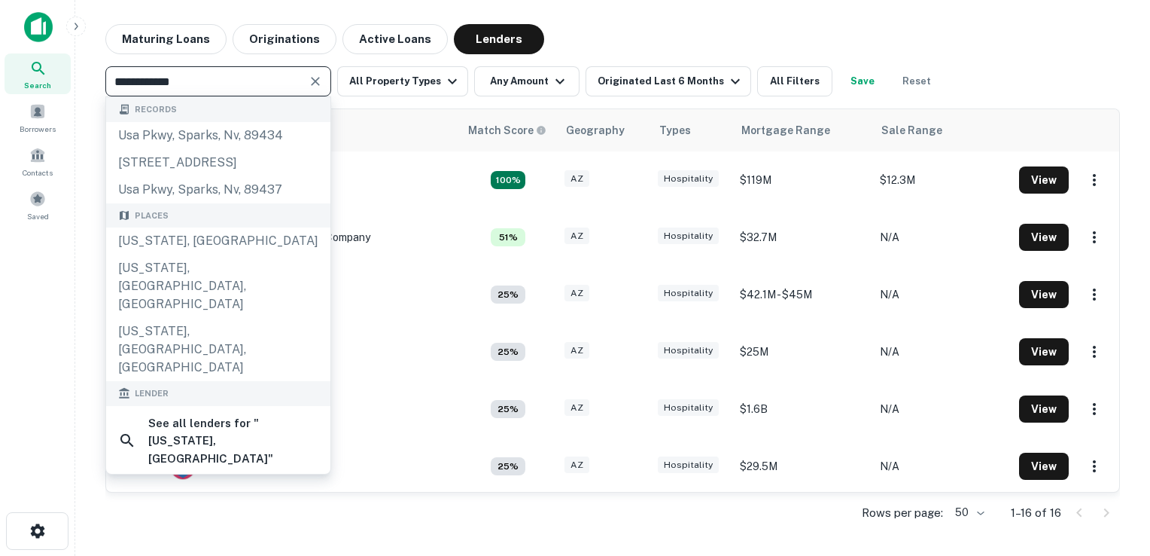
drag, startPoint x: 162, startPoint y: 84, endPoint x: 43, endPoint y: 74, distance: 119.4
click at [43, 74] on div "**********" at bounding box center [575, 278] width 1150 height 556
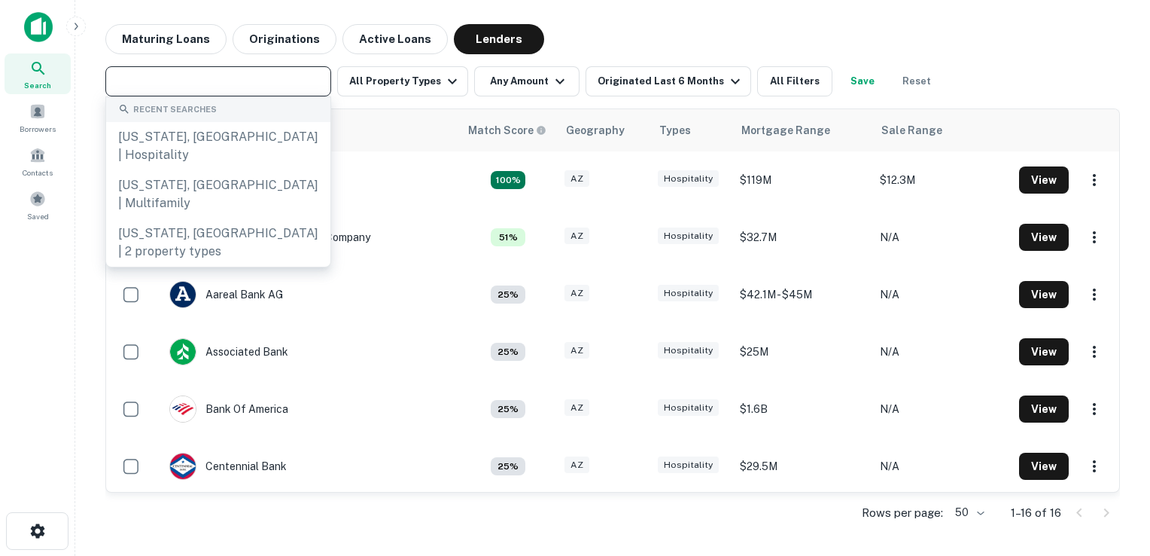
click at [259, 84] on input "text" at bounding box center [217, 81] width 215 height 21
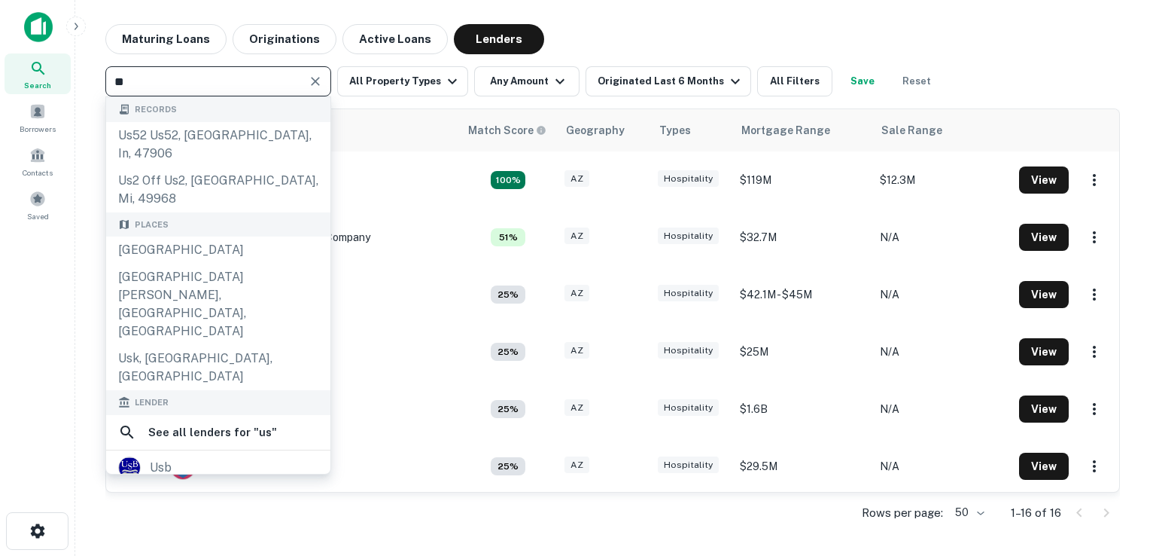
type input "***"
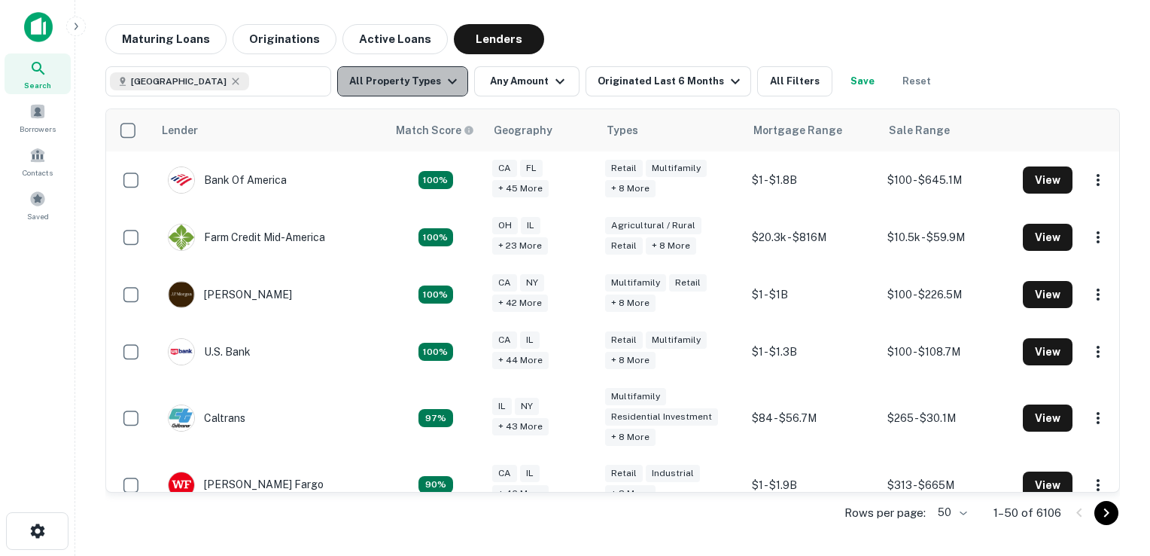
click at [449, 80] on icon "button" at bounding box center [452, 81] width 9 height 5
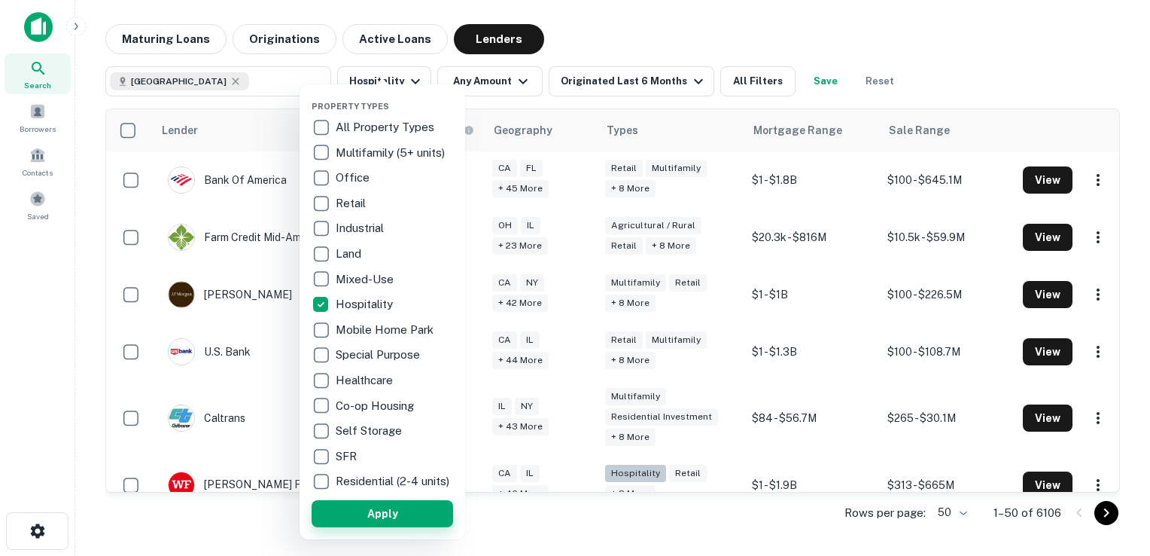
click at [386, 522] on button "Apply" at bounding box center [383, 513] width 142 height 27
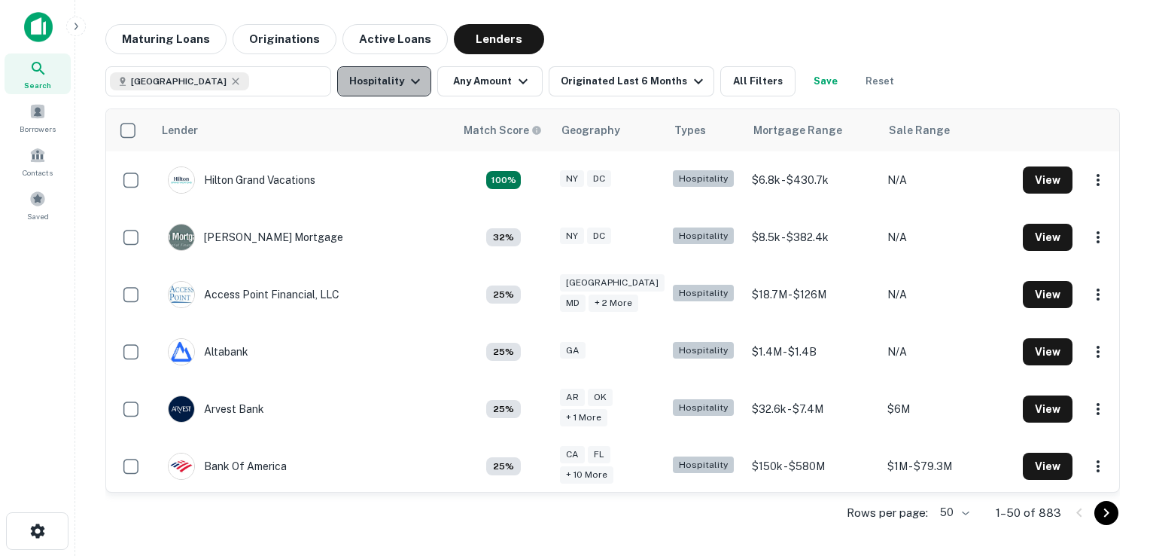
click at [417, 86] on icon "button" at bounding box center [416, 81] width 18 height 18
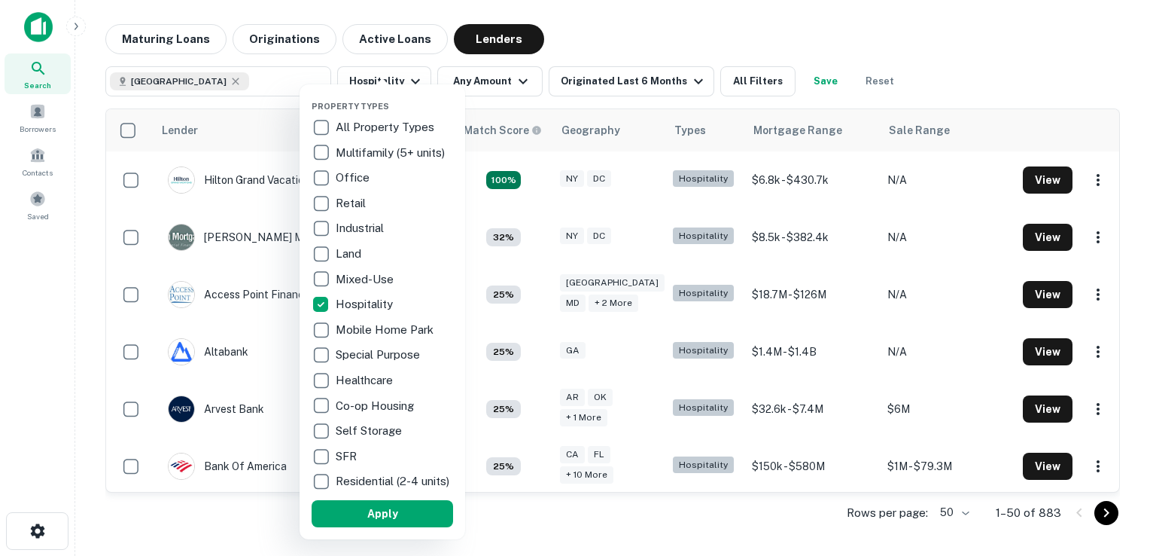
click at [270, 152] on div at bounding box center [575, 278] width 1150 height 556
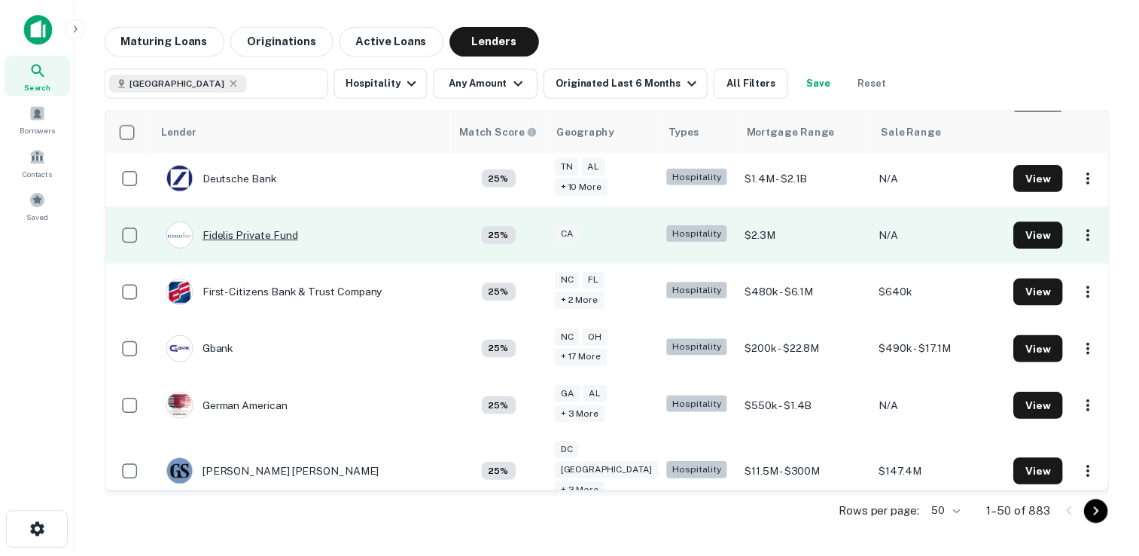
scroll to position [870, 0]
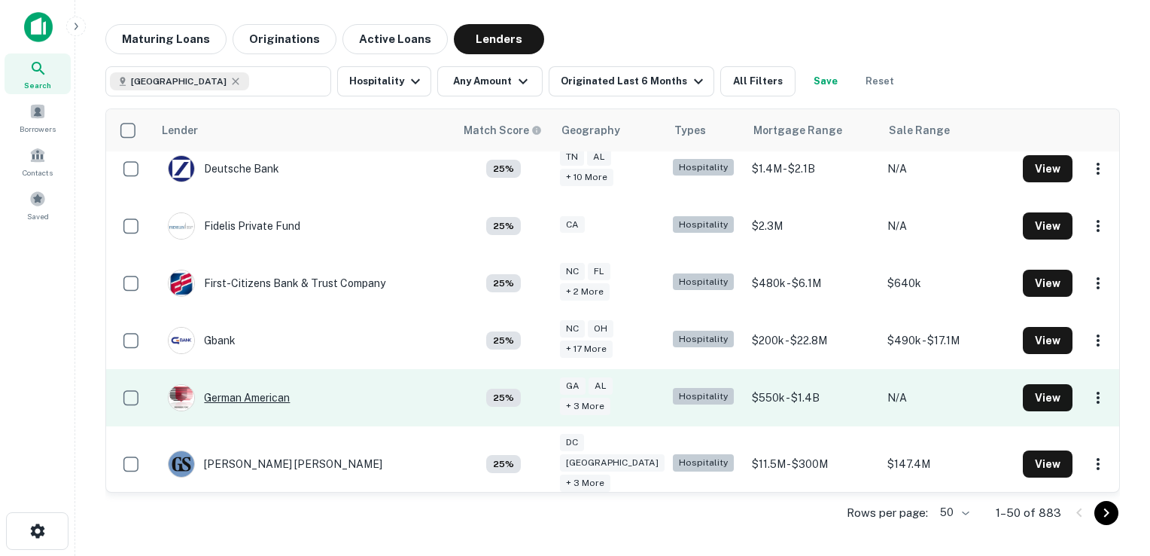
click at [241, 396] on div "German American" at bounding box center [229, 397] width 122 height 27
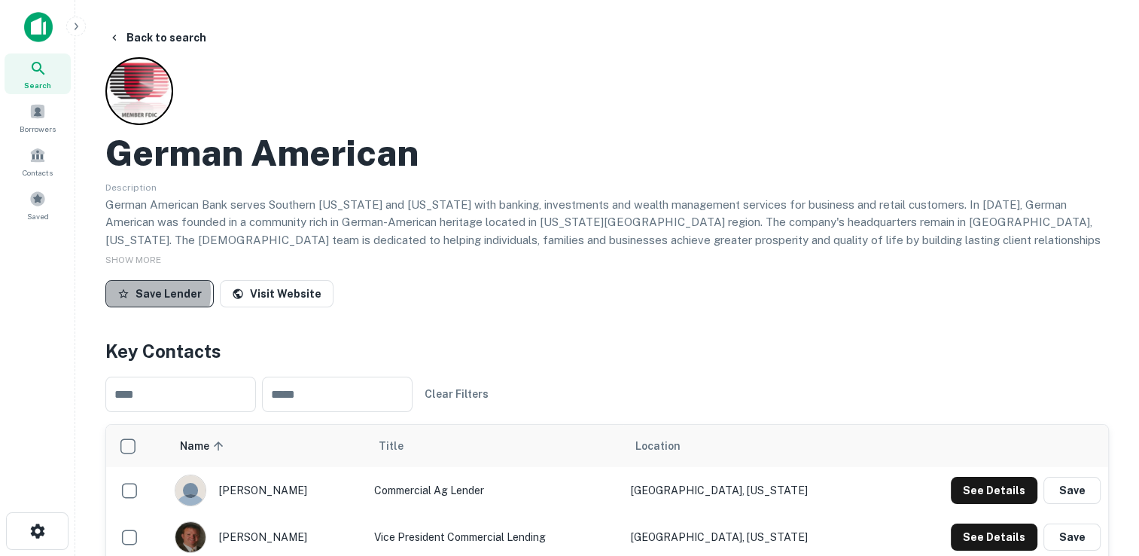
click at [148, 292] on button "Save Lender" at bounding box center [159, 293] width 108 height 27
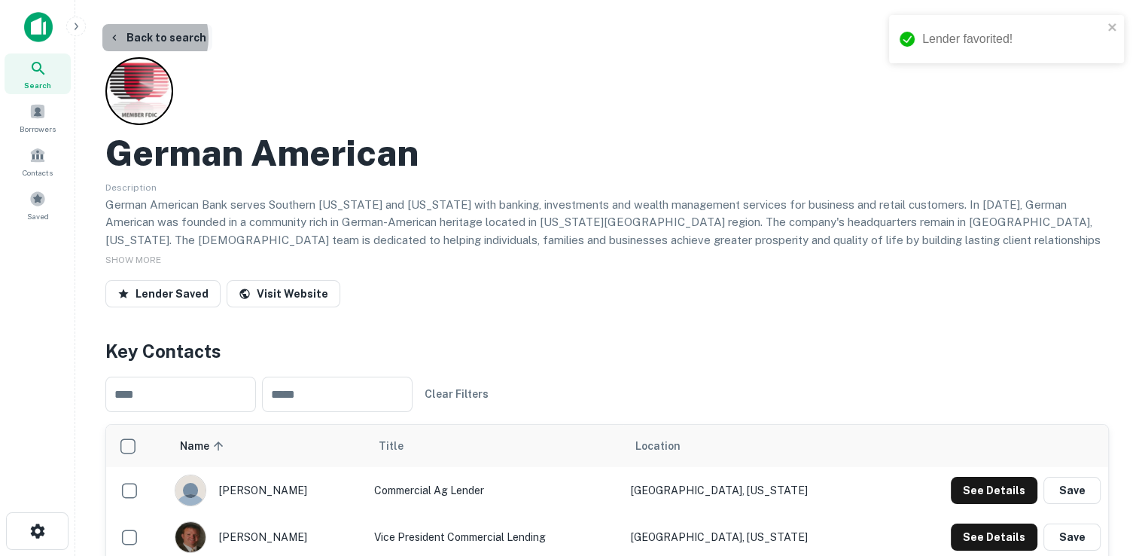
click at [143, 38] on button "Back to search" at bounding box center [157, 37] width 110 height 27
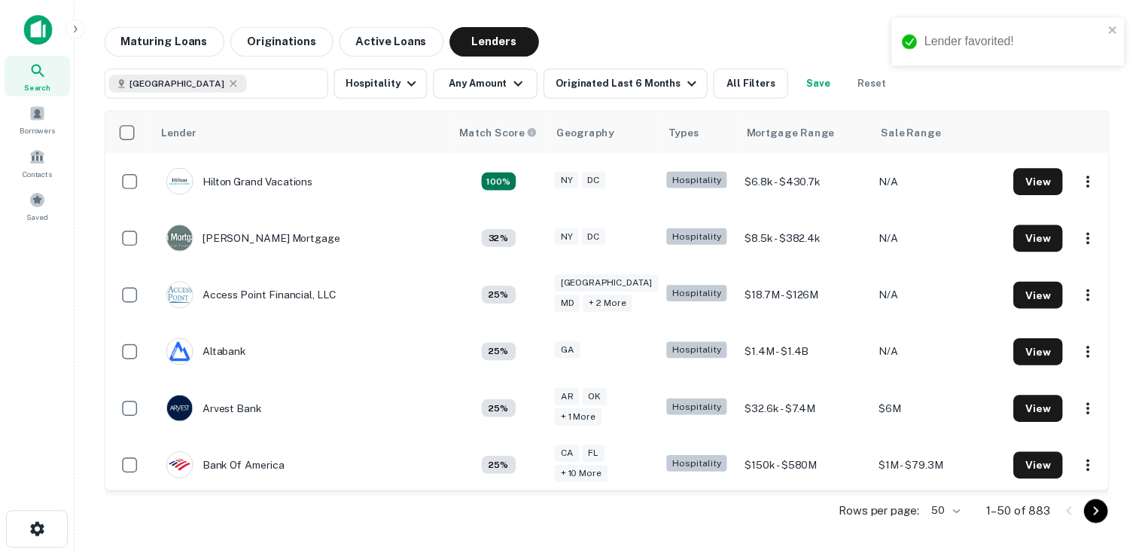
scroll to position [870, 0]
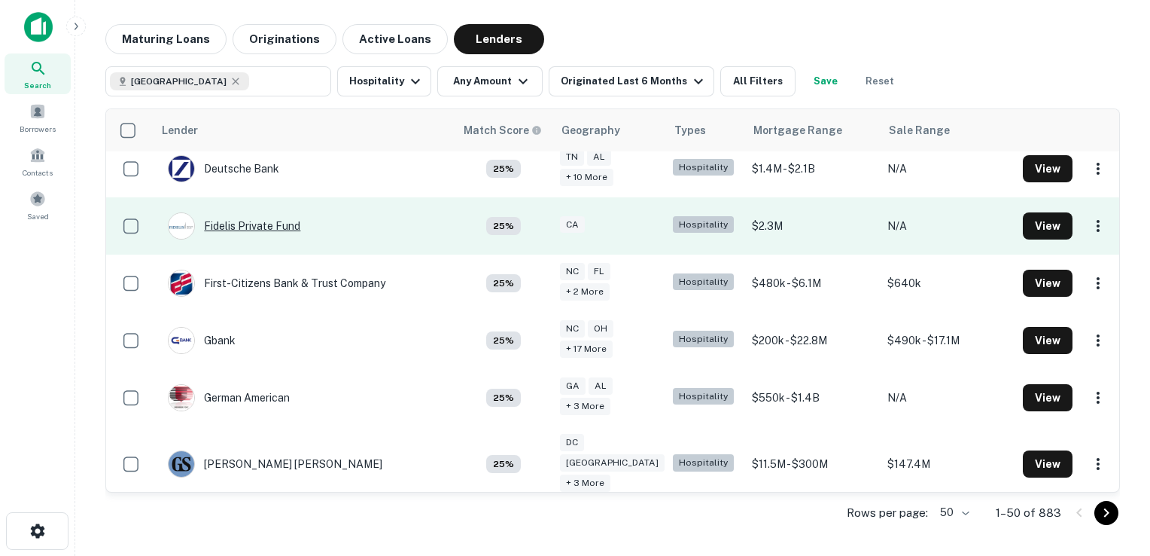
click at [261, 222] on div "Fidelis Private Fund" at bounding box center [234, 225] width 133 height 27
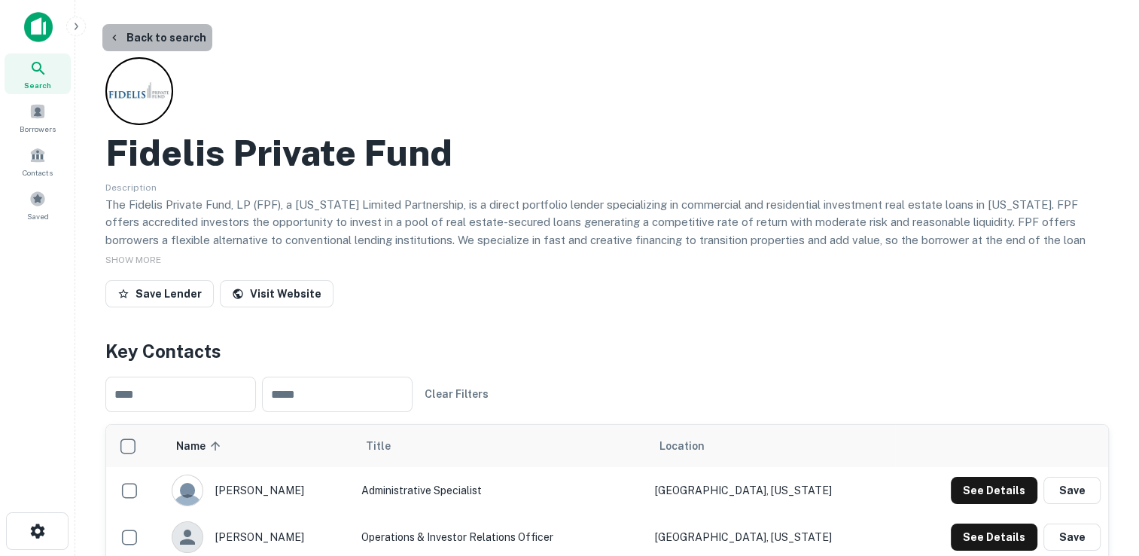
click at [178, 34] on button "Back to search" at bounding box center [157, 37] width 110 height 27
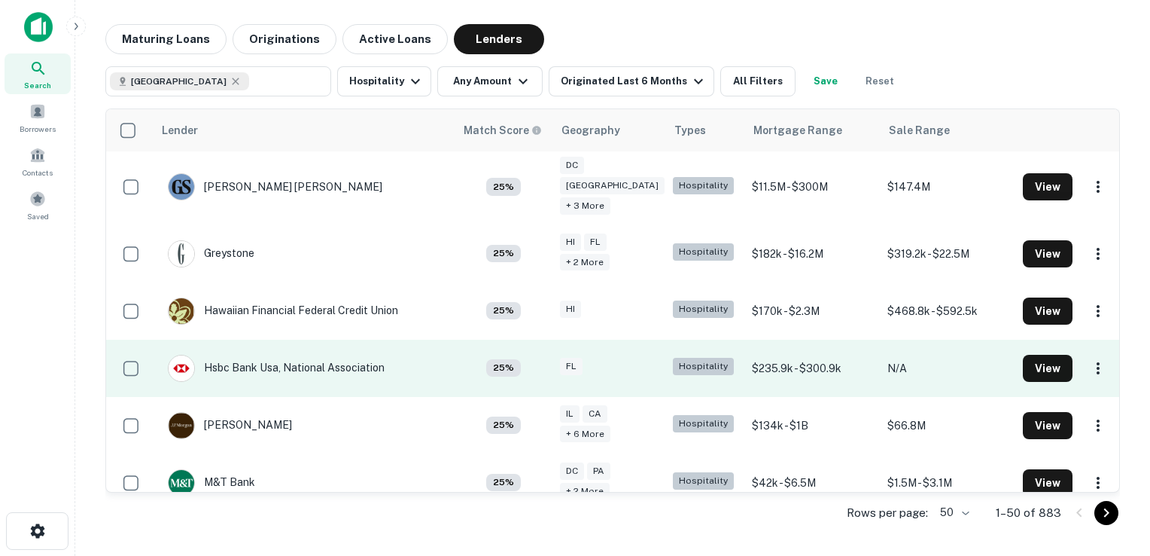
scroll to position [1181, 0]
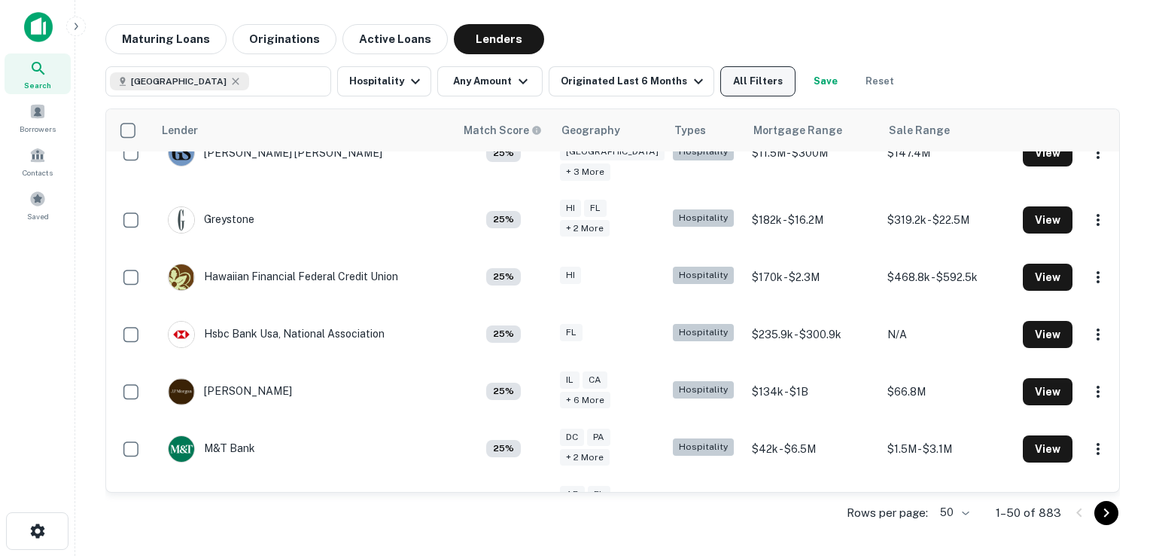
click at [756, 82] on button "All Filters" at bounding box center [758, 81] width 75 height 30
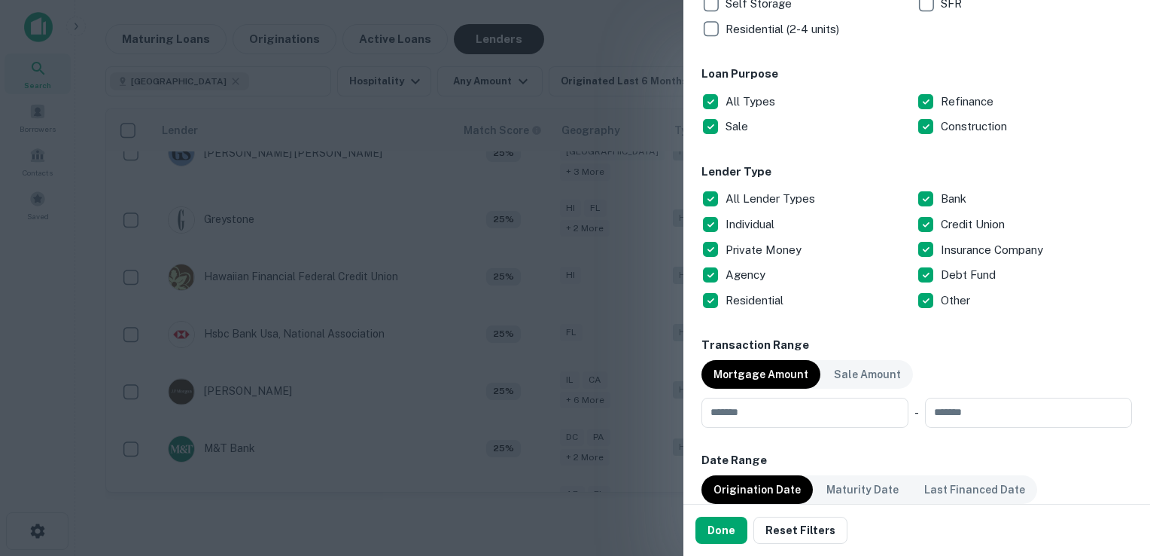
scroll to position [448, 0]
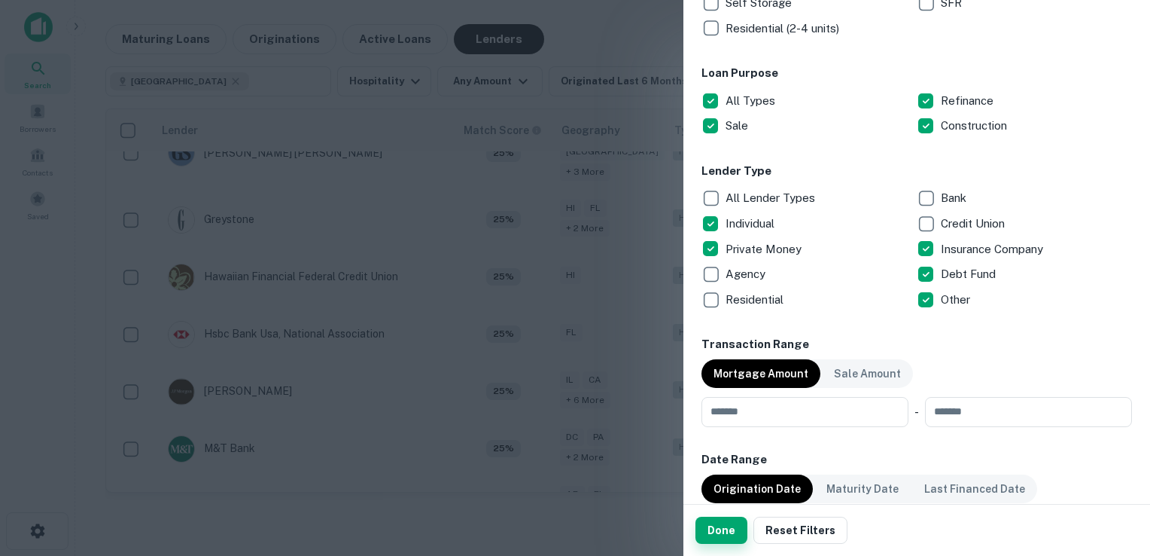
click at [725, 530] on button "Done" at bounding box center [722, 529] width 52 height 27
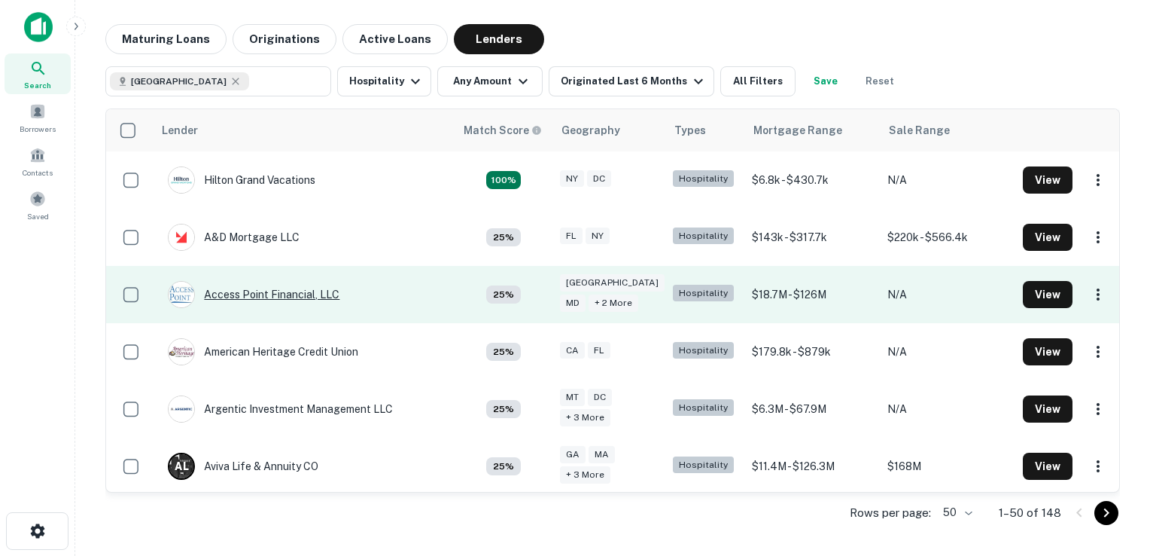
click at [276, 294] on div "Access Point Financial, LLC" at bounding box center [254, 294] width 172 height 27
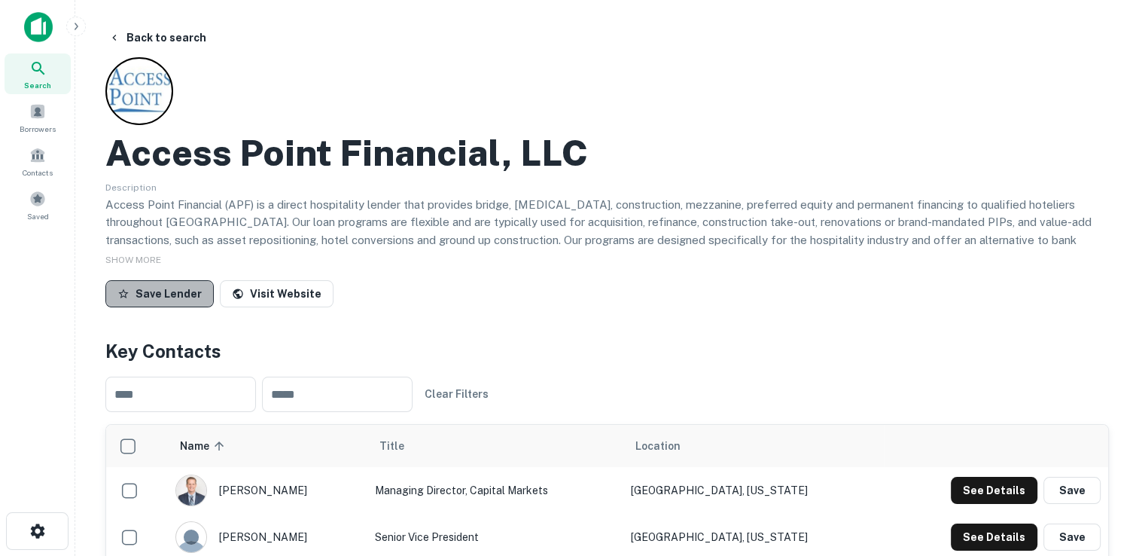
click at [184, 288] on button "Save Lender" at bounding box center [159, 293] width 108 height 27
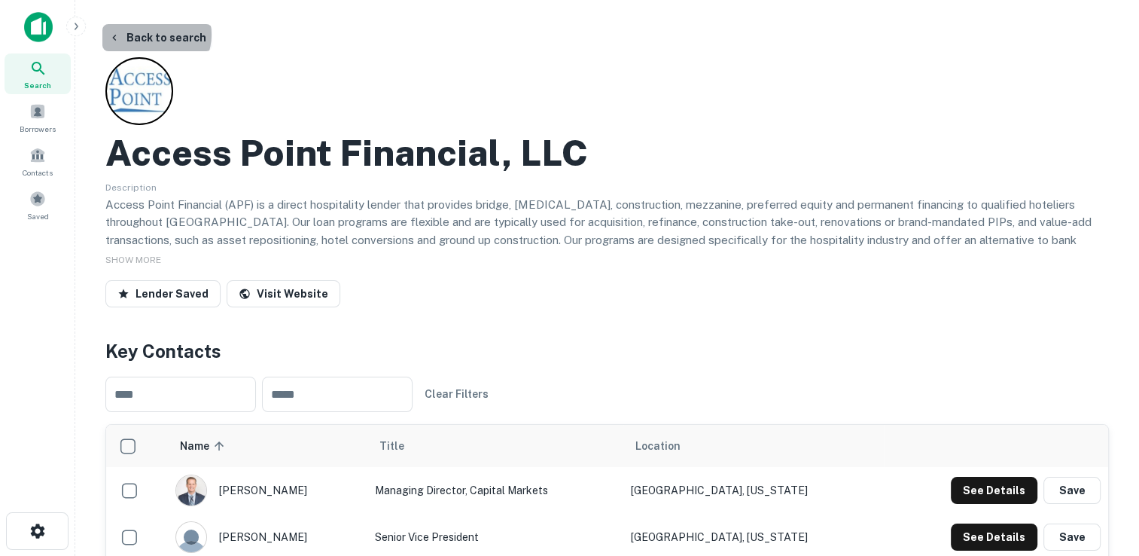
click at [155, 35] on button "Back to search" at bounding box center [157, 37] width 110 height 27
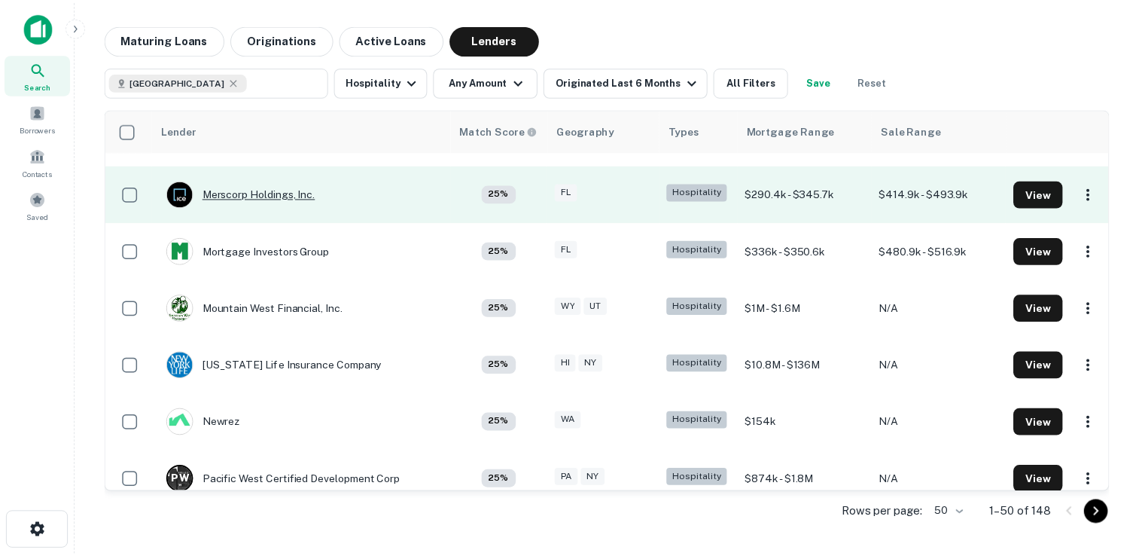
scroll to position [1509, 0]
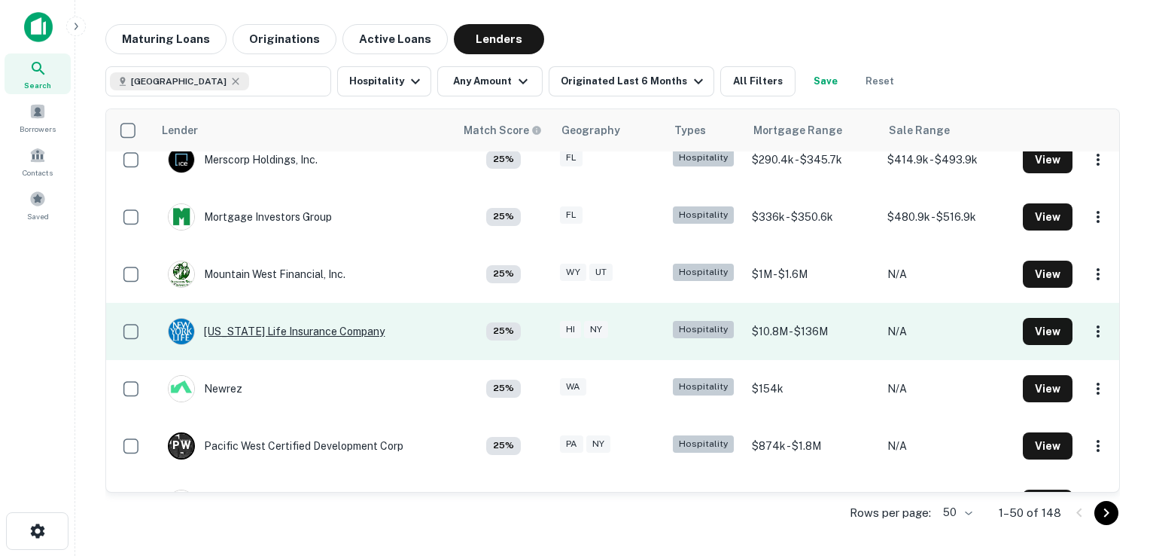
click at [288, 333] on div "NEW York Life Insurance Company" at bounding box center [276, 331] width 217 height 27
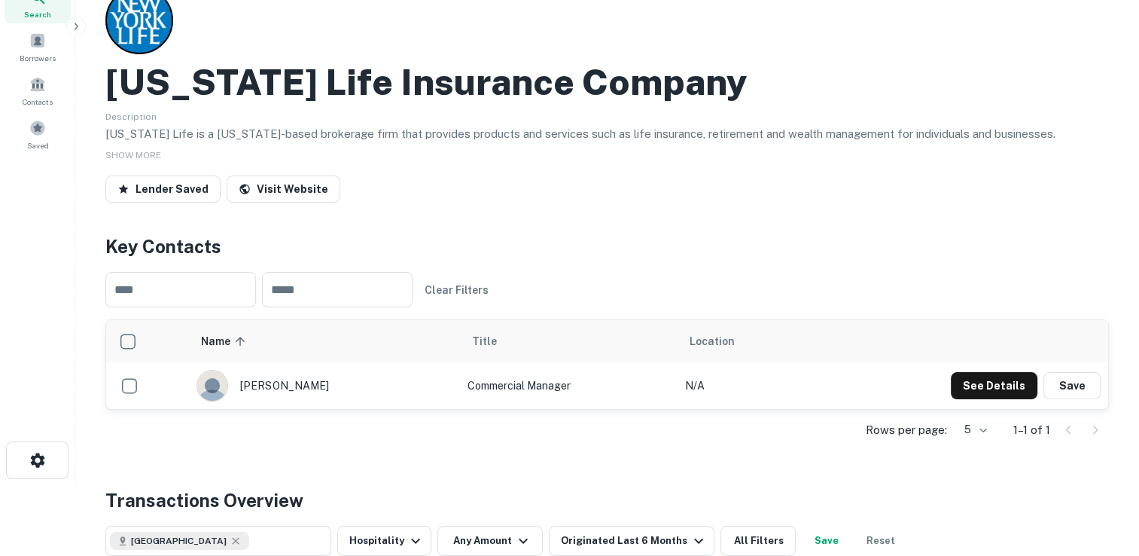
scroll to position [47, 0]
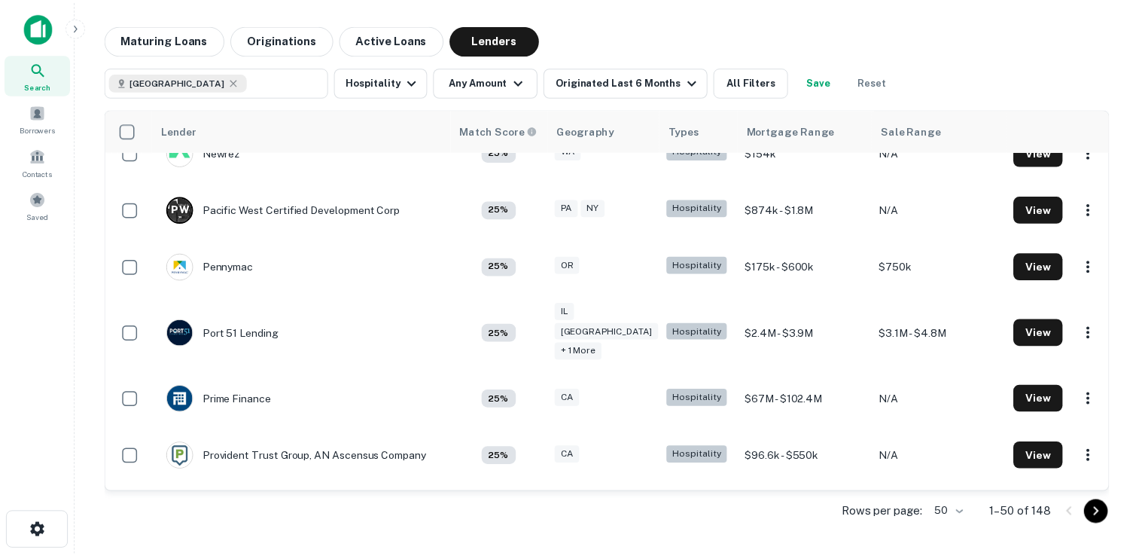
scroll to position [1748, 0]
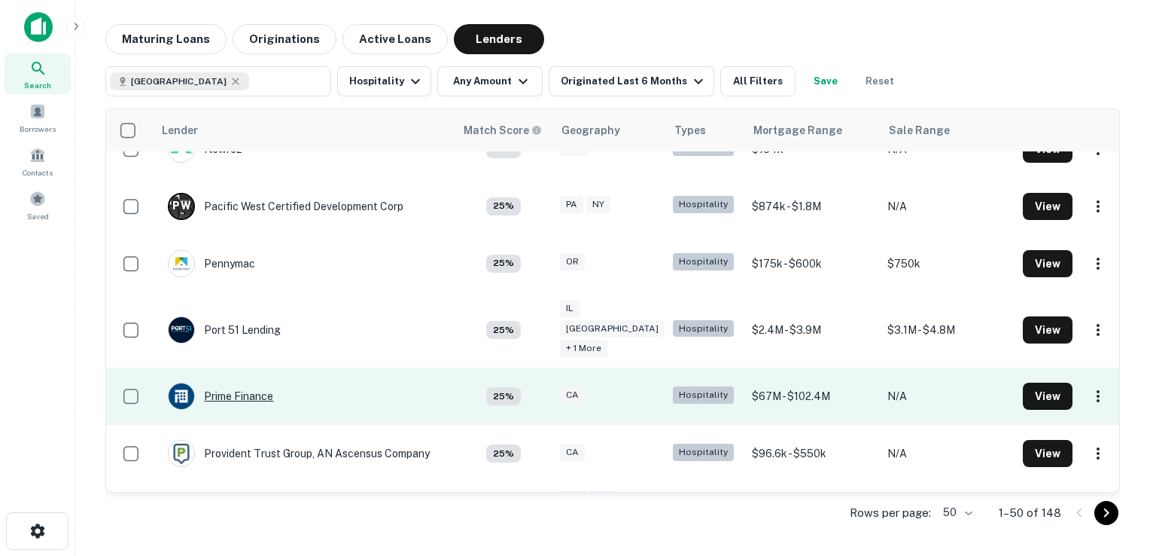
click at [248, 382] on div "Prime Finance" at bounding box center [220, 395] width 105 height 27
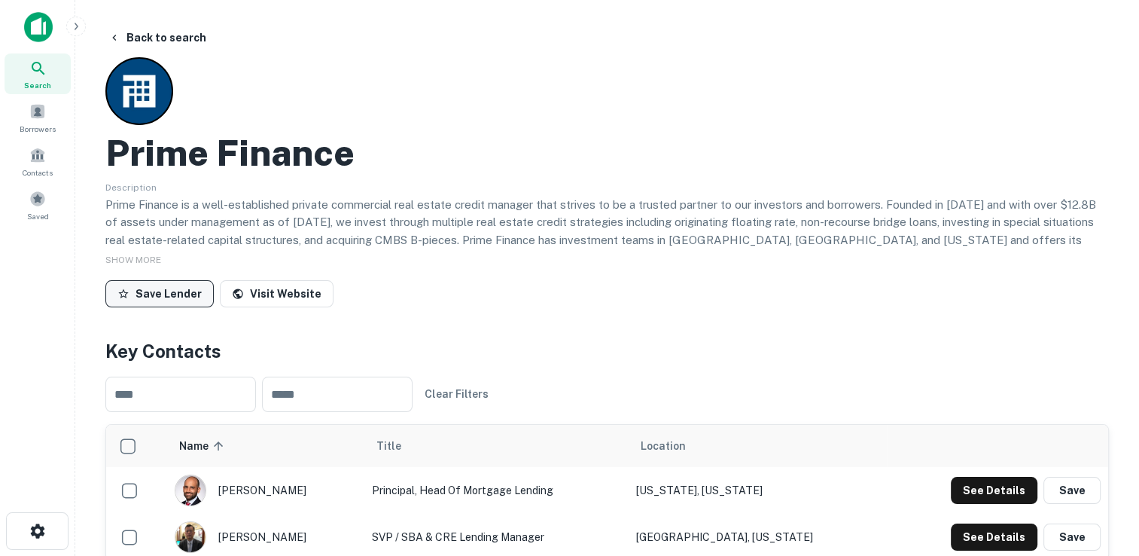
click at [154, 291] on button "Save Lender" at bounding box center [159, 293] width 108 height 27
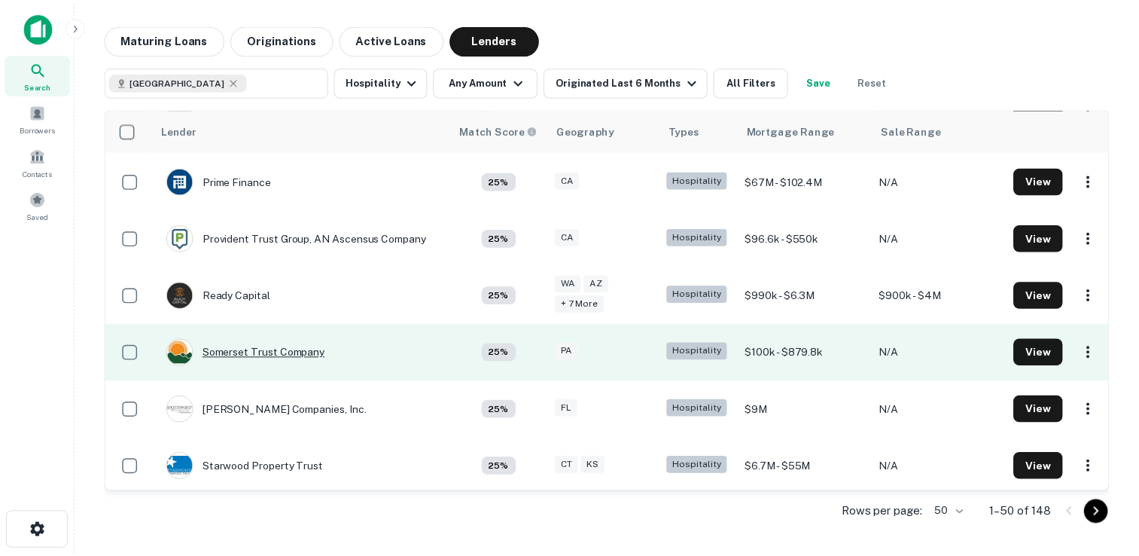
scroll to position [1964, 0]
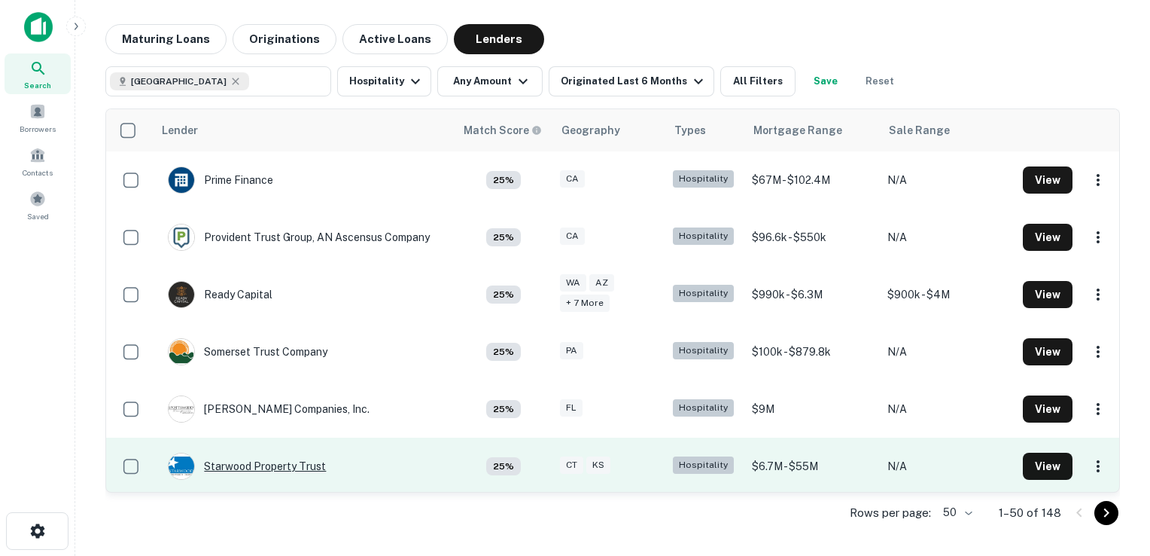
click at [232, 452] on div "Starwood Property Trust" at bounding box center [247, 465] width 158 height 27
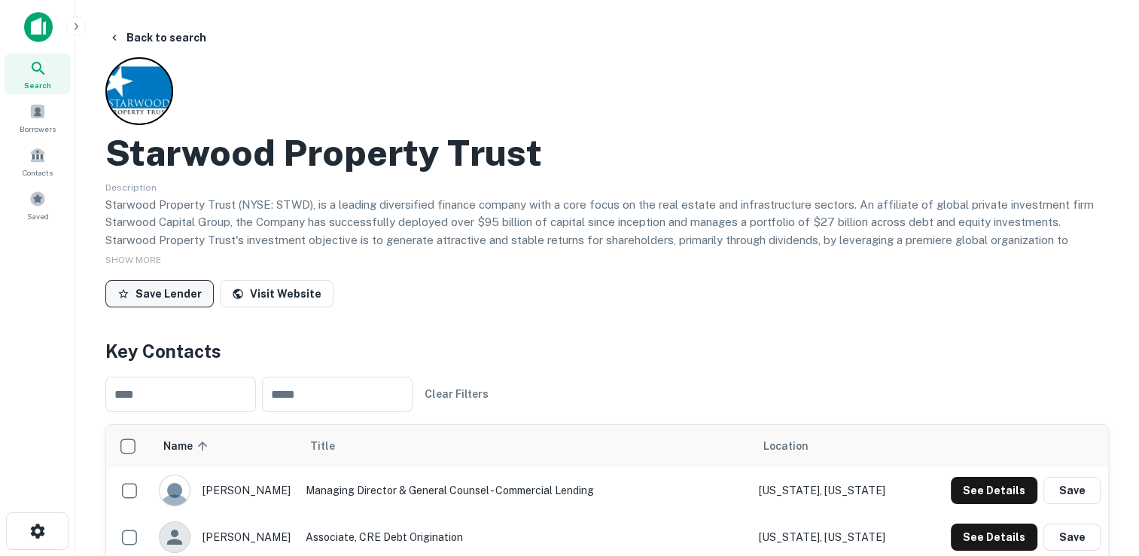
click at [170, 286] on button "Save Lender" at bounding box center [159, 293] width 108 height 27
click at [145, 262] on span "SHOW MORE" at bounding box center [133, 259] width 56 height 11
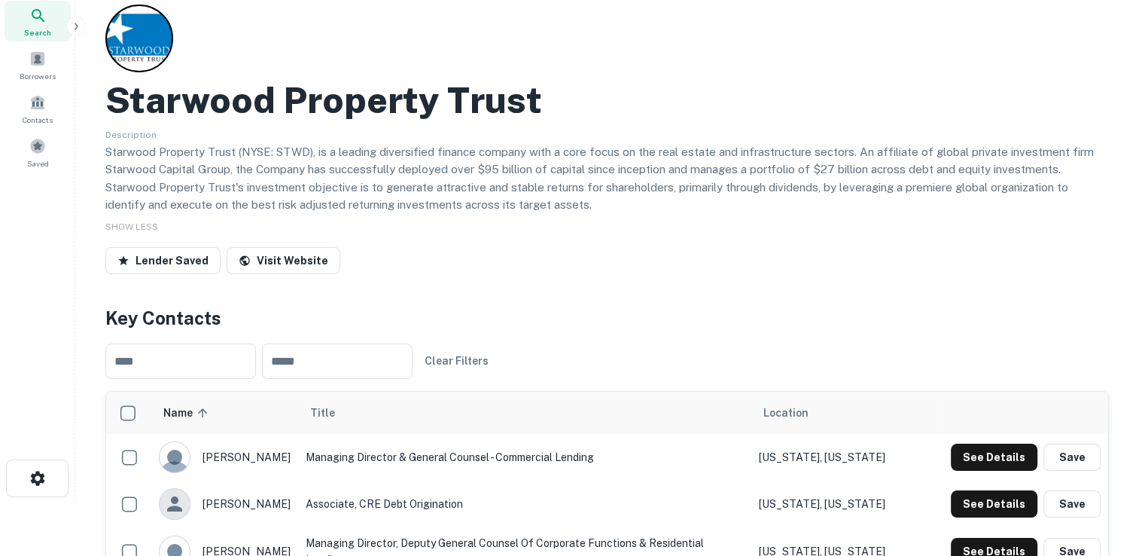
scroll to position [57, 0]
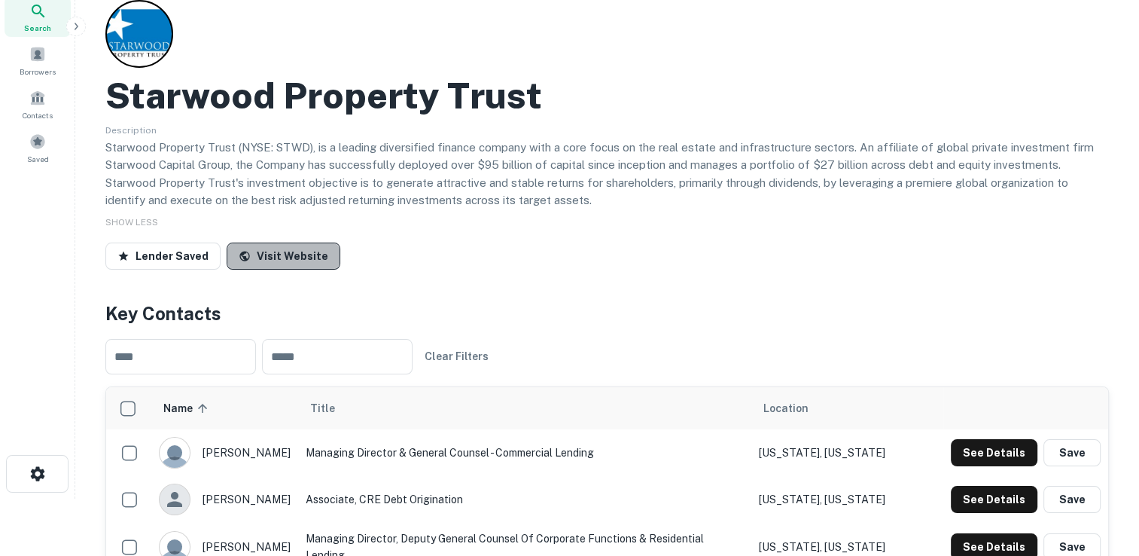
click at [282, 253] on link "Visit Website" at bounding box center [284, 255] width 114 height 27
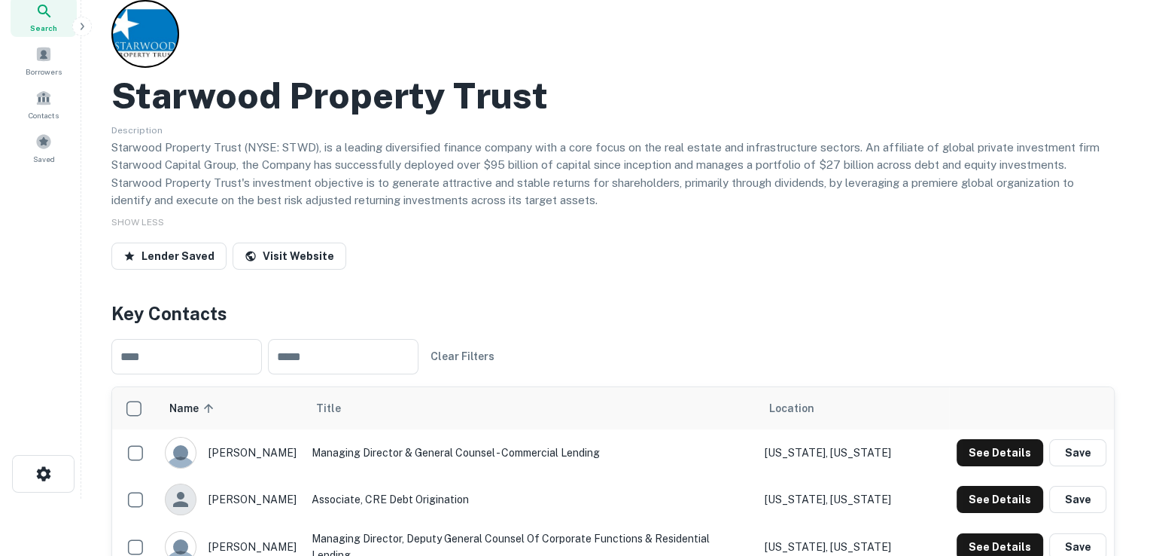
scroll to position [0, 0]
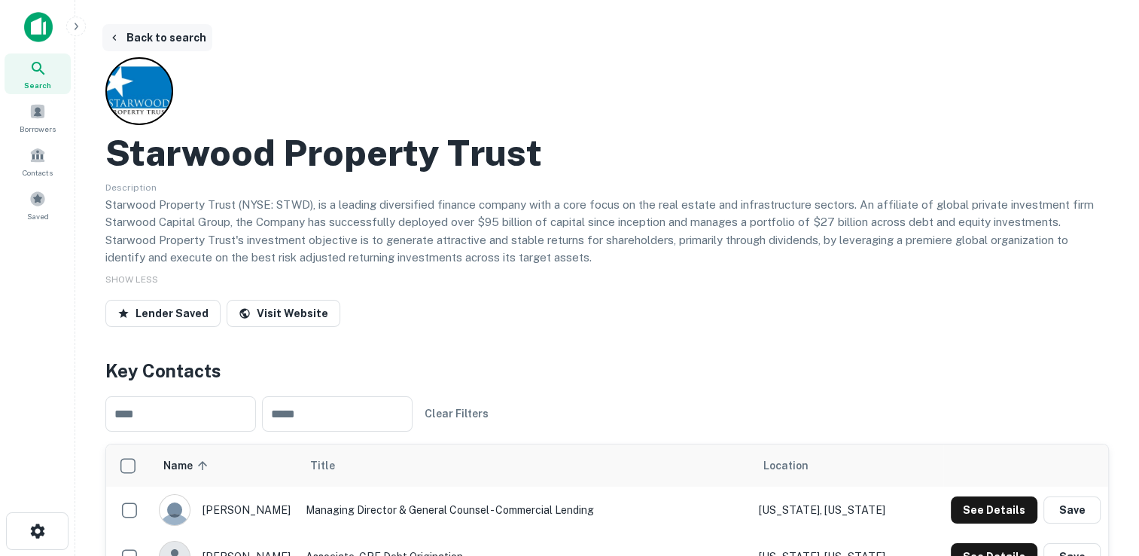
click at [150, 38] on button "Back to search" at bounding box center [157, 37] width 110 height 27
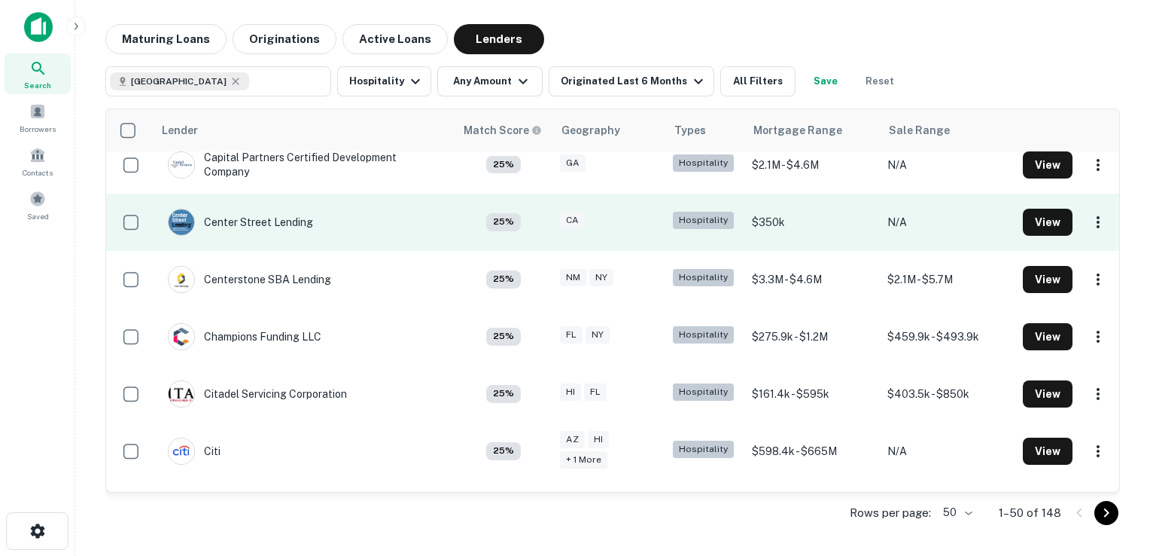
scroll to position [527, 0]
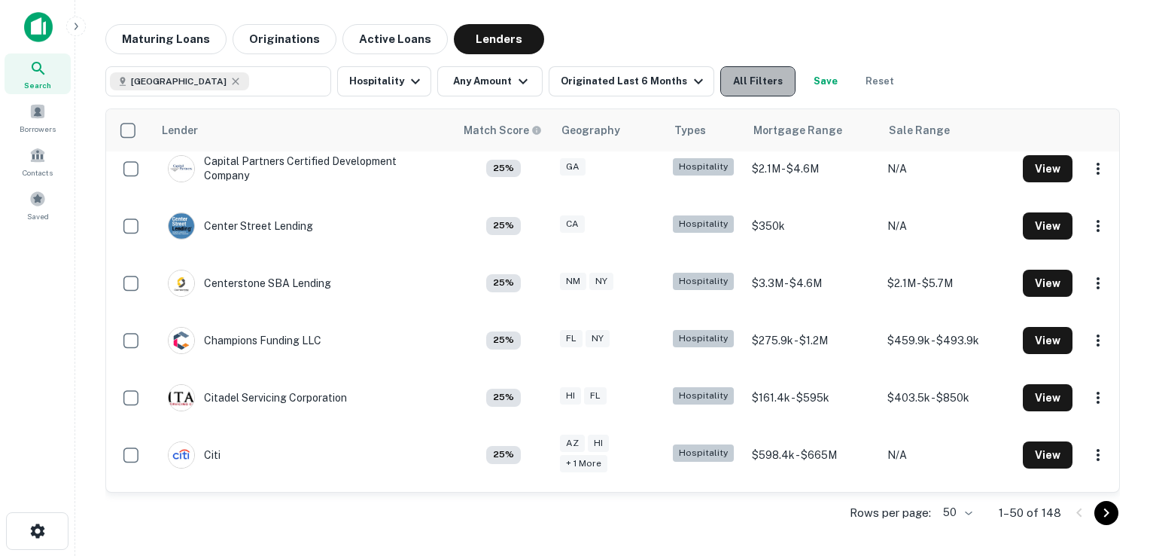
click at [739, 83] on button "All Filters" at bounding box center [758, 81] width 75 height 30
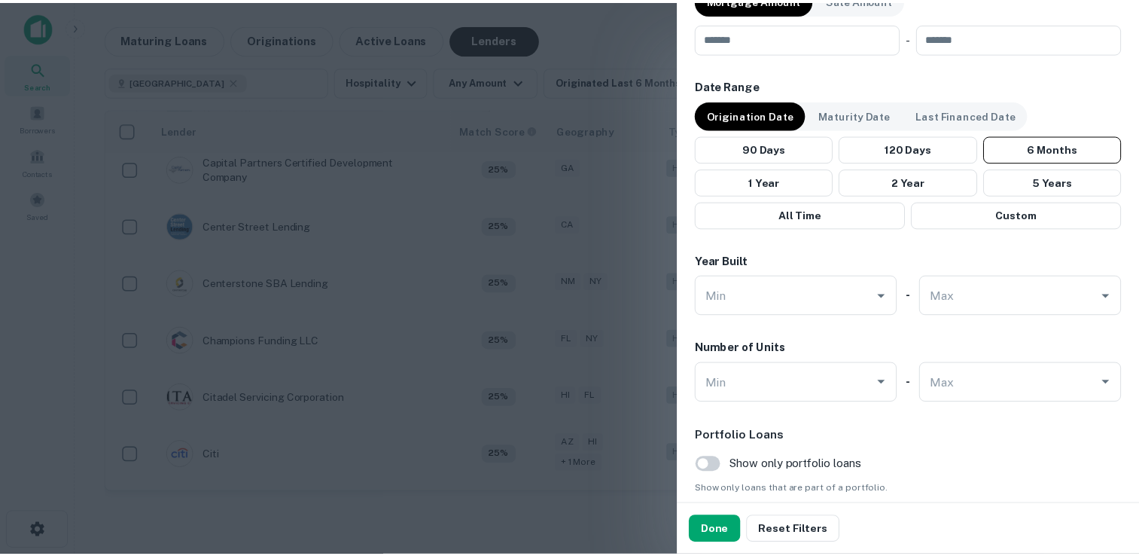
scroll to position [884, 0]
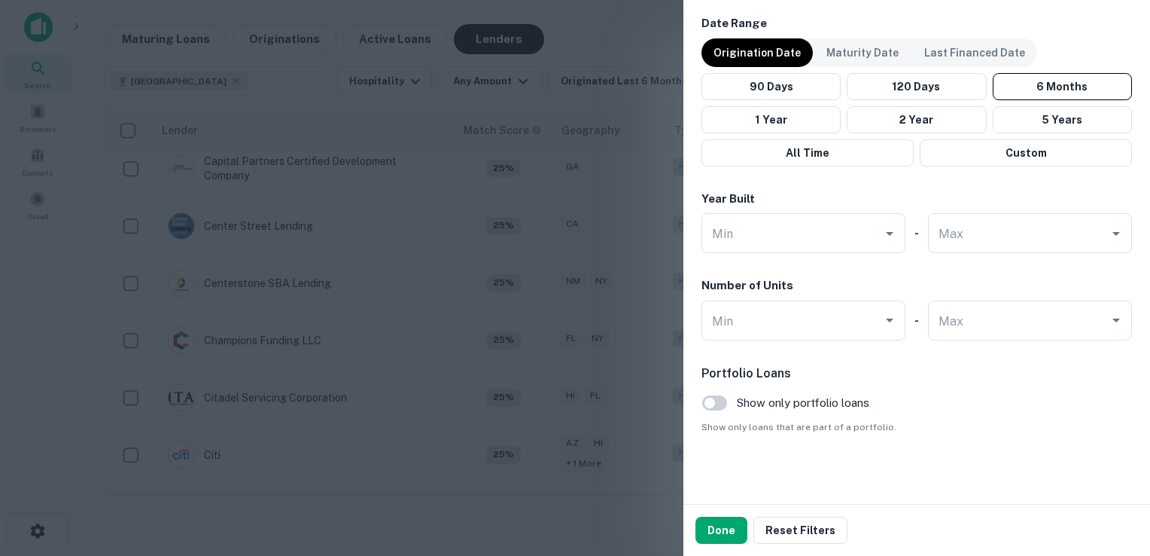
drag, startPoint x: 967, startPoint y: 379, endPoint x: 623, endPoint y: 47, distance: 478.1
click at [623, 47] on div at bounding box center [575, 278] width 1150 height 556
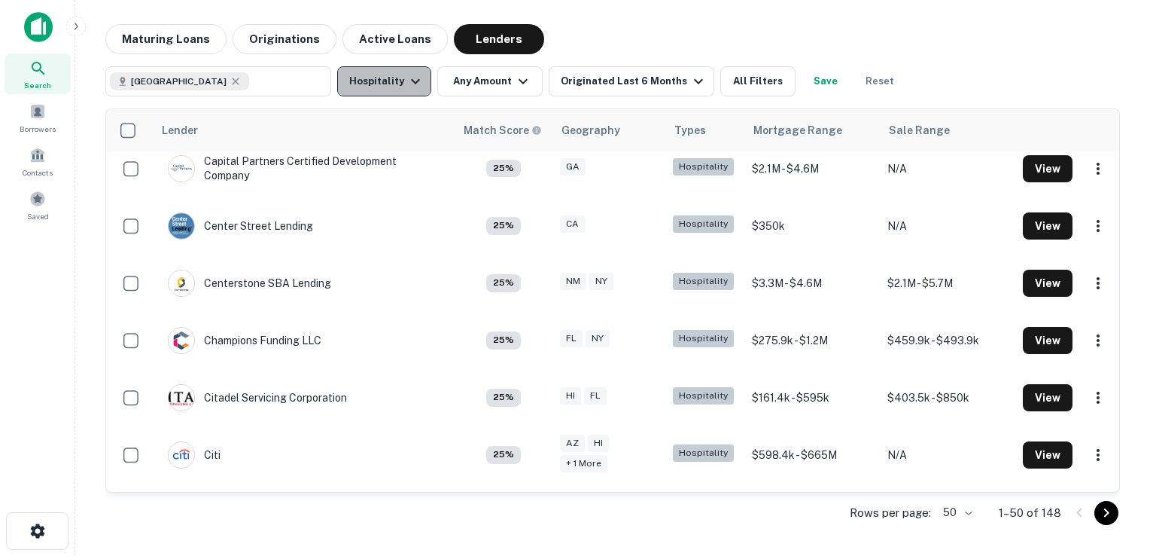
click at [413, 84] on icon "button" at bounding box center [416, 81] width 18 height 18
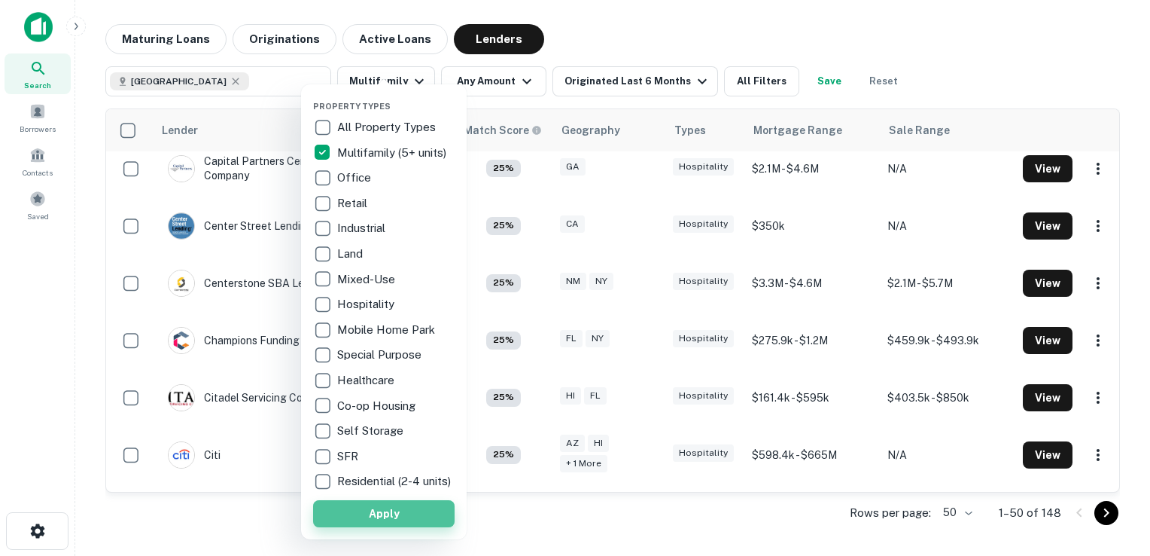
click at [373, 523] on button "Apply" at bounding box center [384, 513] width 142 height 27
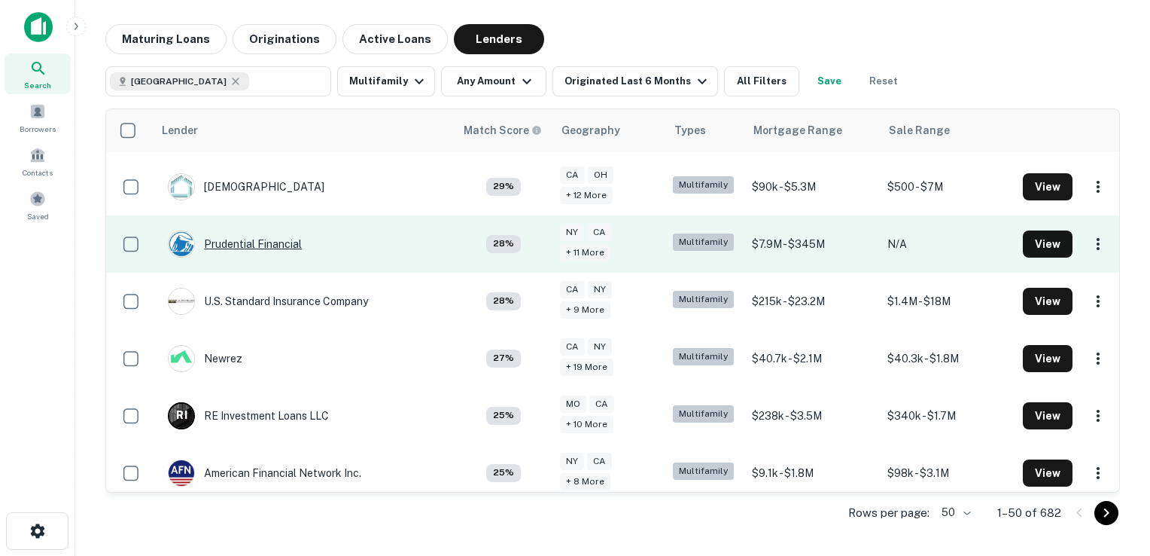
click at [265, 230] on div "Prudential Financial" at bounding box center [235, 243] width 134 height 27
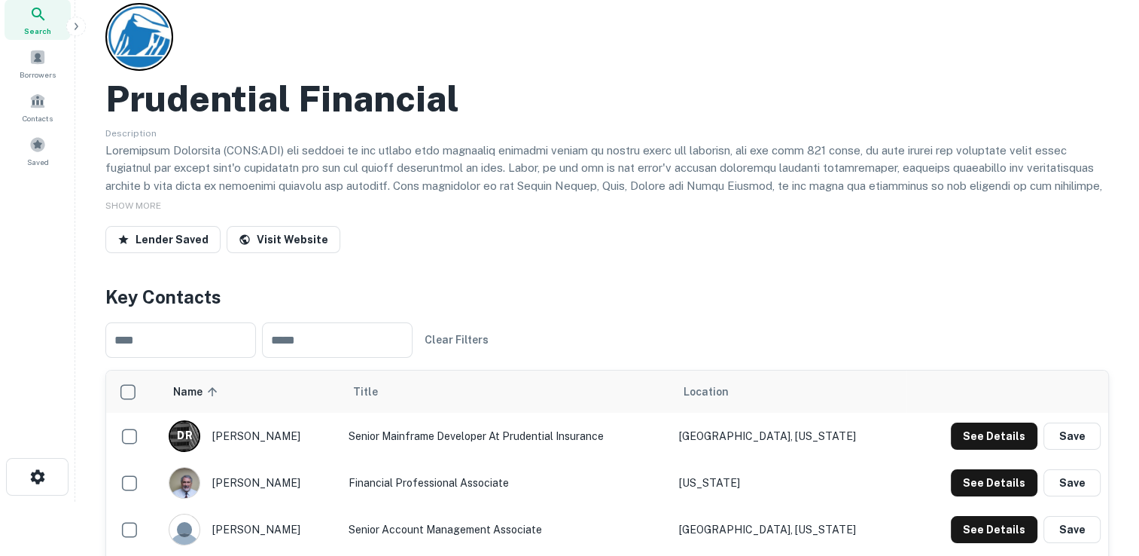
scroll to position [56, 0]
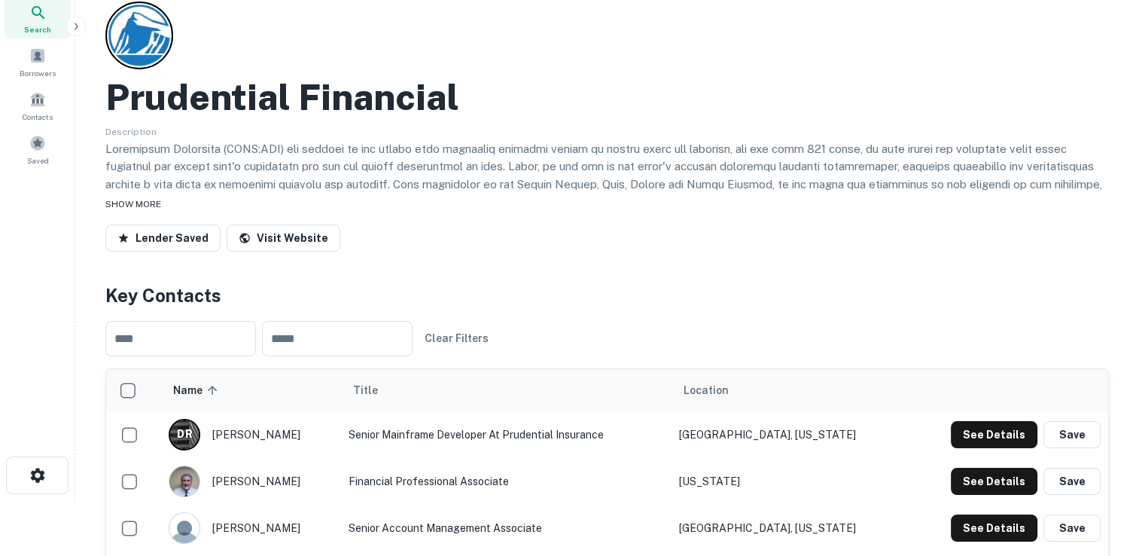
click at [140, 201] on span "SHOW MORE" at bounding box center [133, 204] width 56 height 11
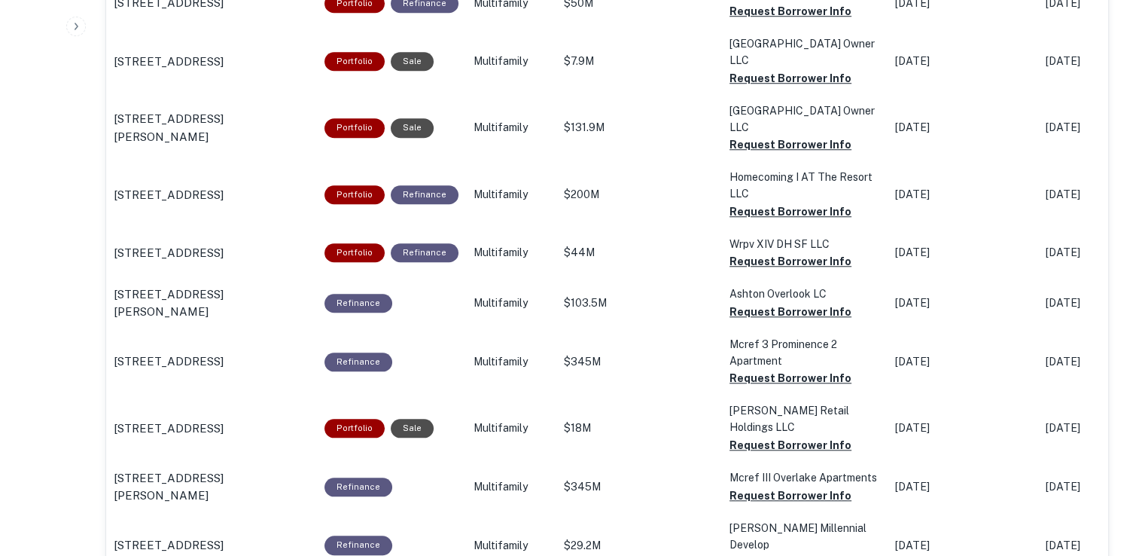
scroll to position [1283, 0]
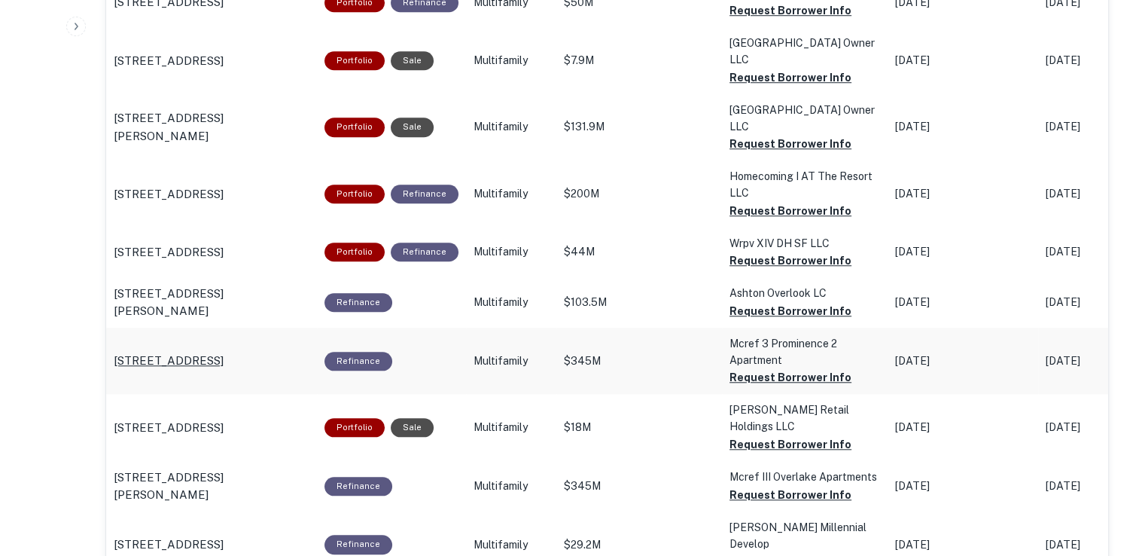
click at [224, 352] on p "3651 Lenox Rd Ne Atlanta, GA30305" at bounding box center [169, 361] width 110 height 18
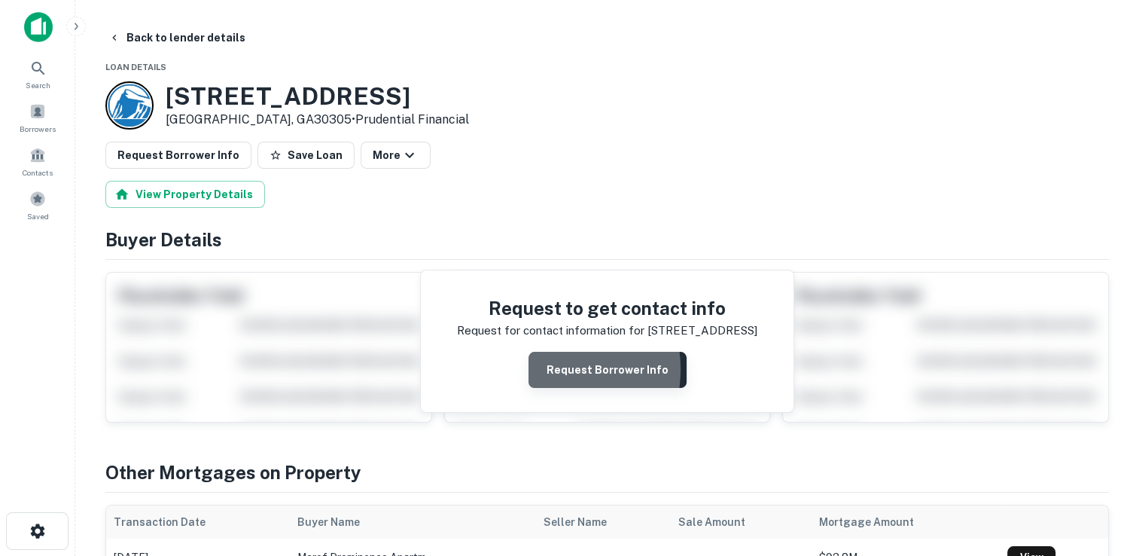
click at [553, 368] on button "Request Borrower Info" at bounding box center [608, 370] width 158 height 36
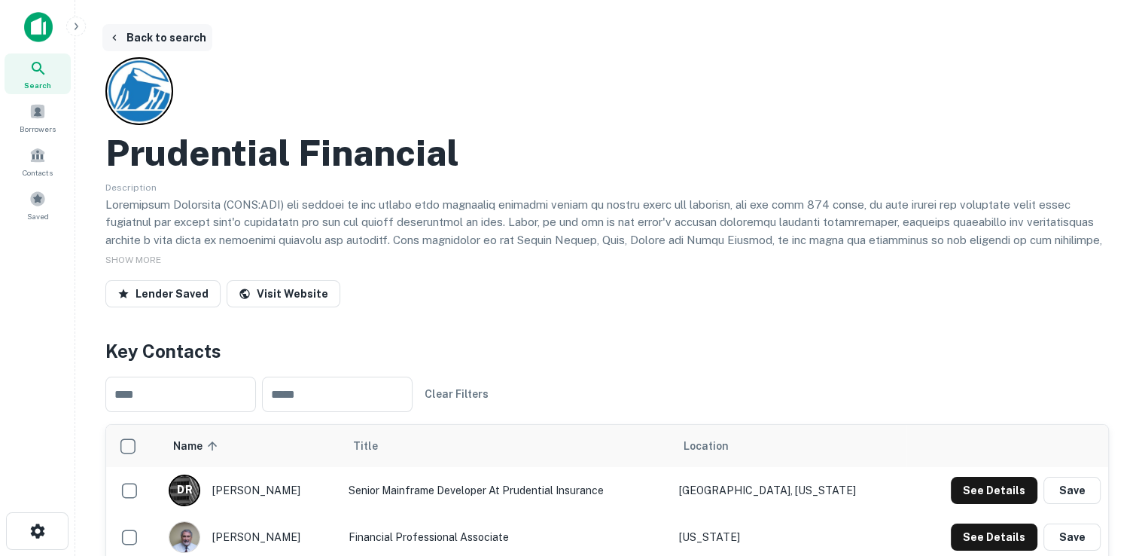
click at [128, 36] on button "Back to search" at bounding box center [157, 37] width 110 height 27
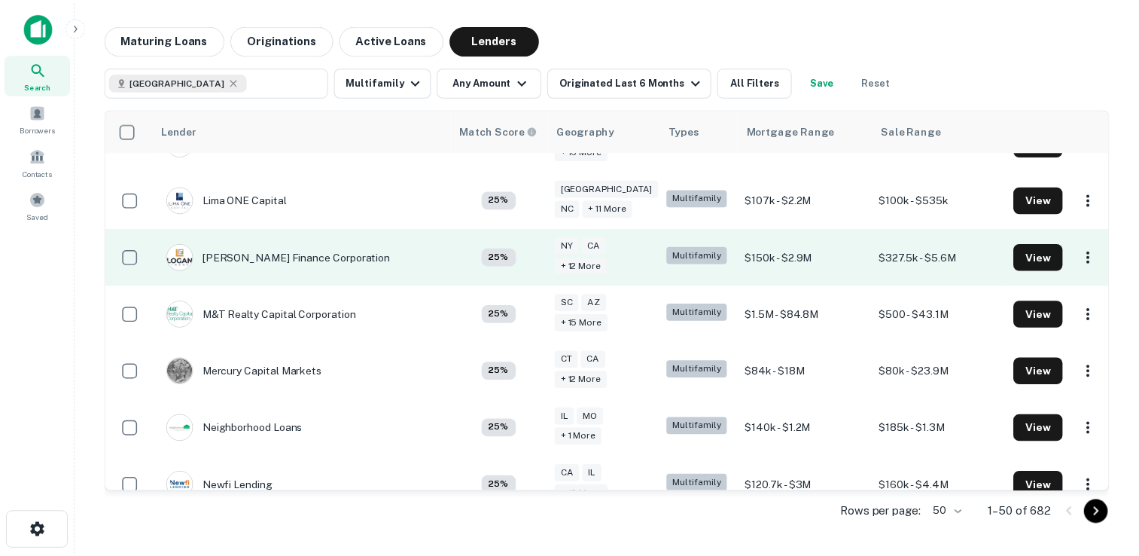
scroll to position [1951, 0]
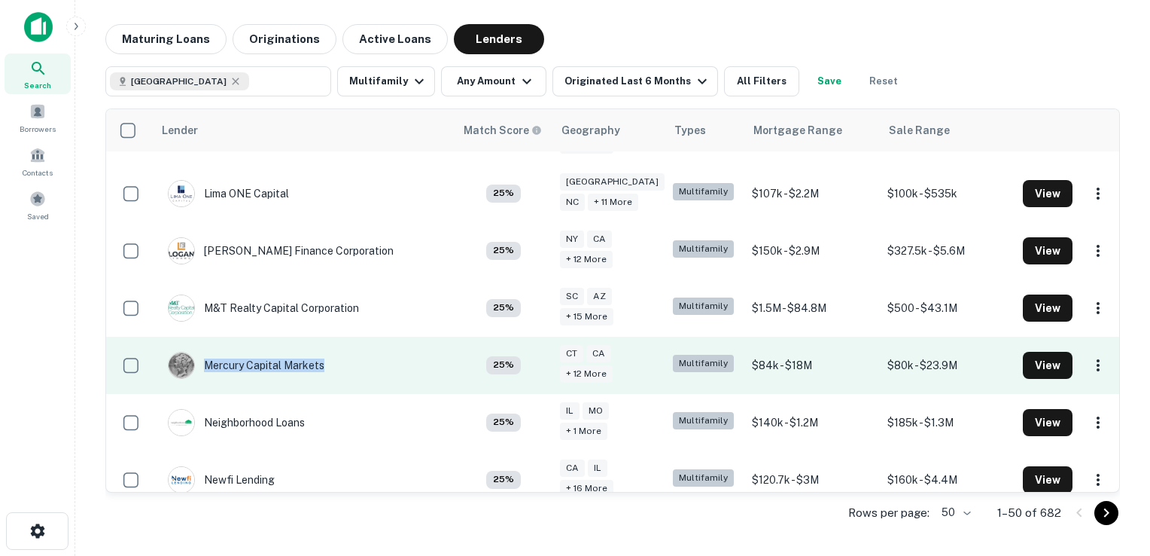
drag, startPoint x: 352, startPoint y: 361, endPoint x: 344, endPoint y: 345, distance: 18.5
click at [344, 345] on td "Mercury Capital Markets" at bounding box center [304, 365] width 302 height 57
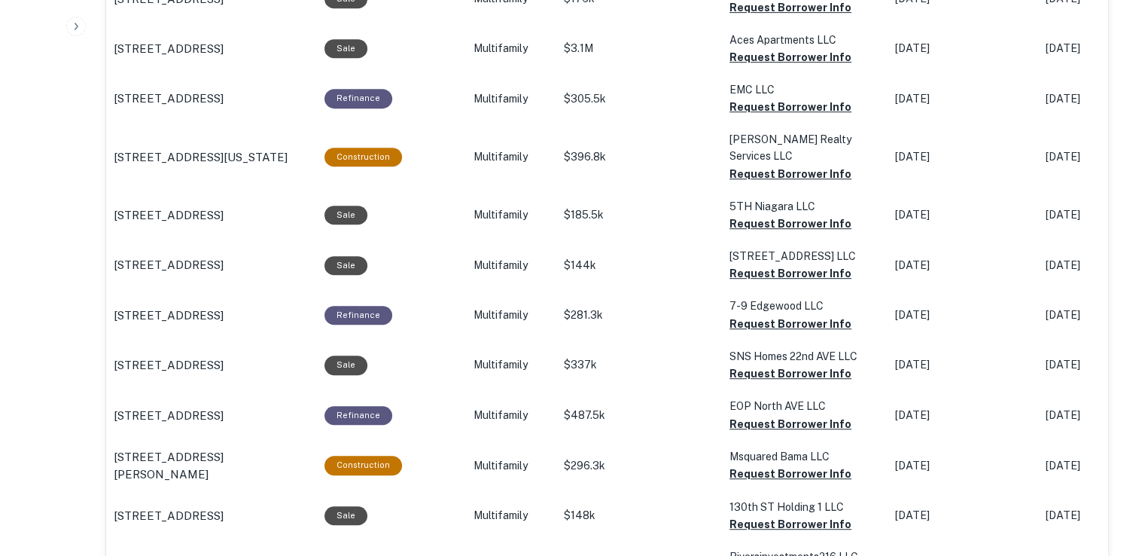
scroll to position [830, 0]
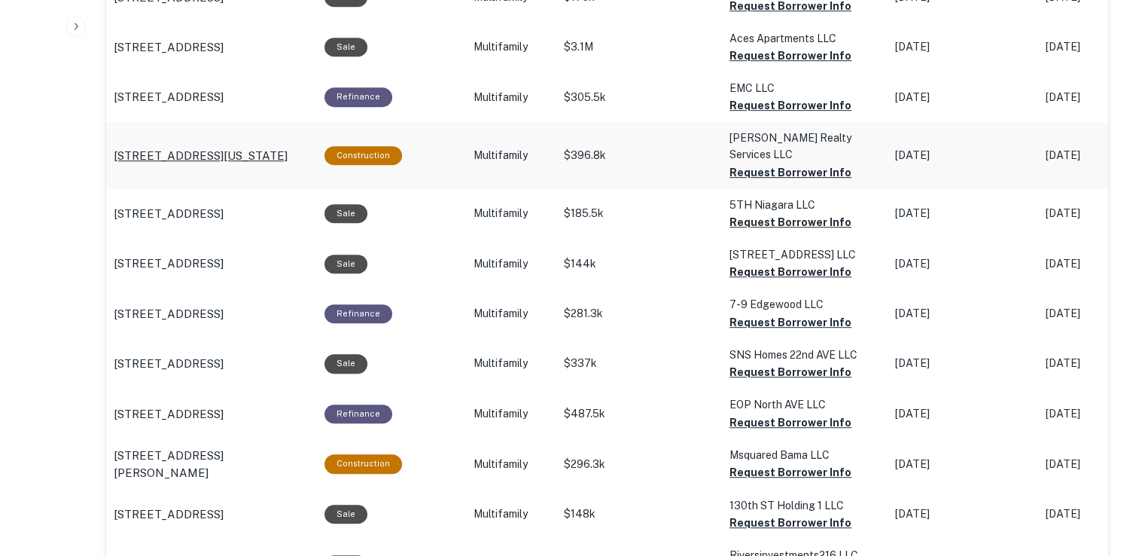
click at [248, 147] on p "[STREET_ADDRESS][US_STATE]" at bounding box center [201, 156] width 174 height 18
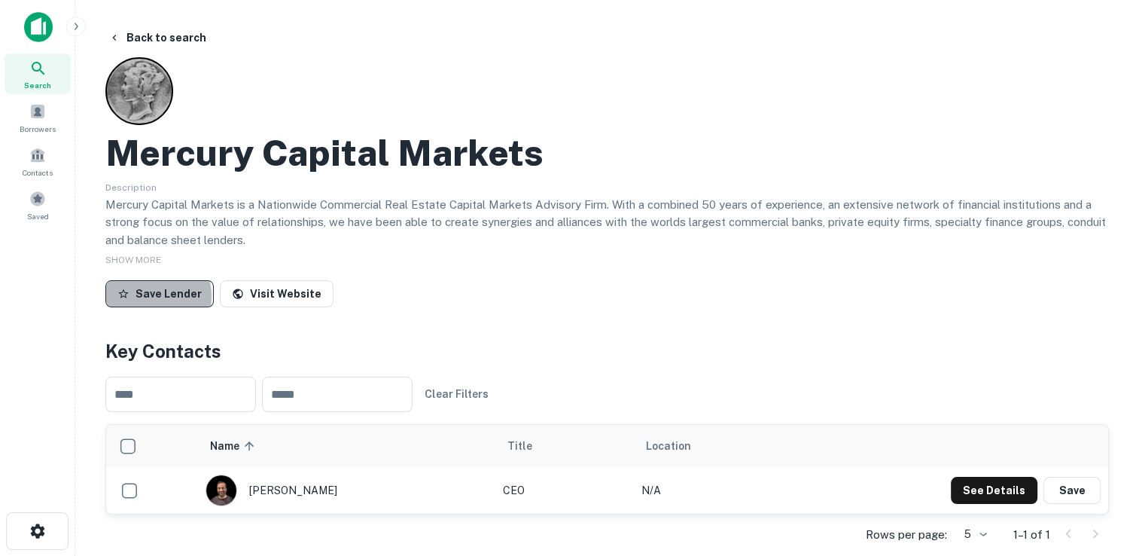
click at [154, 295] on button "Save Lender" at bounding box center [159, 293] width 108 height 27
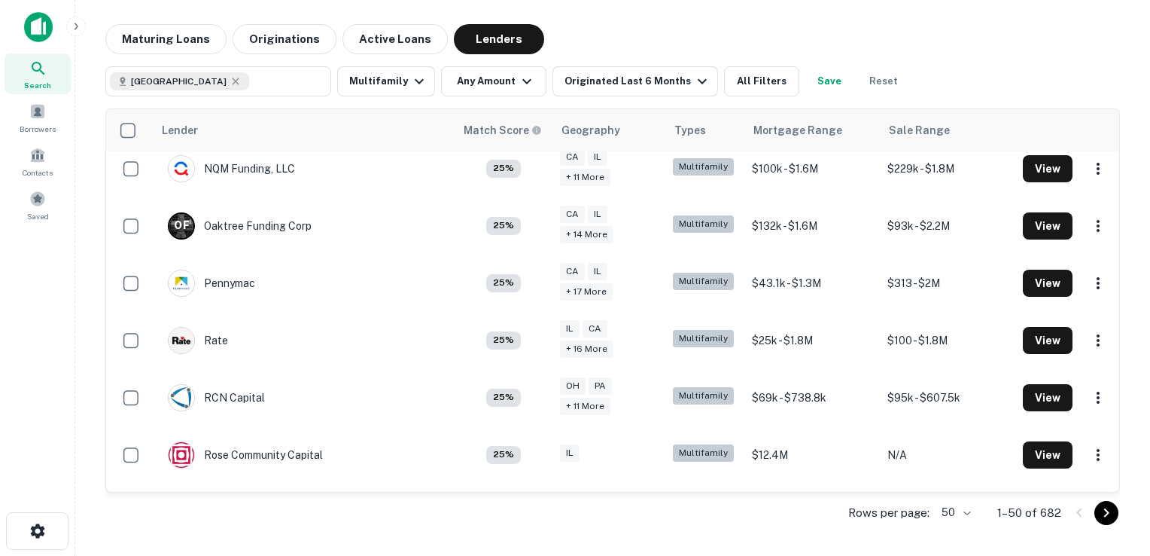
scroll to position [2319, 0]
click at [416, 88] on icon "button" at bounding box center [419, 81] width 18 height 18
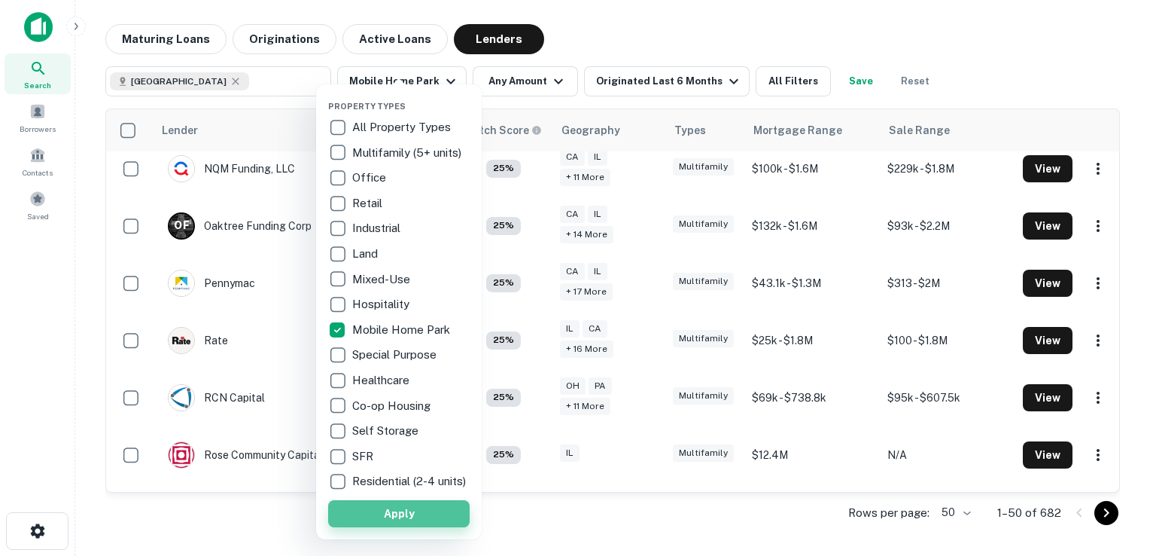
click at [404, 523] on button "Apply" at bounding box center [399, 513] width 142 height 27
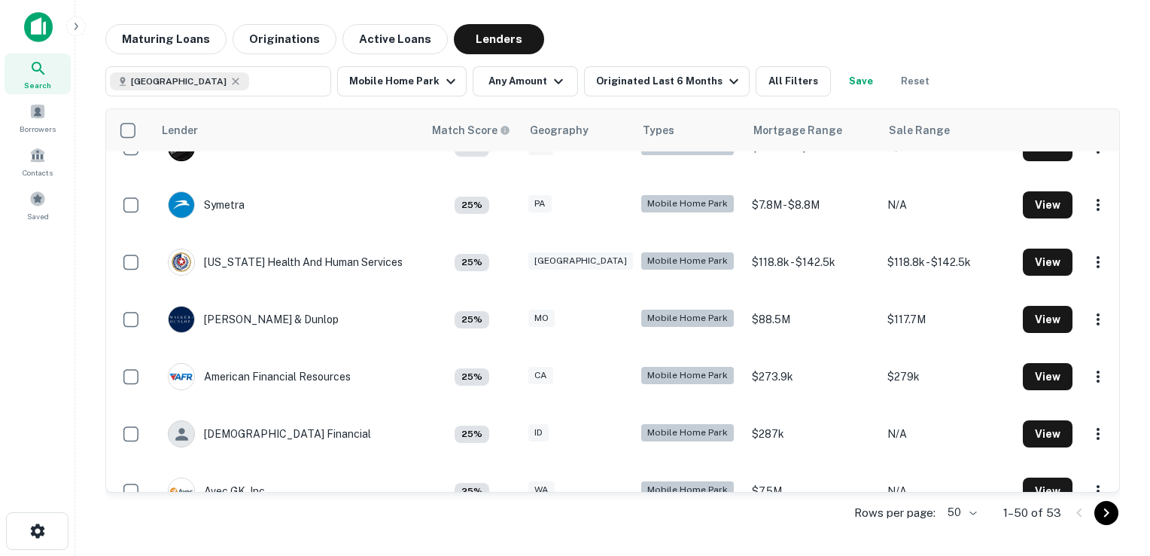
scroll to position [605, 0]
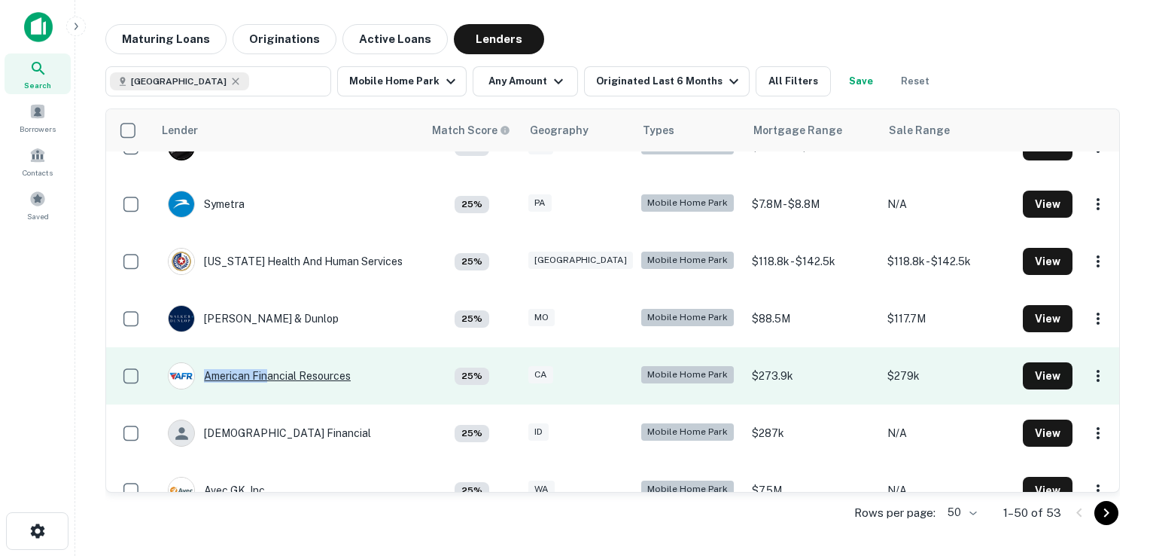
drag, startPoint x: 251, startPoint y: 363, endPoint x: 268, endPoint y: 372, distance: 18.9
click at [268, 372] on div "American Financial Resources" at bounding box center [259, 375] width 183 height 27
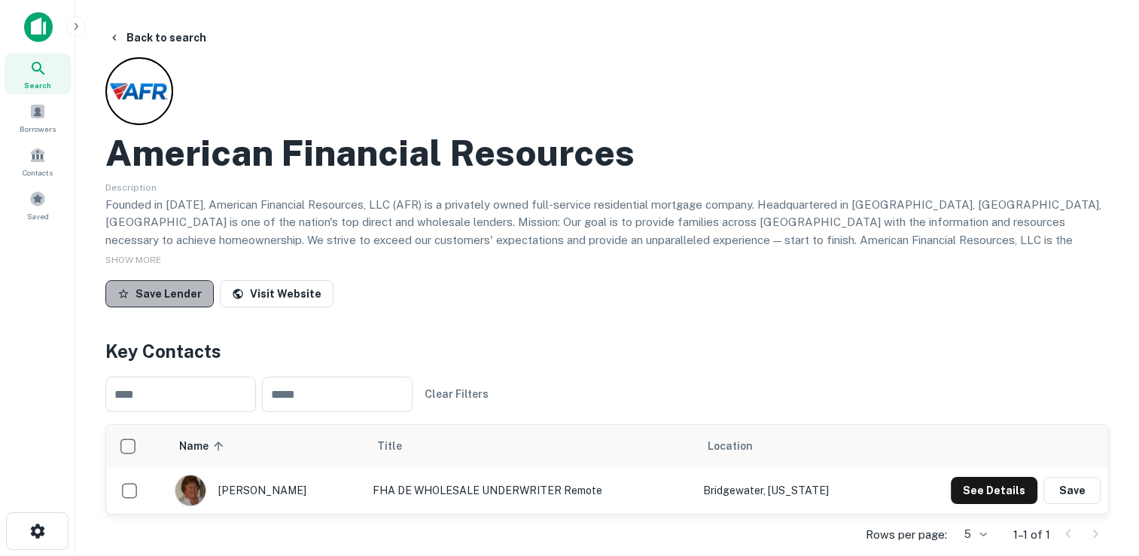
click at [172, 289] on button "Save Lender" at bounding box center [159, 293] width 108 height 27
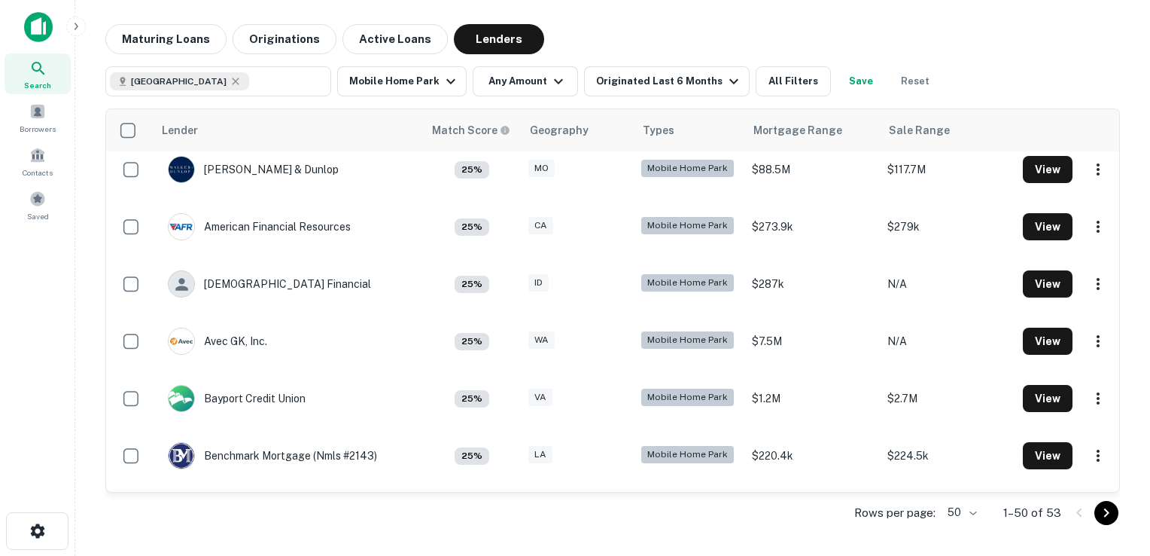
scroll to position [759, 0]
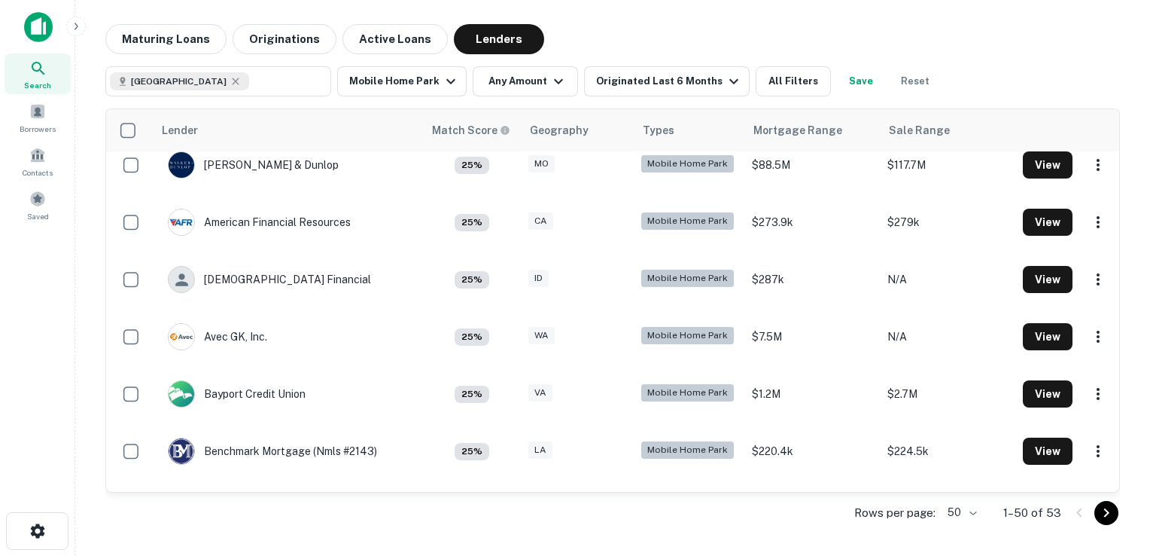
click at [334, 256] on td "[DEMOGRAPHIC_DATA] Financial" at bounding box center [288, 279] width 270 height 57
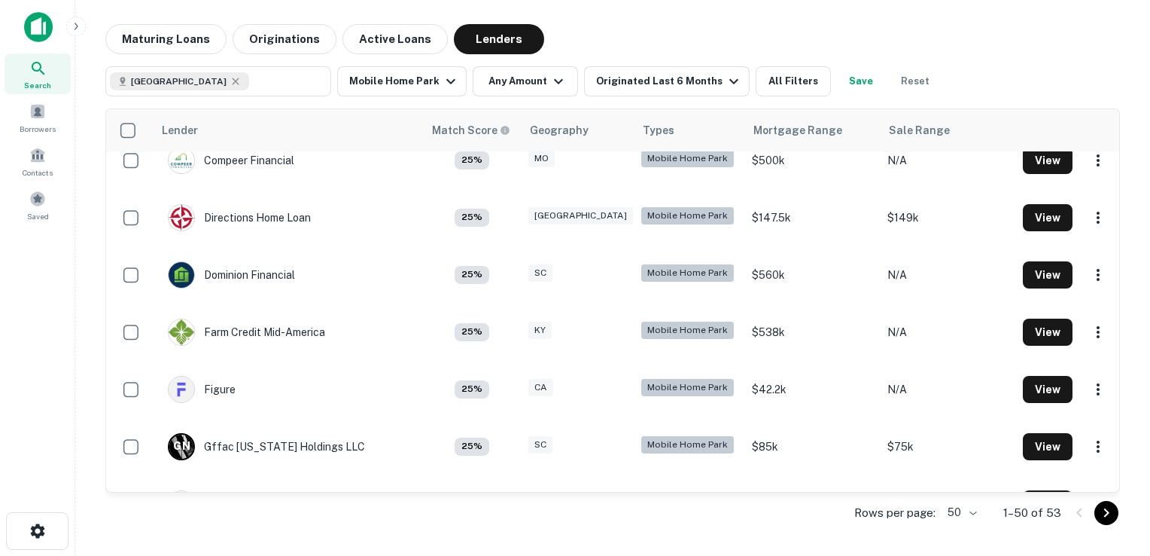
scroll to position [1301, 0]
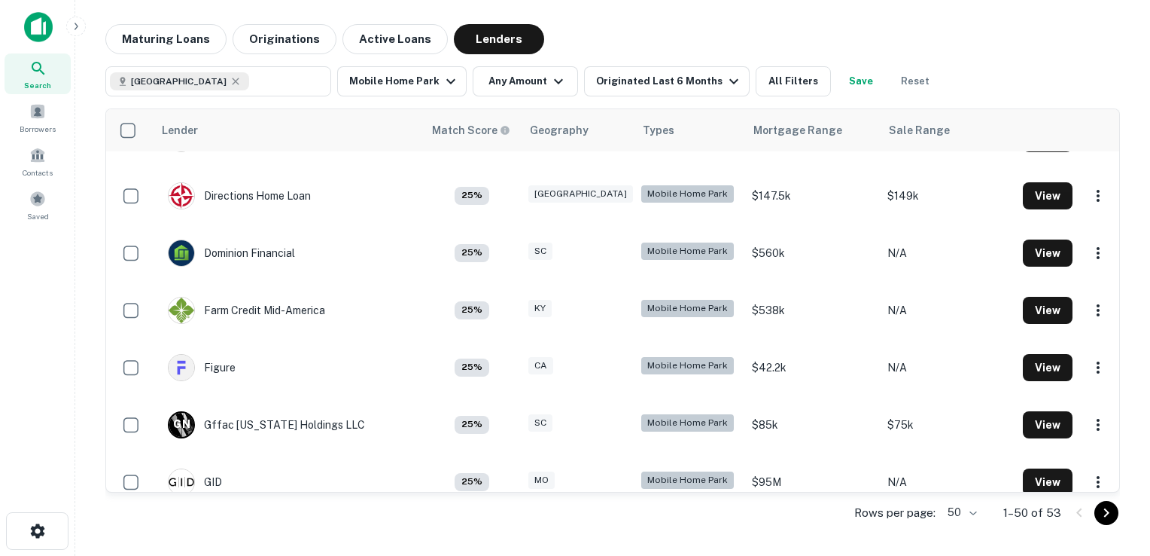
click at [330, 297] on td "Farm Credit Mid-america" at bounding box center [246, 310] width 172 height 42
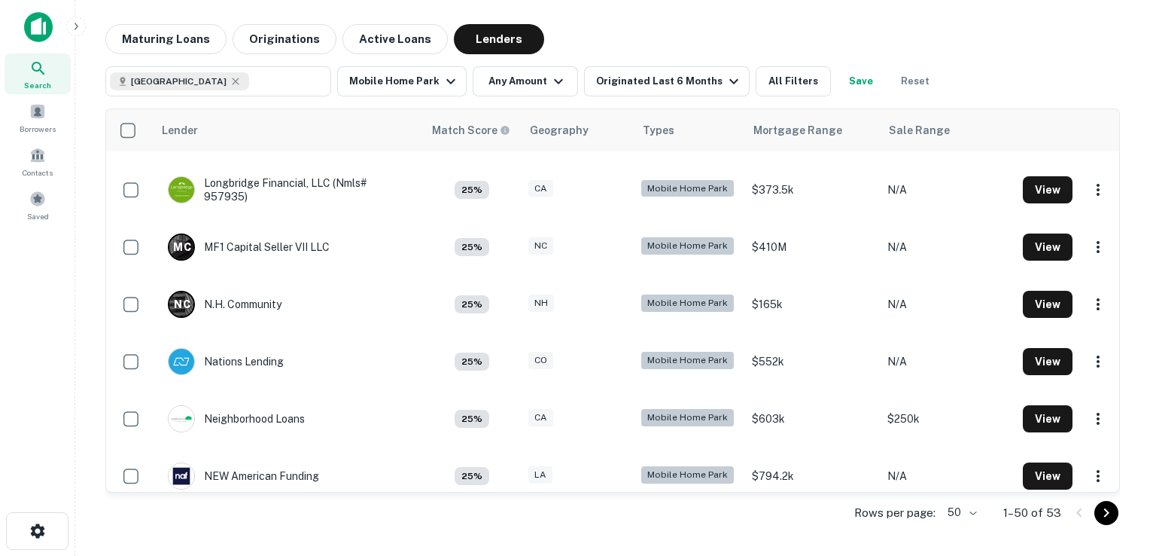
scroll to position [1936, 0]
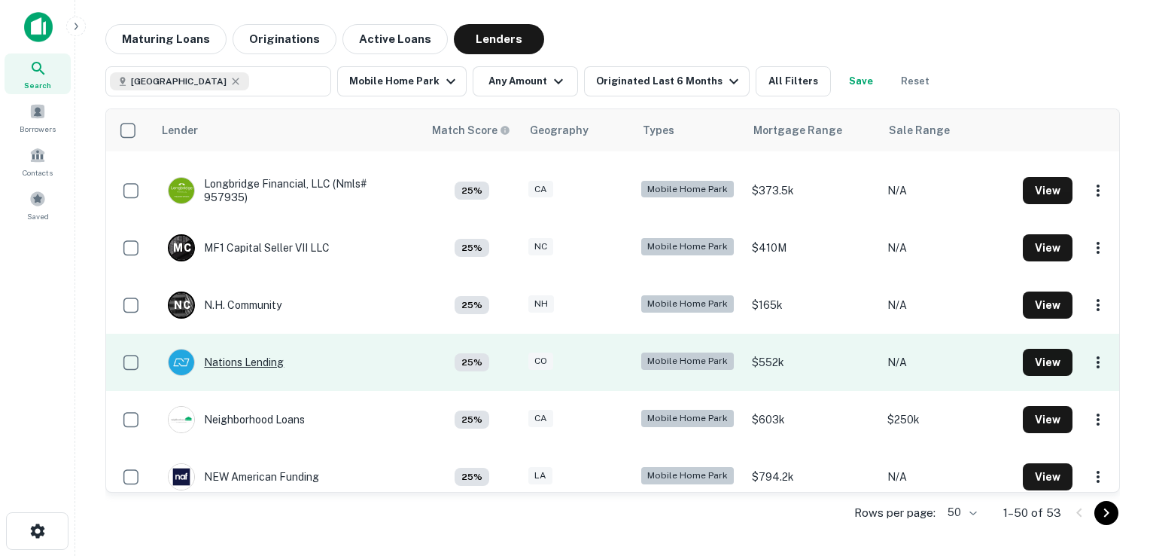
click at [221, 361] on div "Nations Lending" at bounding box center [226, 362] width 116 height 27
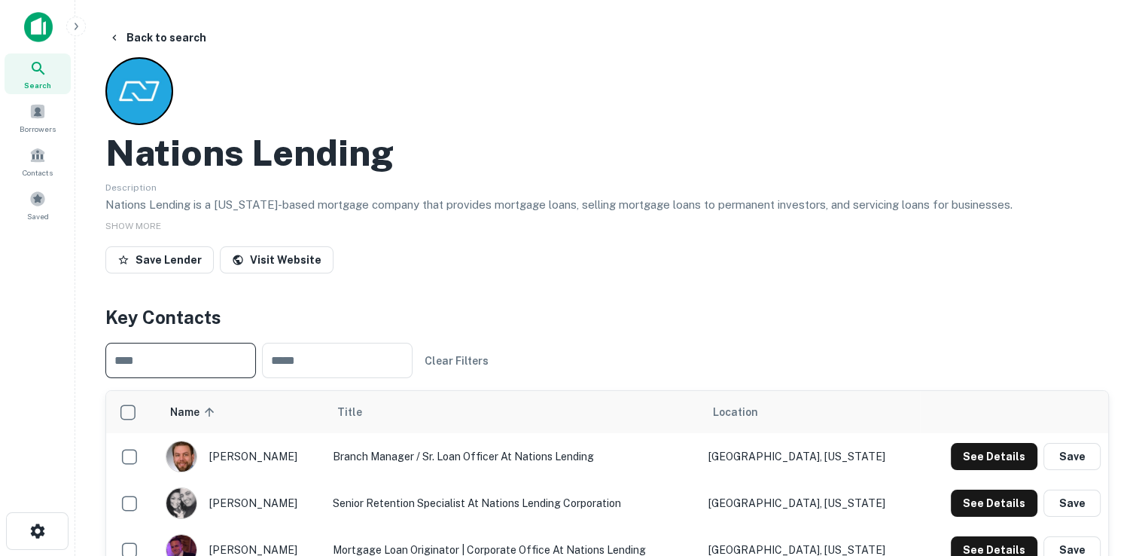
click at [221, 361] on input "text" at bounding box center [180, 360] width 151 height 35
click at [172, 261] on button "Save Lender" at bounding box center [159, 259] width 108 height 27
click at [187, 38] on button "Back to search" at bounding box center [157, 37] width 110 height 27
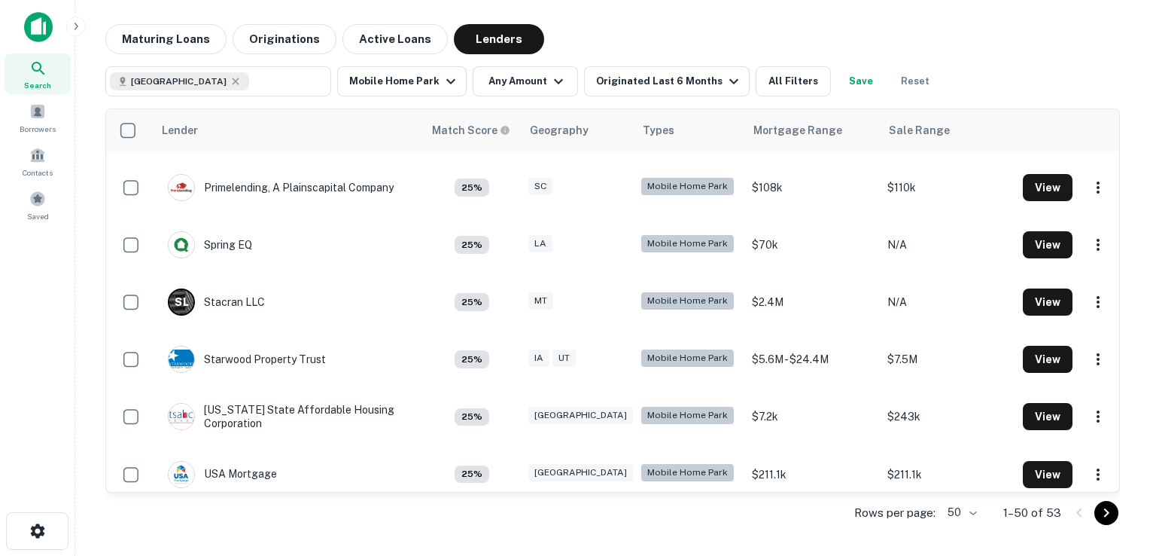
scroll to position [2521, 0]
